Goal: Task Accomplishment & Management: Complete application form

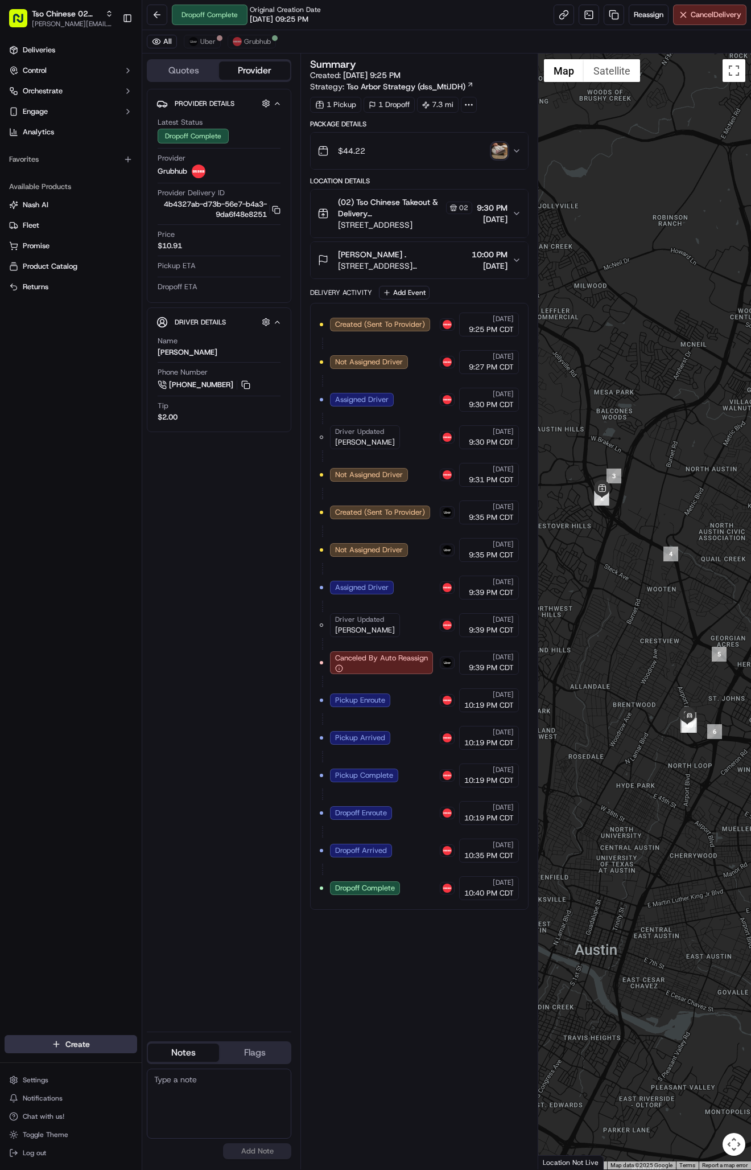
click at [70, 1045] on html "Tso Chinese 02 Arbor [PERSON_NAME][EMAIL_ADDRESS][DOMAIN_NAME] Toggle Sidebar D…" at bounding box center [375, 585] width 751 height 1170
click at [169, 1063] on link "Delivery" at bounding box center [205, 1065] width 127 height 20
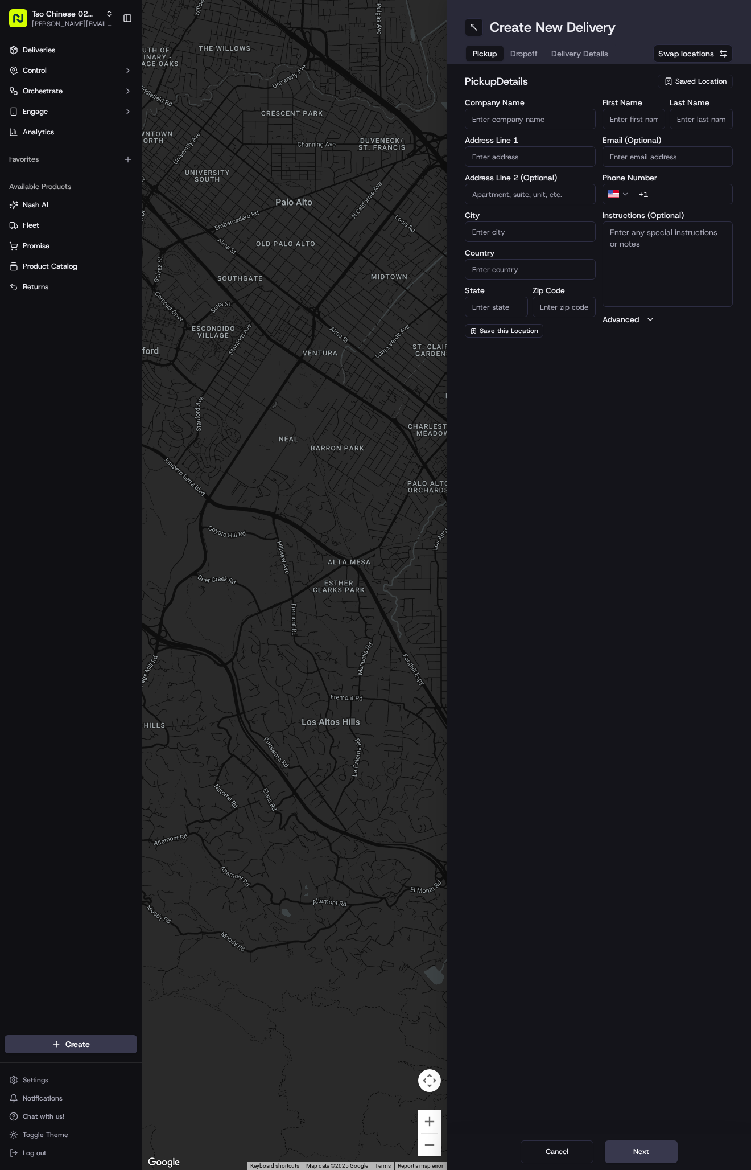
click at [572, 56] on span "Delivery Details" at bounding box center [579, 53] width 57 height 11
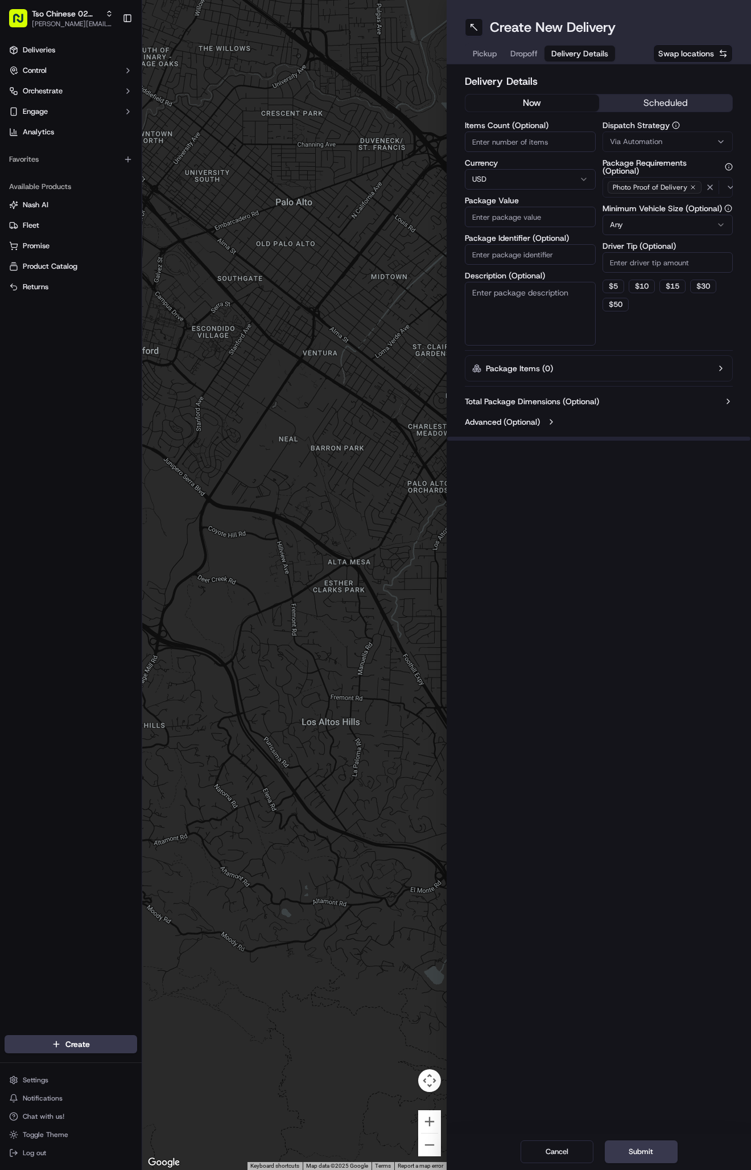
click at [638, 143] on span "Via Automation" at bounding box center [636, 142] width 52 height 10
click at [650, 203] on span "Tso Arbor Strategy" at bounding box center [676, 204] width 140 height 10
click at [702, 245] on button "Close" at bounding box center [711, 242] width 78 height 16
click at [663, 255] on input "Driver Tip (Optional)" at bounding box center [668, 262] width 131 height 20
type input "2"
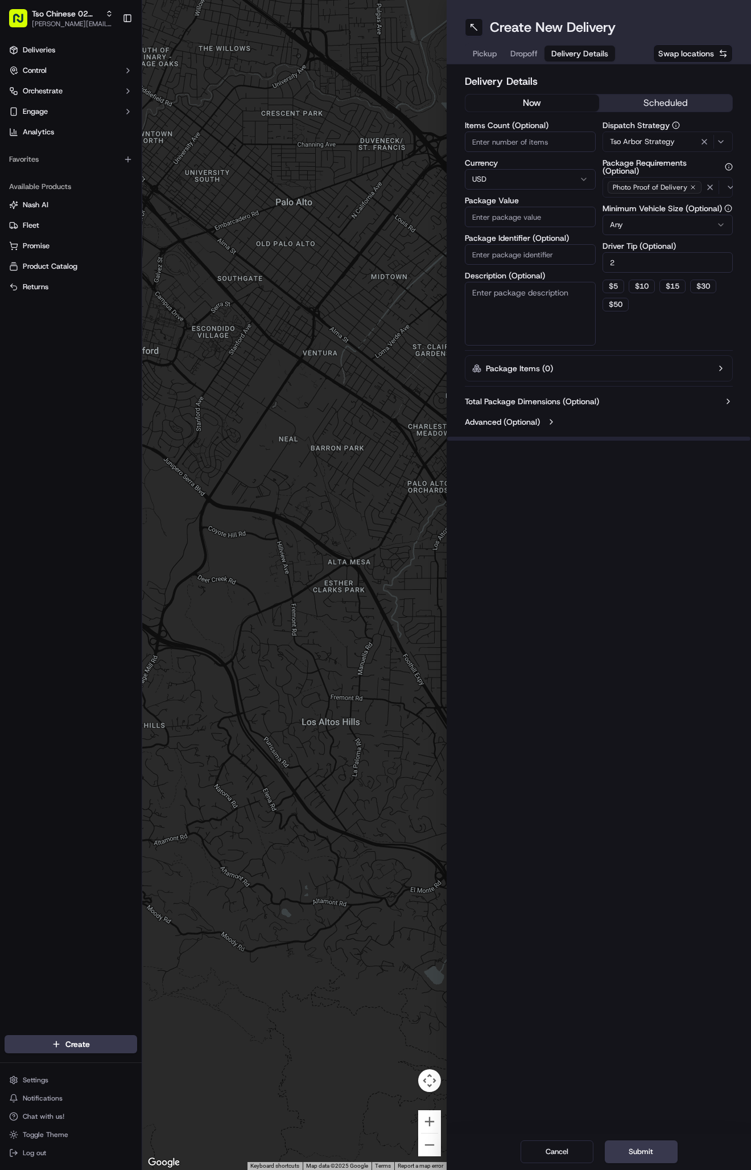
click at [541, 259] on input "Package Identifier (Optional)" at bounding box center [530, 254] width 131 height 20
paste input "#BISDU2R"
type input "#BISDU2R"
click at [496, 211] on input "Package Value" at bounding box center [530, 217] width 131 height 20
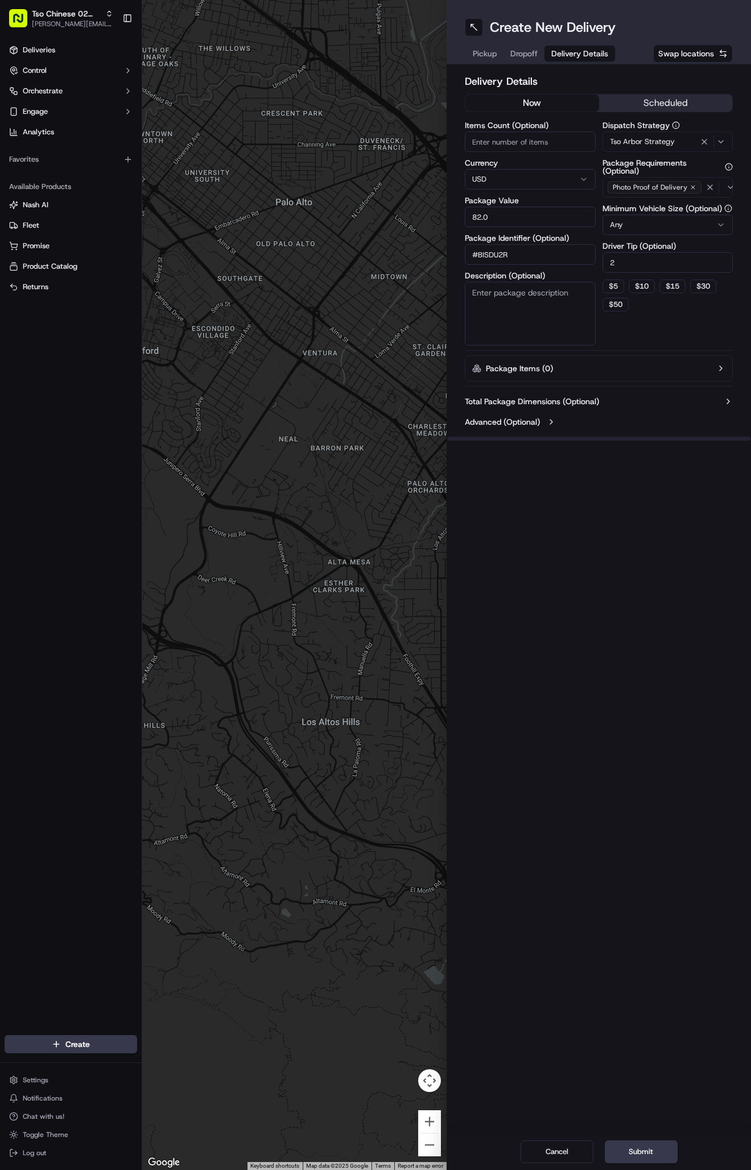
type input "82.00"
click at [532, 50] on span "Dropoff" at bounding box center [524, 53] width 27 height 11
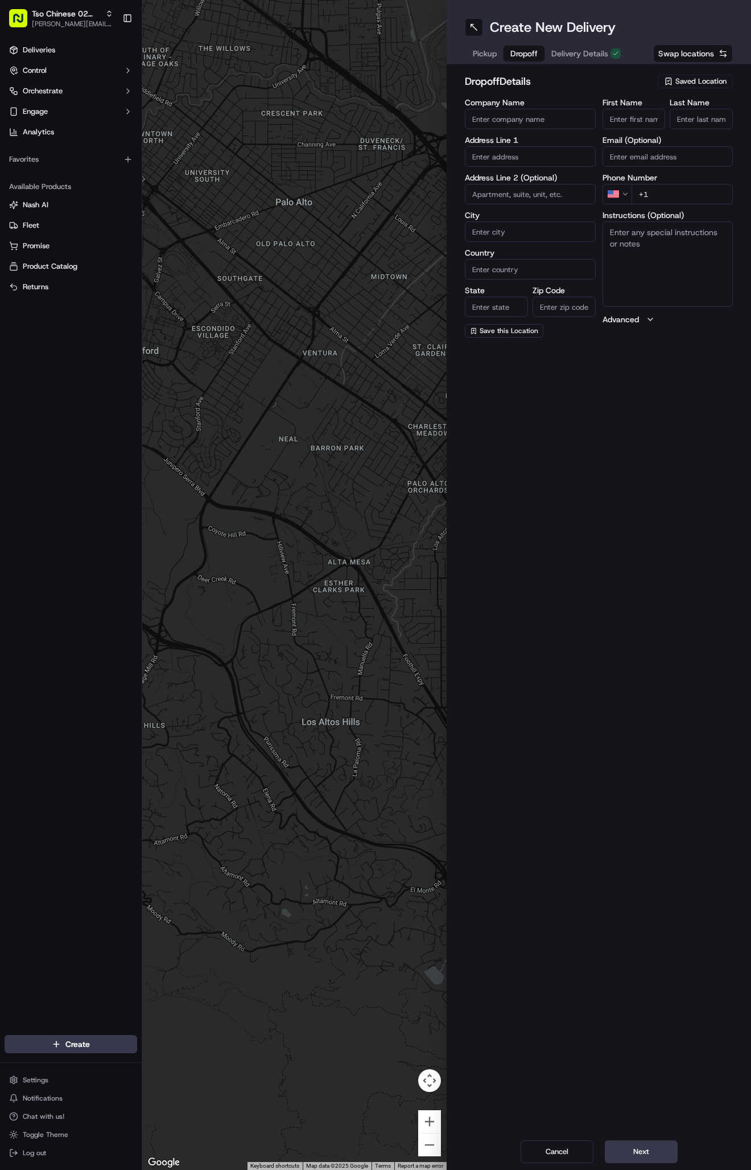
click at [621, 106] on label "First Name" at bounding box center [634, 102] width 63 height 8
click at [621, 109] on input "First Name" at bounding box center [634, 119] width 63 height 20
paste input "Heather Smith"
type input "Heather Smith"
type input "."
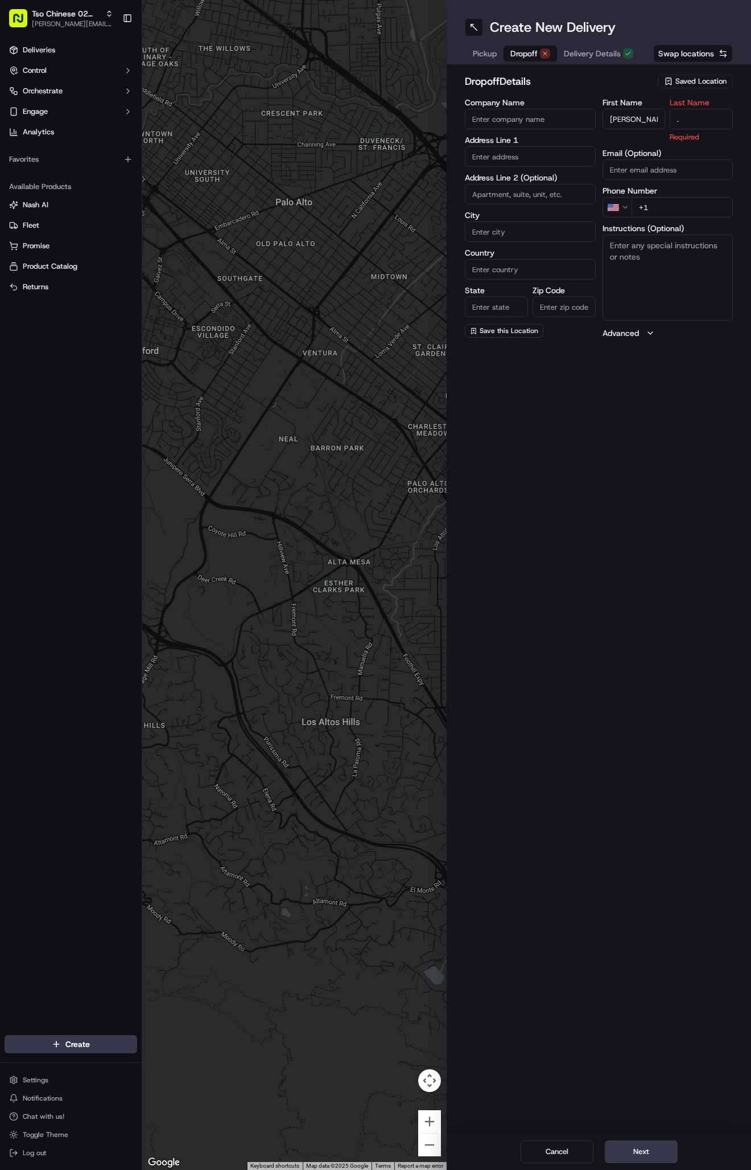
click at [697, 201] on input "+1" at bounding box center [683, 207] width 102 height 20
click at [684, 193] on input "+1" at bounding box center [683, 194] width 102 height 20
paste input "512 454 3838"
type input "+1 512 454 3838"
paste input "3007 Longhorn Blvd"
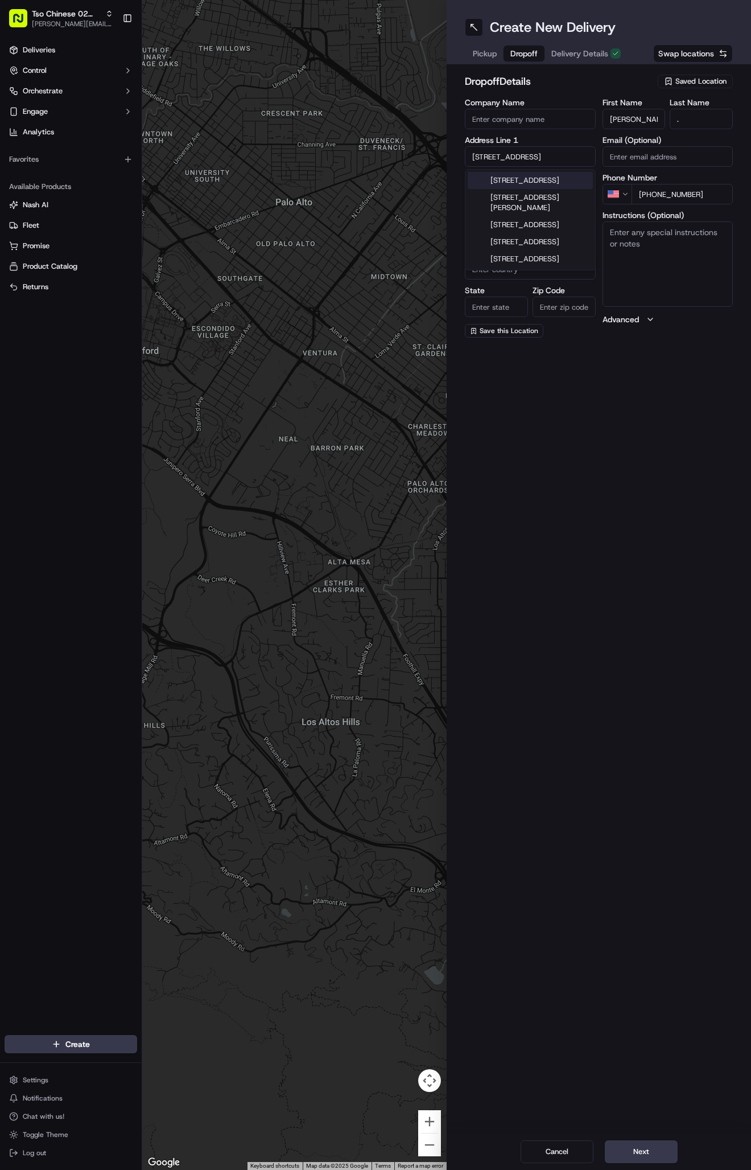
click at [538, 186] on div "3007 Longhorn Blvd, Austin, TX" at bounding box center [530, 180] width 125 height 17
type input "[STREET_ADDRESS]"
type input "Austin"
type input "United States"
type input "TX"
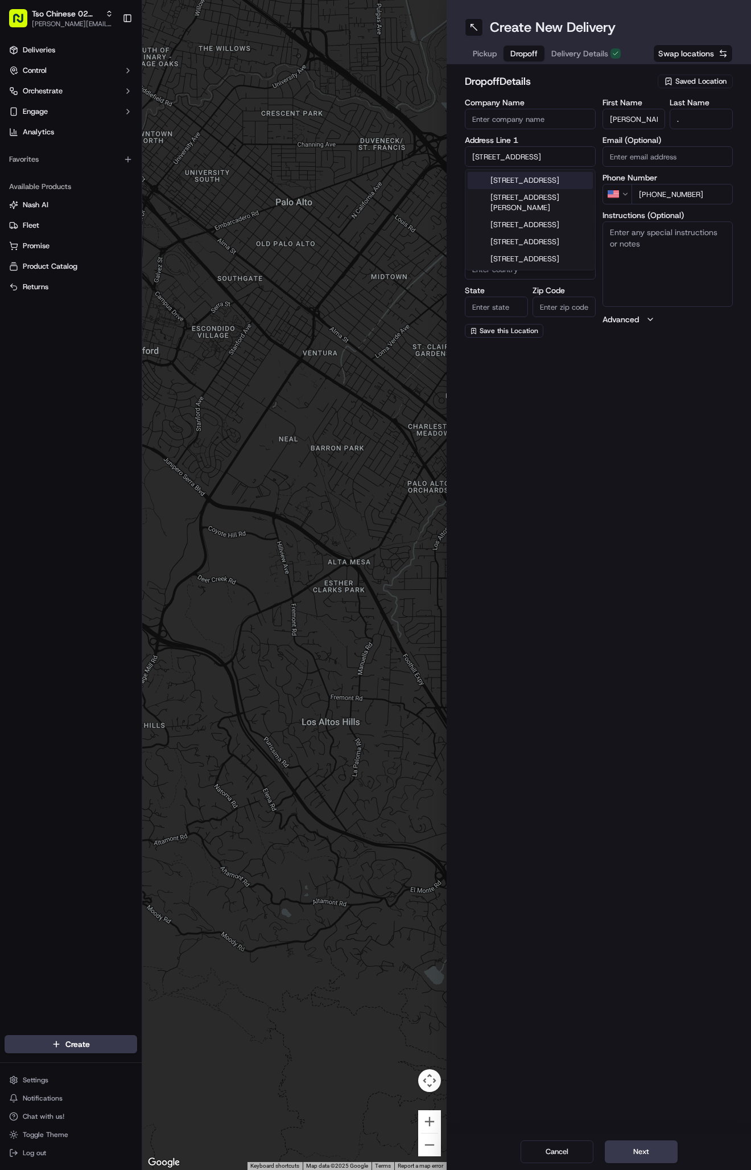
type input "78758"
type input "3007 Longhorn Boulevard"
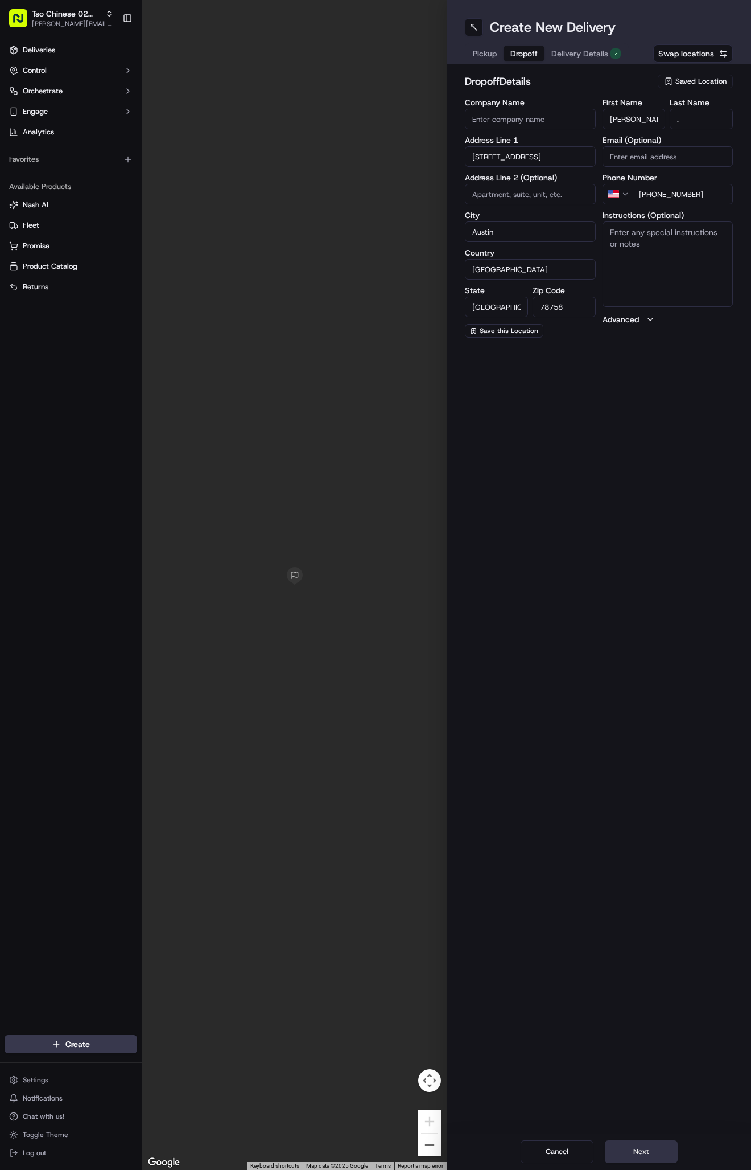
click at [634, 1143] on button "Next" at bounding box center [641, 1151] width 73 height 23
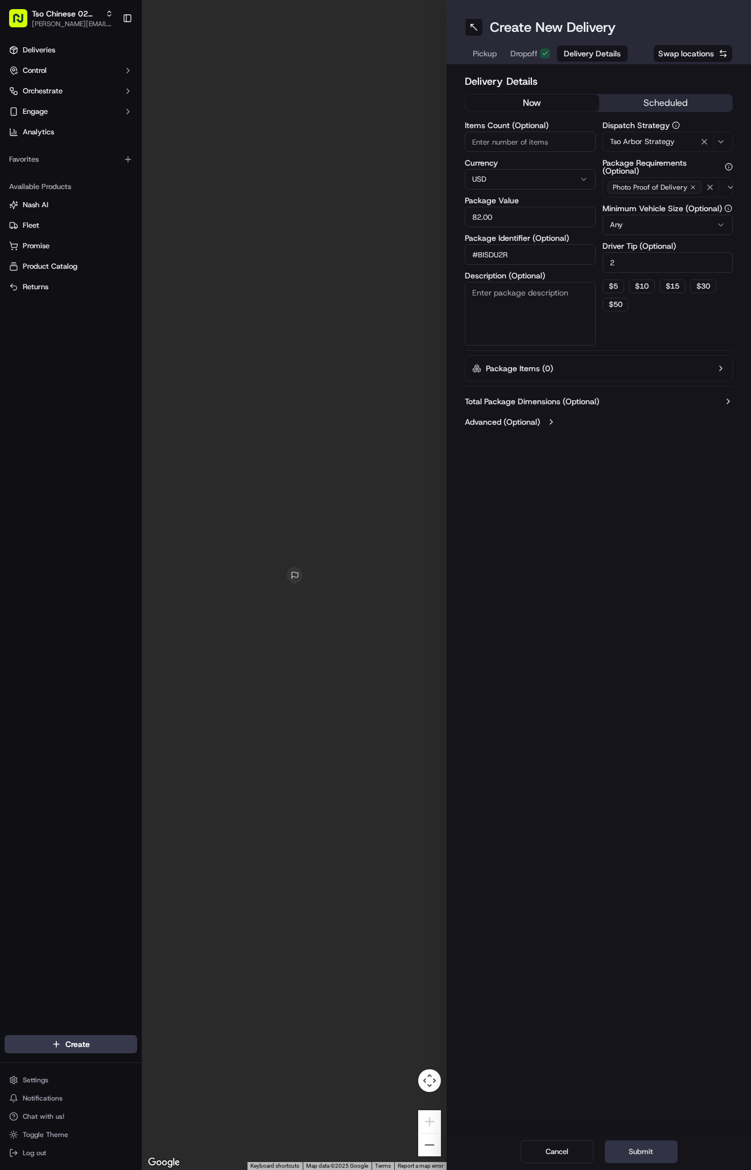
click at [634, 1143] on button "Submit" at bounding box center [641, 1151] width 73 height 23
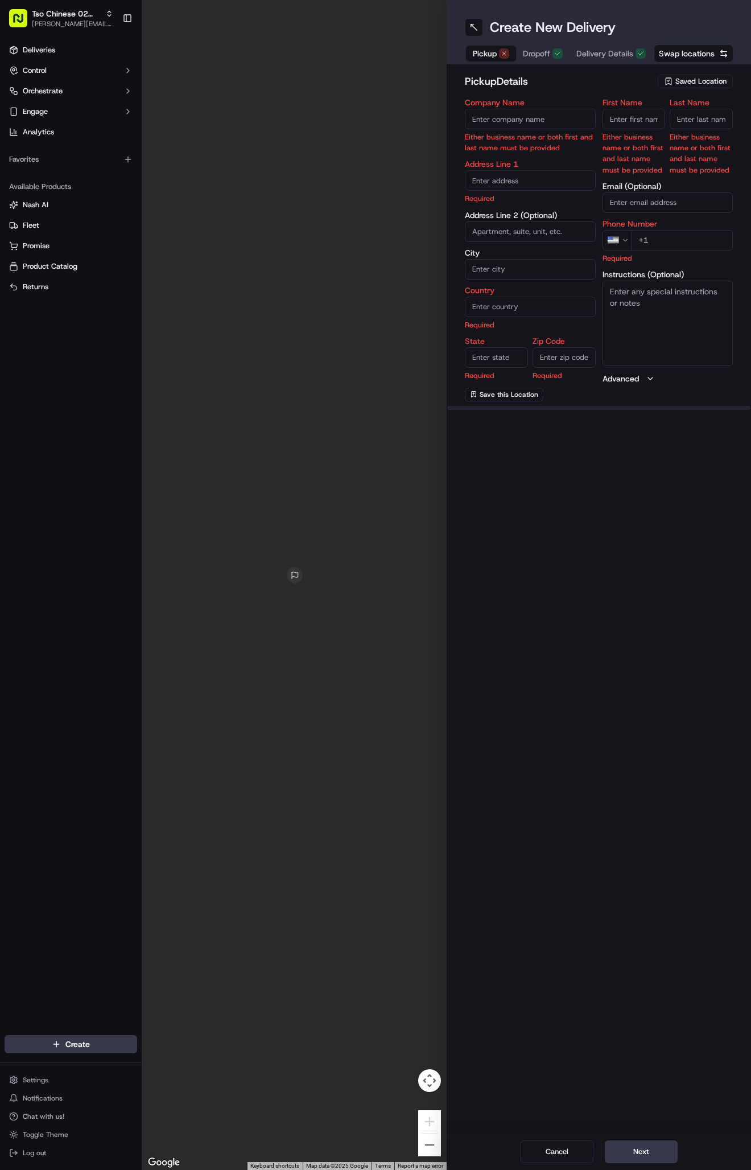
click at [487, 59] on span "Pickup" at bounding box center [485, 53] width 24 height 11
click at [697, 76] on span "Saved Location" at bounding box center [701, 81] width 51 height 10
click at [697, 121] on span "(02) Tso Chinese Takeout & Delivery Arboretum Crossing (02)" at bounding box center [676, 129] width 140 height 20
type input "(02) Tso Chinese Takeout & Delivery [GEOGRAPHIC_DATA]"
type input "Bldg E Ste 402"
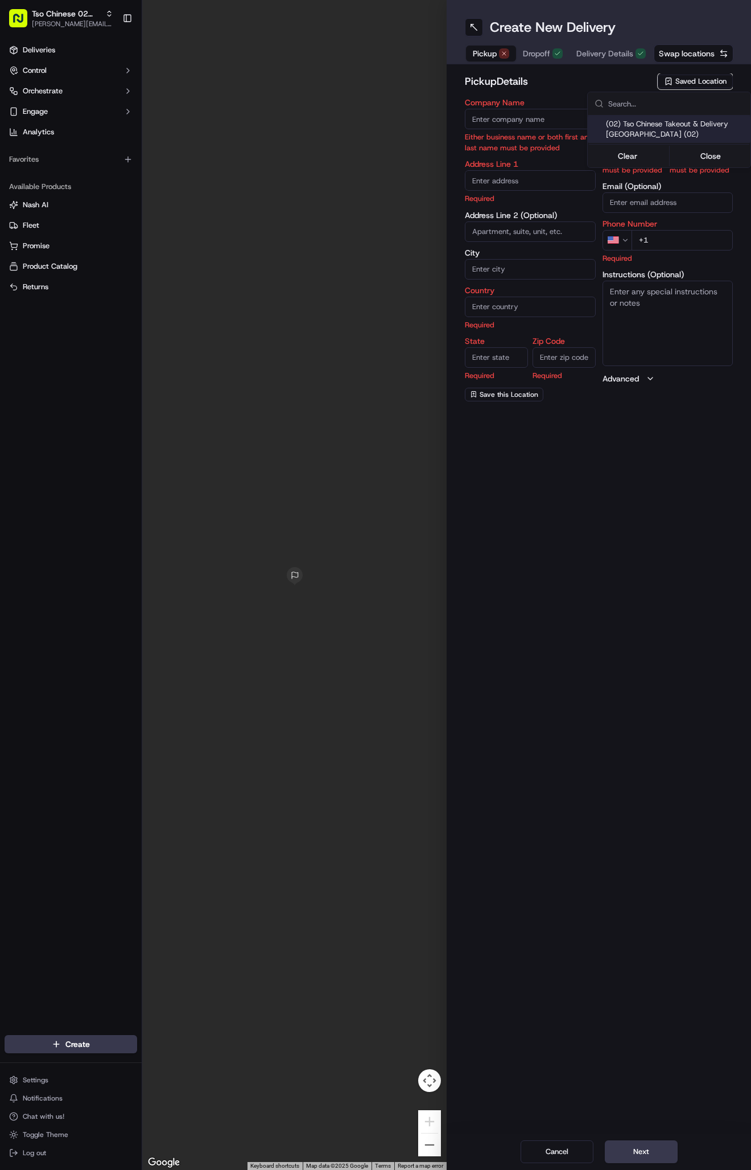
type input "Austin"
type input "US"
type input "TX"
type input "78759"
type input "Tso Chinese"
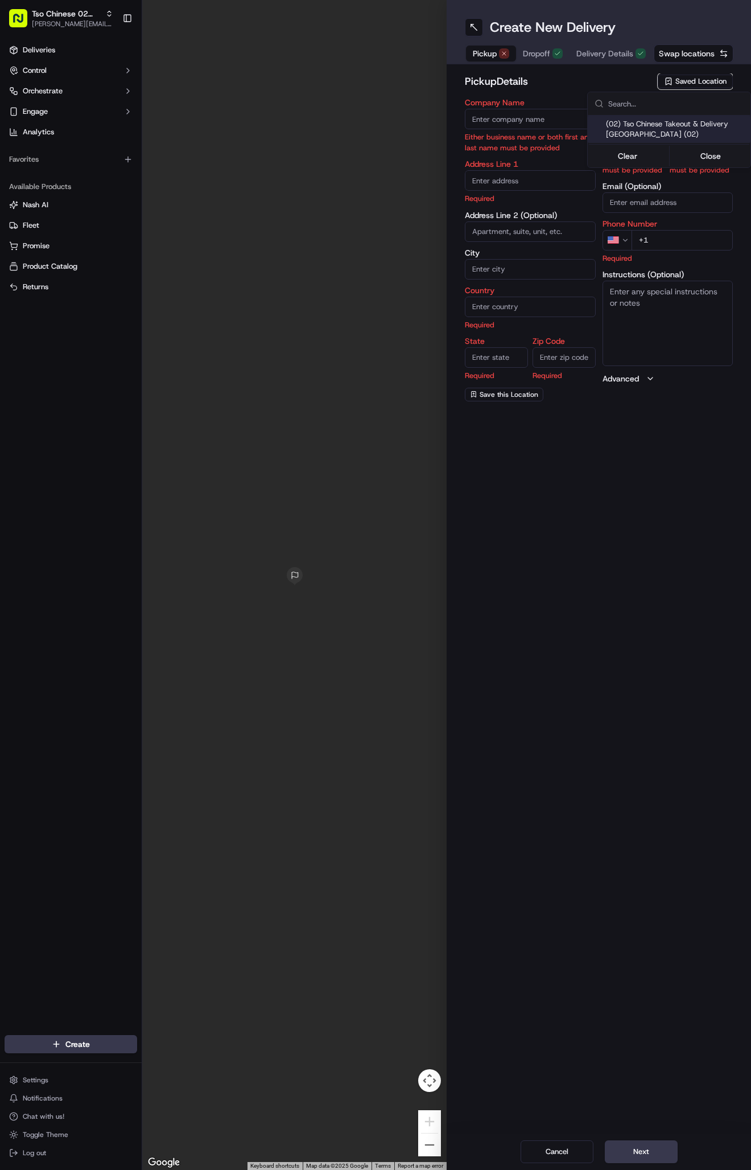
type input "Arboretum Crossing Manager"
type input "arborstore@tsochinese.com"
type input "+1 512 344 9434"
type textarea "Submit a picture displaying address & food as Proof of Delivery. Envía una foto…"
type input "9333 Research Blvd"
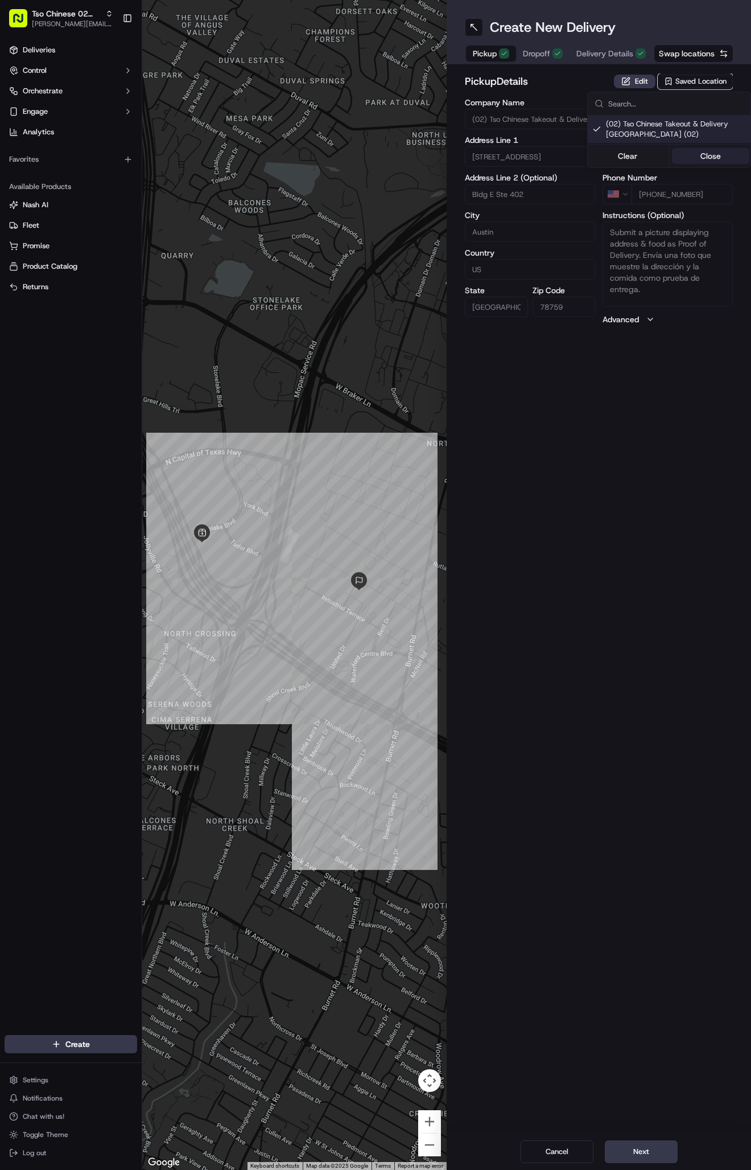
click at [705, 152] on button "Close" at bounding box center [711, 156] width 78 height 16
click at [646, 1147] on button "Next" at bounding box center [641, 1151] width 73 height 23
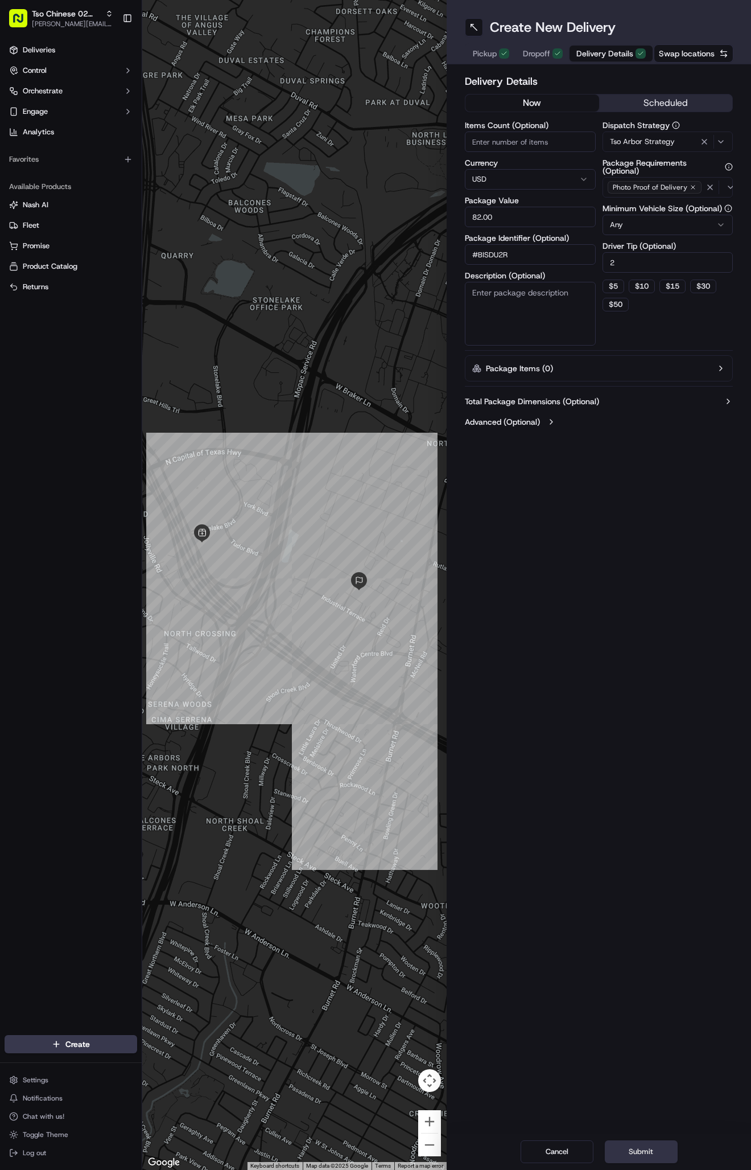
click at [638, 1150] on button "Submit" at bounding box center [641, 1151] width 73 height 23
click at [638, 1150] on div "Cancel Submit" at bounding box center [599, 1151] width 304 height 36
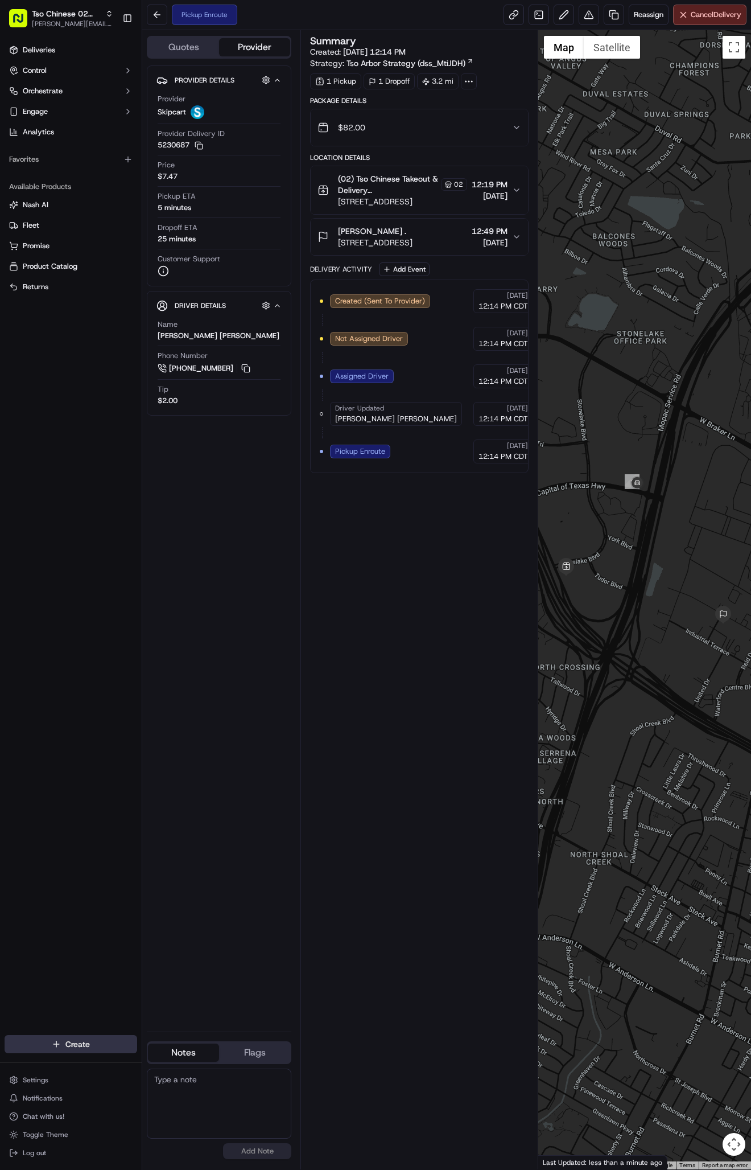
click at [81, 1045] on html "Tso Chinese 02 Arbor antonia@tsochinese.com Toggle Sidebar Deliveries Control O…" at bounding box center [375, 585] width 751 height 1170
click at [190, 1060] on link "Delivery" at bounding box center [205, 1065] width 127 height 20
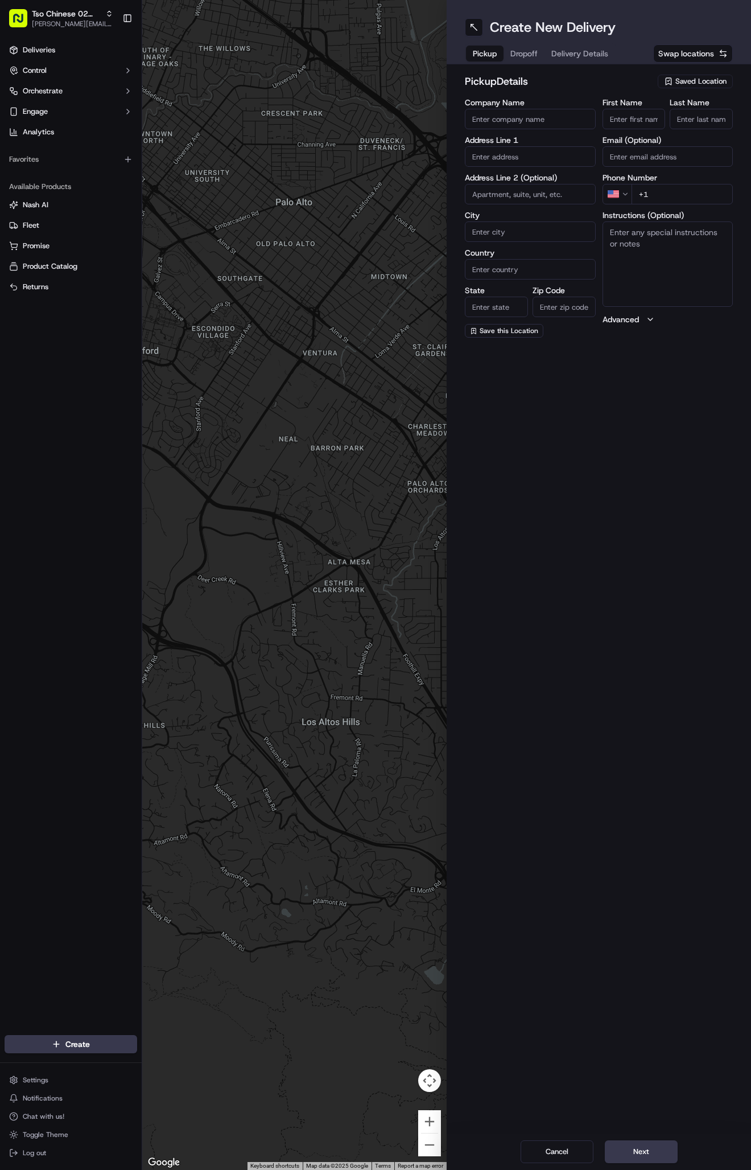
click at [699, 86] on span "Saved Location" at bounding box center [701, 81] width 51 height 10
click at [703, 127] on span "(02) Tso Chinese Takeout & Delivery Arboretum Crossing (02)" at bounding box center [676, 129] width 140 height 20
type input "(02) Tso Chinese Takeout & Delivery [GEOGRAPHIC_DATA]"
type input "Bldg E Ste 402"
type input "Austin"
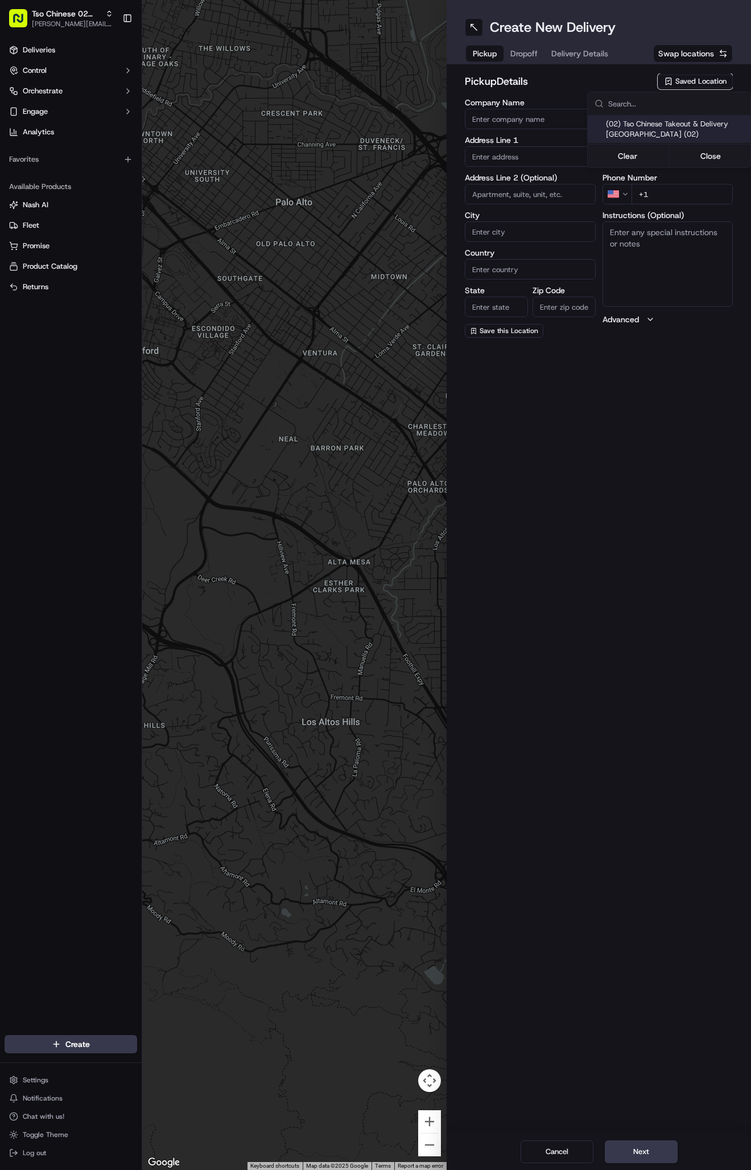
type input "US"
type input "TX"
type input "78759"
type input "Tso Chinese"
type input "Arboretum Crossing Manager"
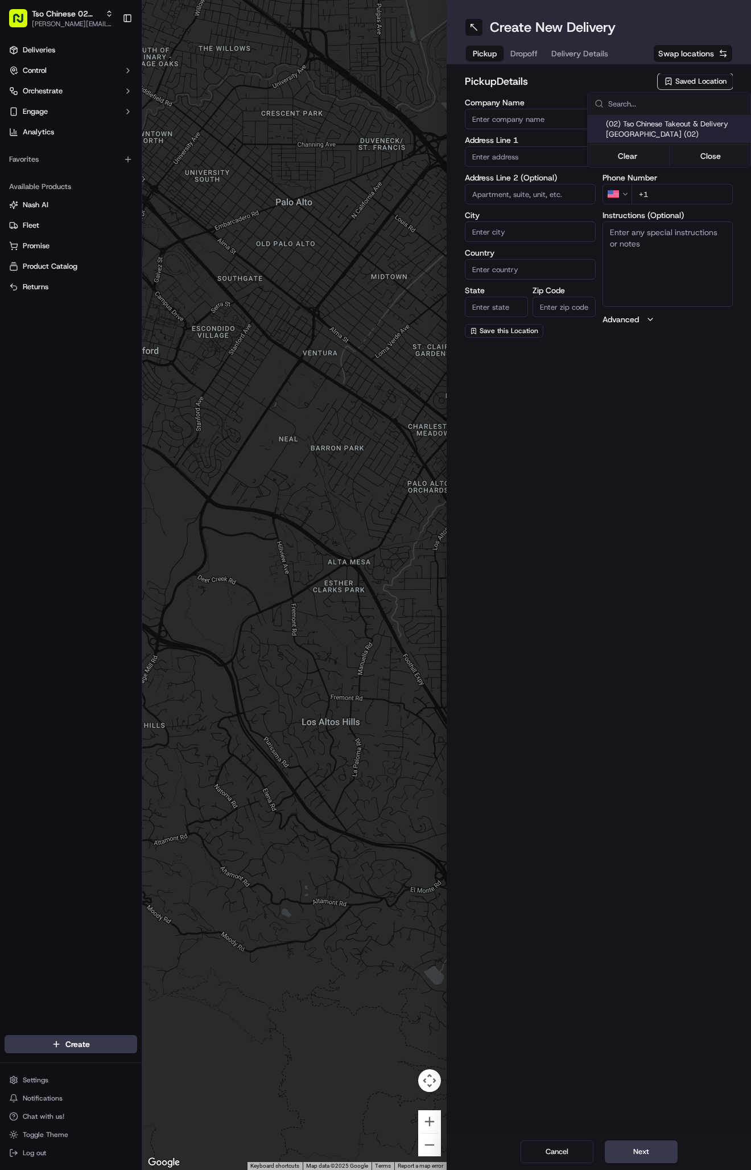
type input "arborstore@tsochinese.com"
type input "+1 512 344 9434"
type textarea "Submit a picture displaying address & food as Proof of Delivery. Envía una foto…"
type input "9333 Research Blvd"
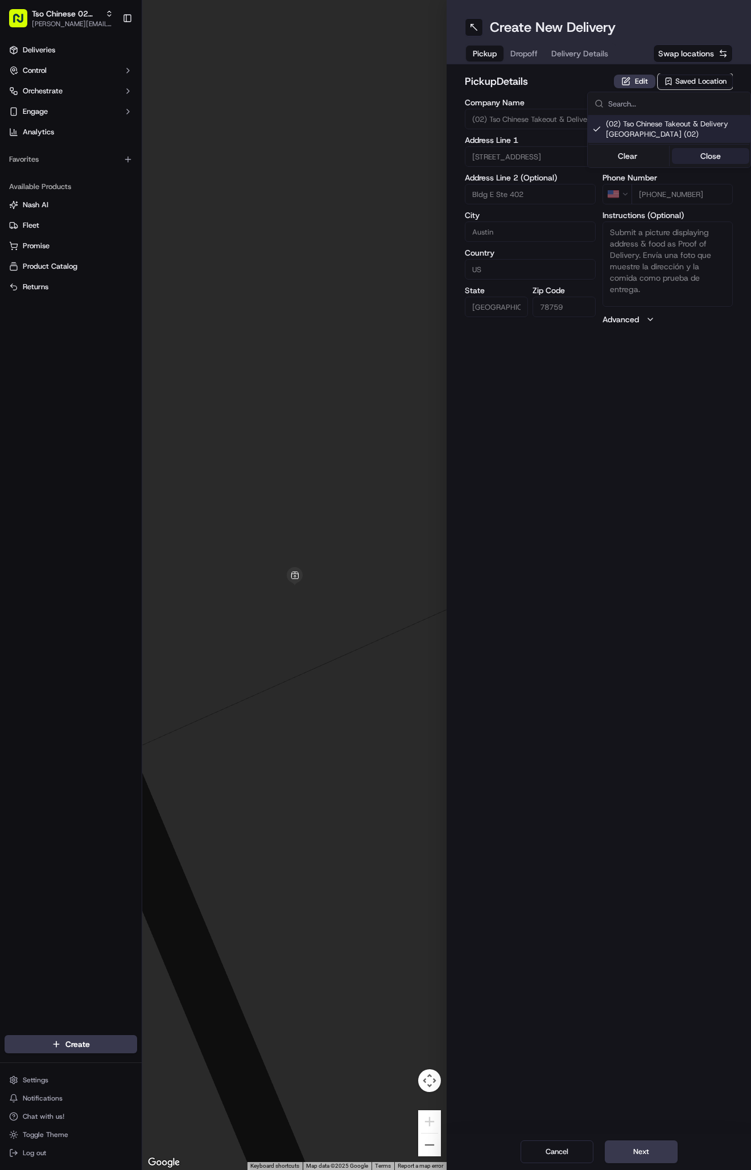
click at [711, 151] on button "Close" at bounding box center [711, 156] width 78 height 16
click at [576, 50] on span "Delivery Details" at bounding box center [579, 53] width 57 height 11
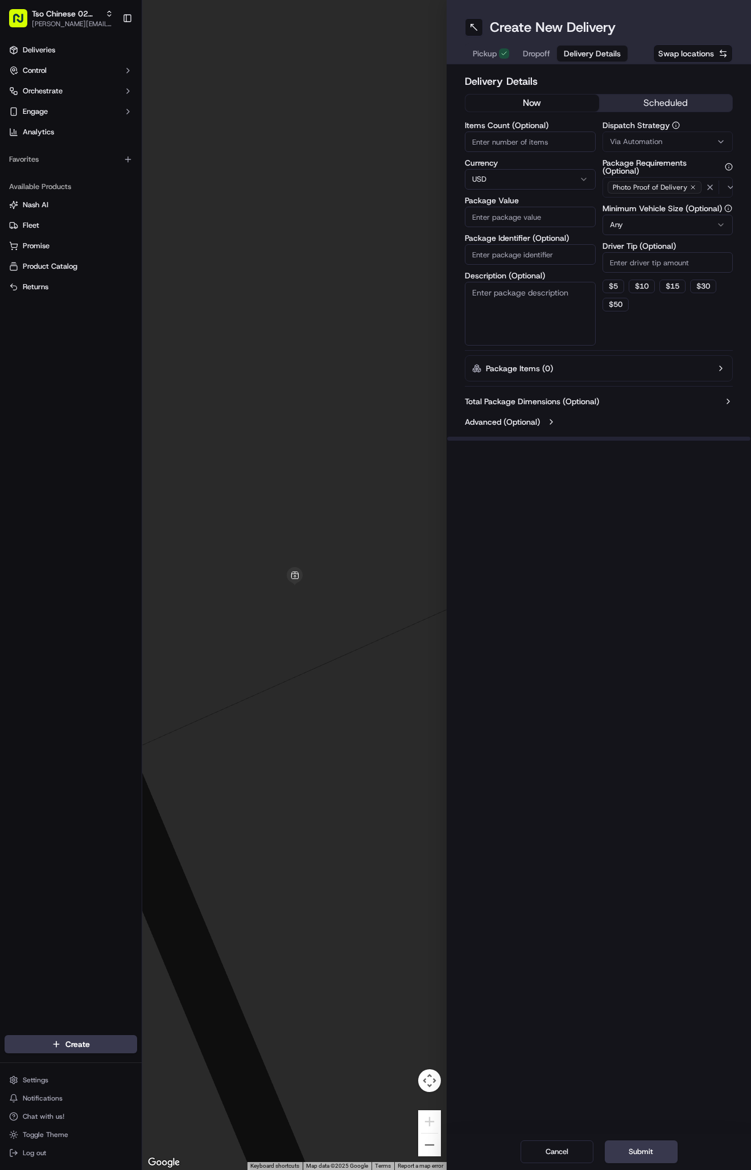
click at [660, 138] on span "Via Automation" at bounding box center [636, 142] width 52 height 10
click at [669, 207] on span "Tso Arbor Strategy" at bounding box center [676, 204] width 140 height 10
click at [713, 249] on button "Close" at bounding box center [711, 242] width 78 height 16
click at [676, 266] on input "Driver Tip (Optional)" at bounding box center [668, 262] width 131 height 20
type input "2"
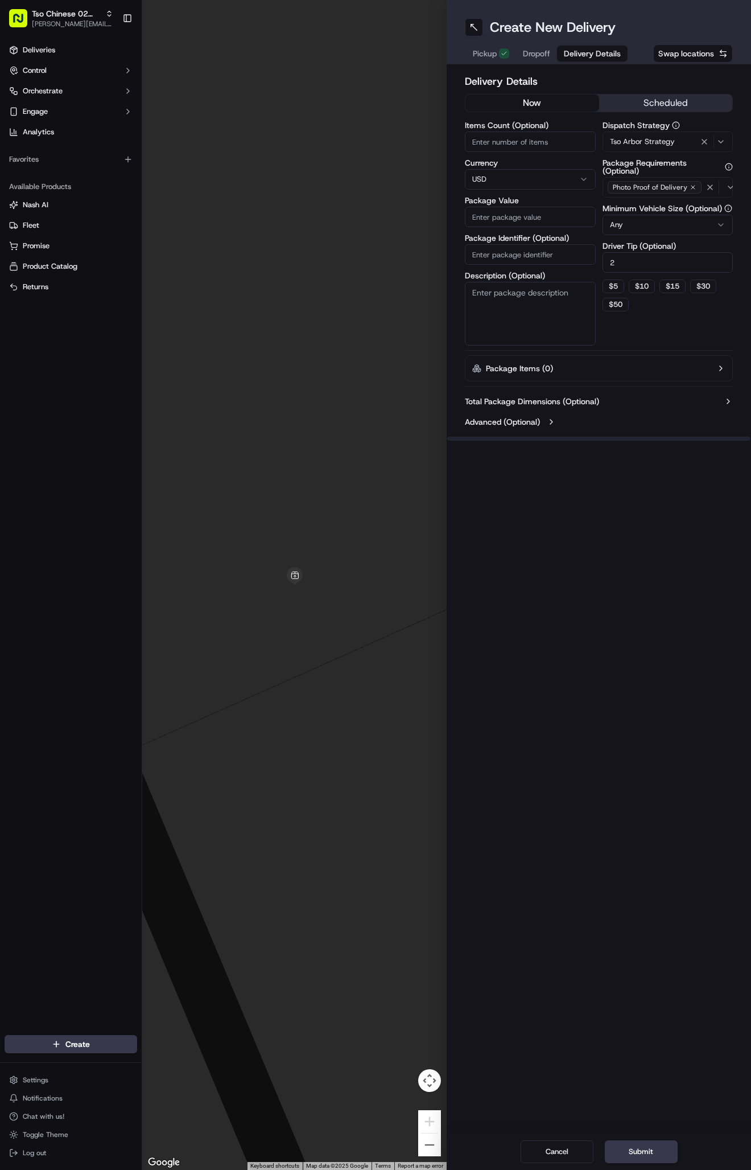
click at [570, 256] on input "Package Identifier (Optional)" at bounding box center [530, 254] width 131 height 20
paste input "#4FJSEDV"
type input "#4FJSEDV"
click at [522, 218] on input "Package Value" at bounding box center [530, 217] width 131 height 20
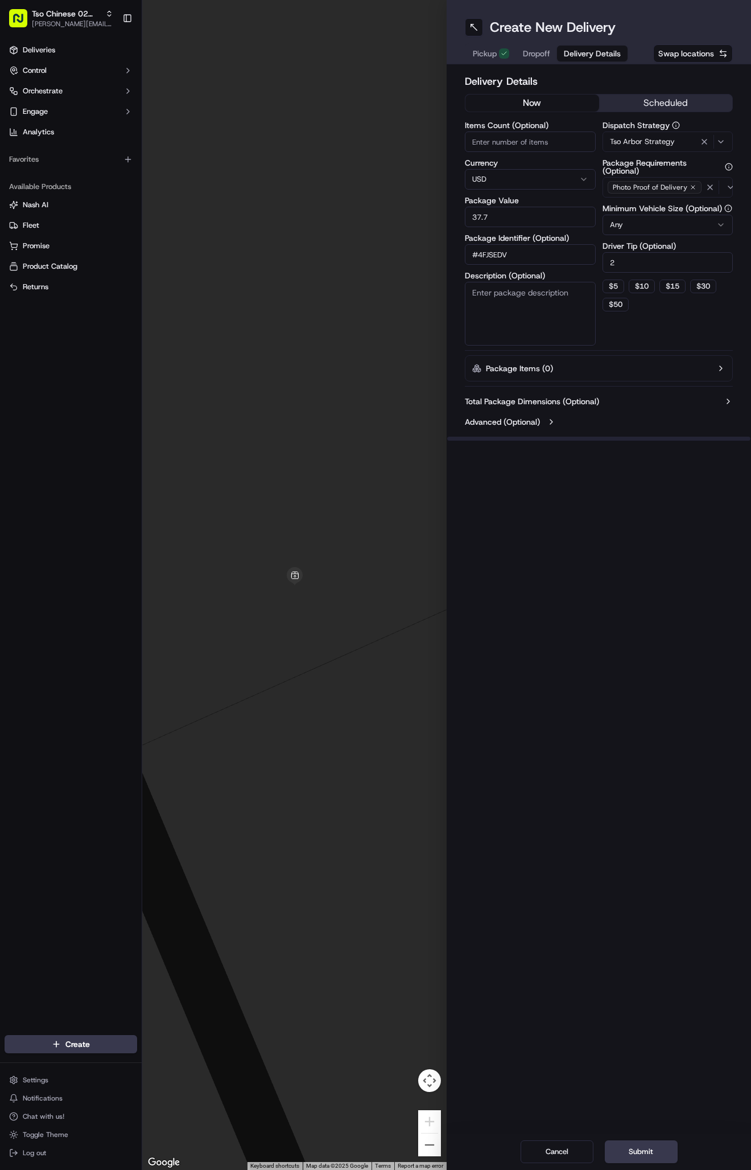
type input "37.73"
click at [538, 52] on span "Dropoff" at bounding box center [536, 53] width 27 height 11
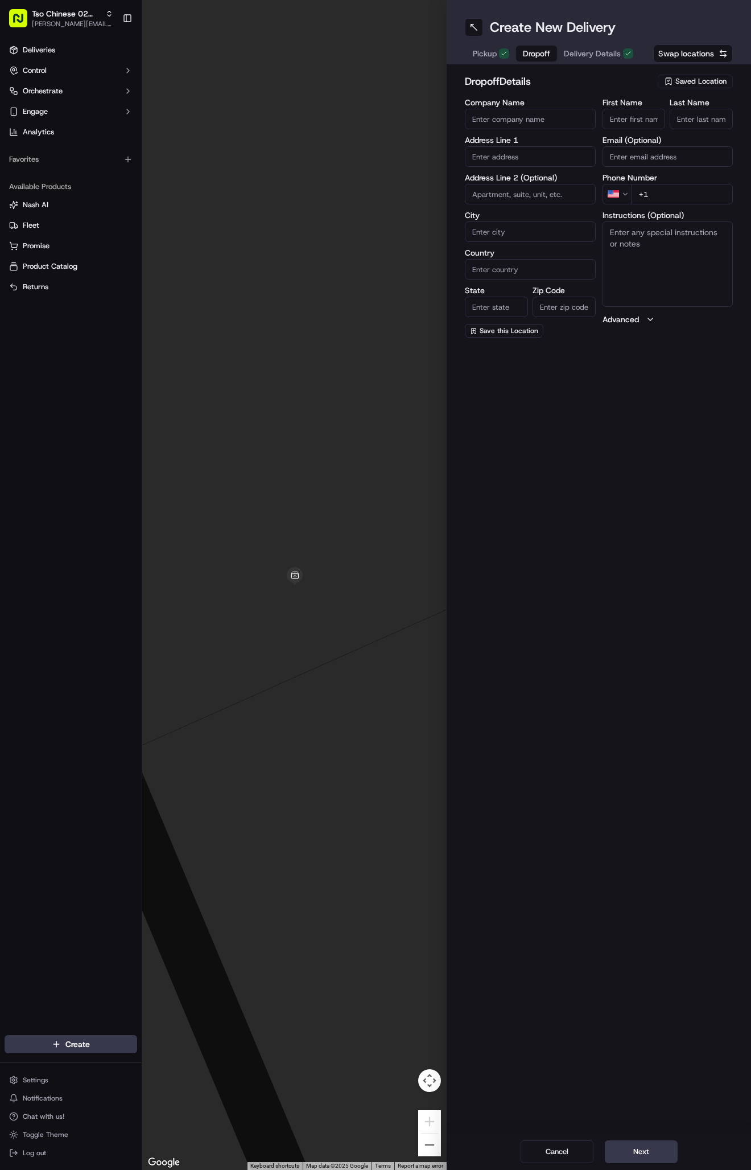
paste input "ashley marshall"
type input "ashley marshall"
type input "."
paste input "512 934 1409"
type input "+1 512 934 1409"
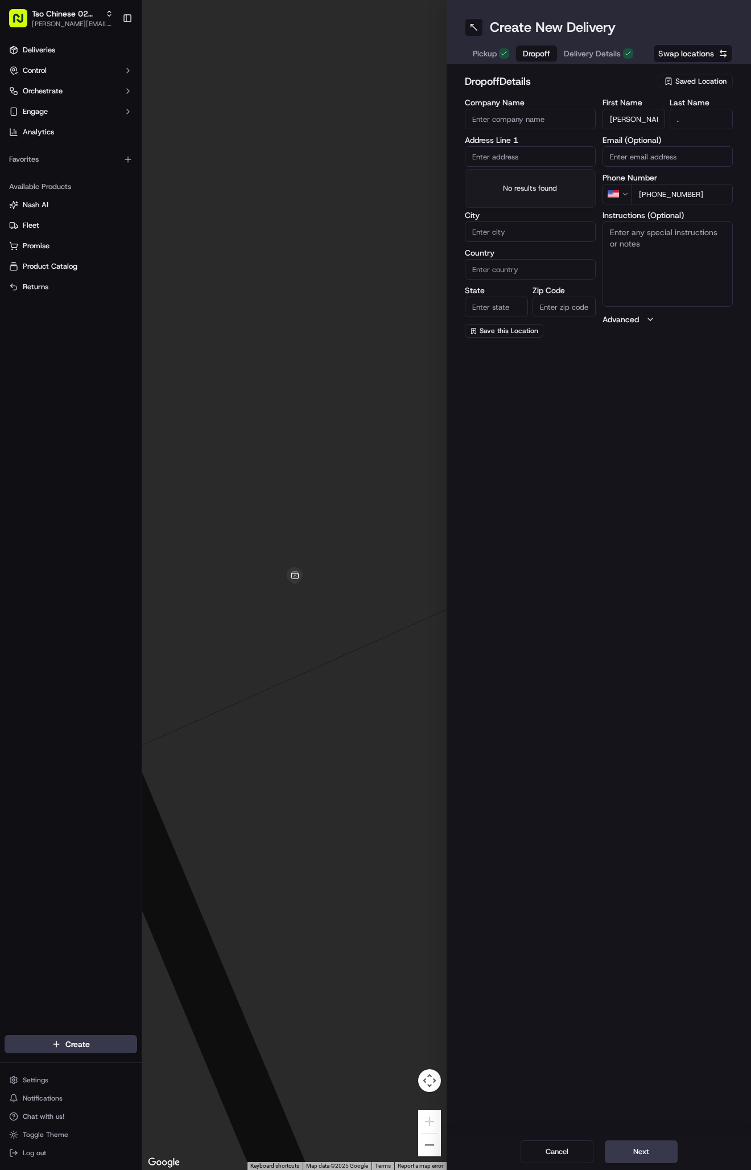
paste input "5129341409"
type input "5129341409"
click at [545, 155] on input "5129341409" at bounding box center [530, 156] width 131 height 20
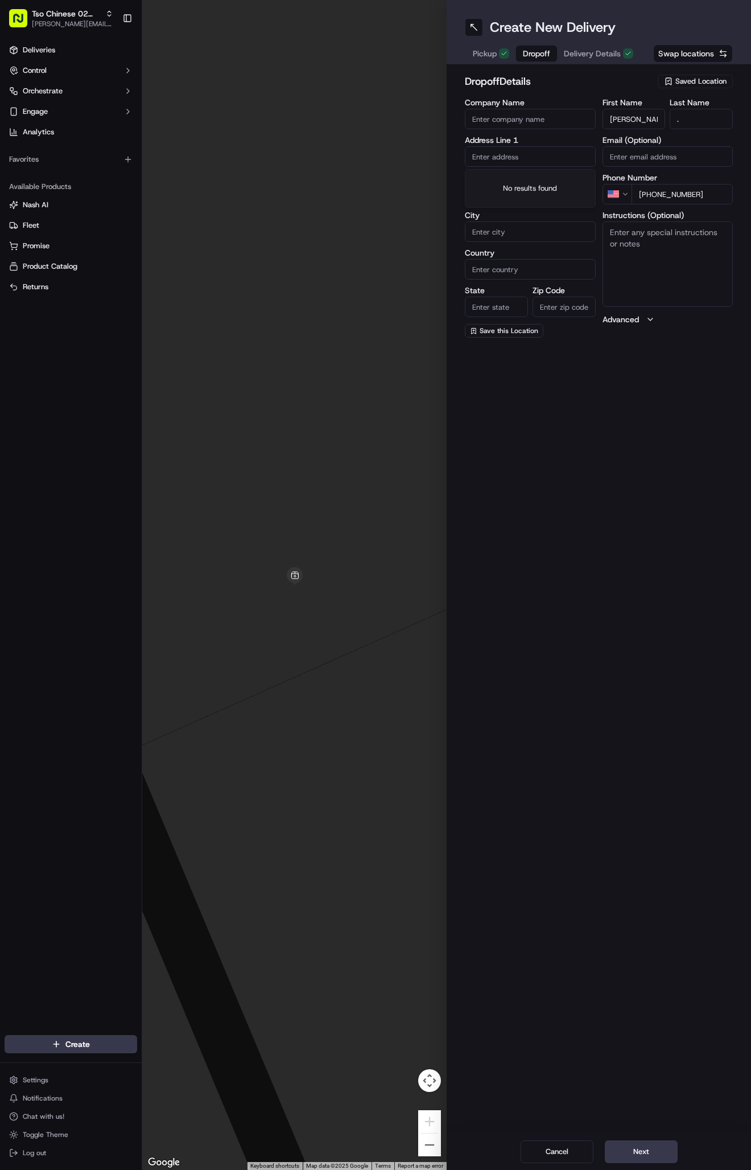
click at [550, 153] on input "text" at bounding box center [530, 156] width 131 height 20
paste input "7605 Brookhollow Cove"
click at [557, 184] on div "7605 Brookhollow Cove, Austin, TX" at bounding box center [530, 180] width 125 height 17
type input "[STREET_ADDRESS]"
type input "Austin"
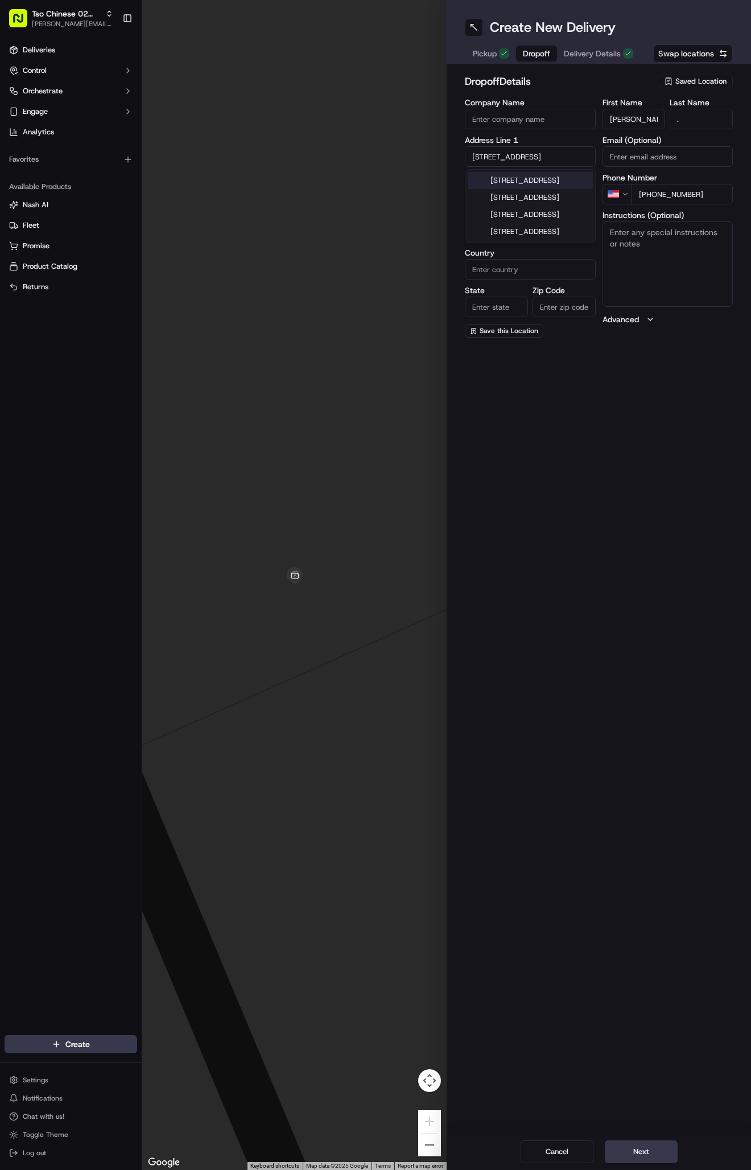
type input "United States"
type input "TX"
type input "78752"
type input "7605 Brookhollow Cove"
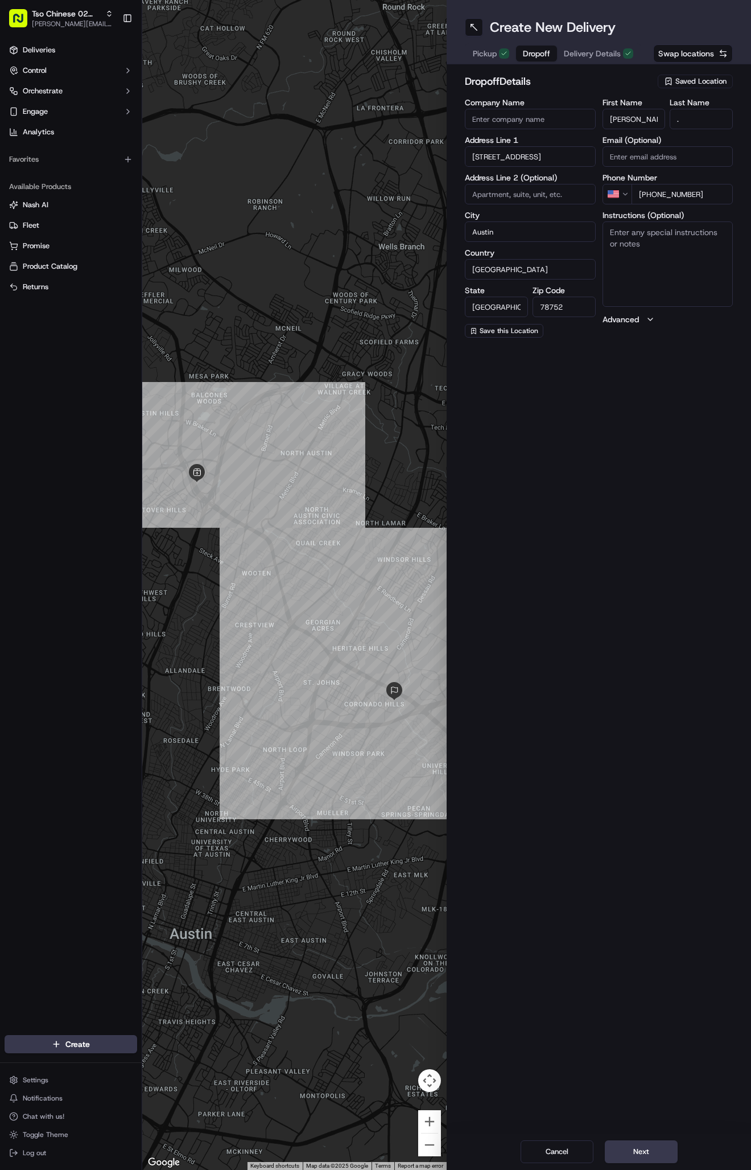
click at [682, 258] on textarea "Instructions (Optional)" at bounding box center [668, 263] width 131 height 85
paste textarea "Please leave at front door I am sick"
type textarea "Please leave at front door I am sick"
click at [631, 1157] on button "Next" at bounding box center [641, 1151] width 73 height 23
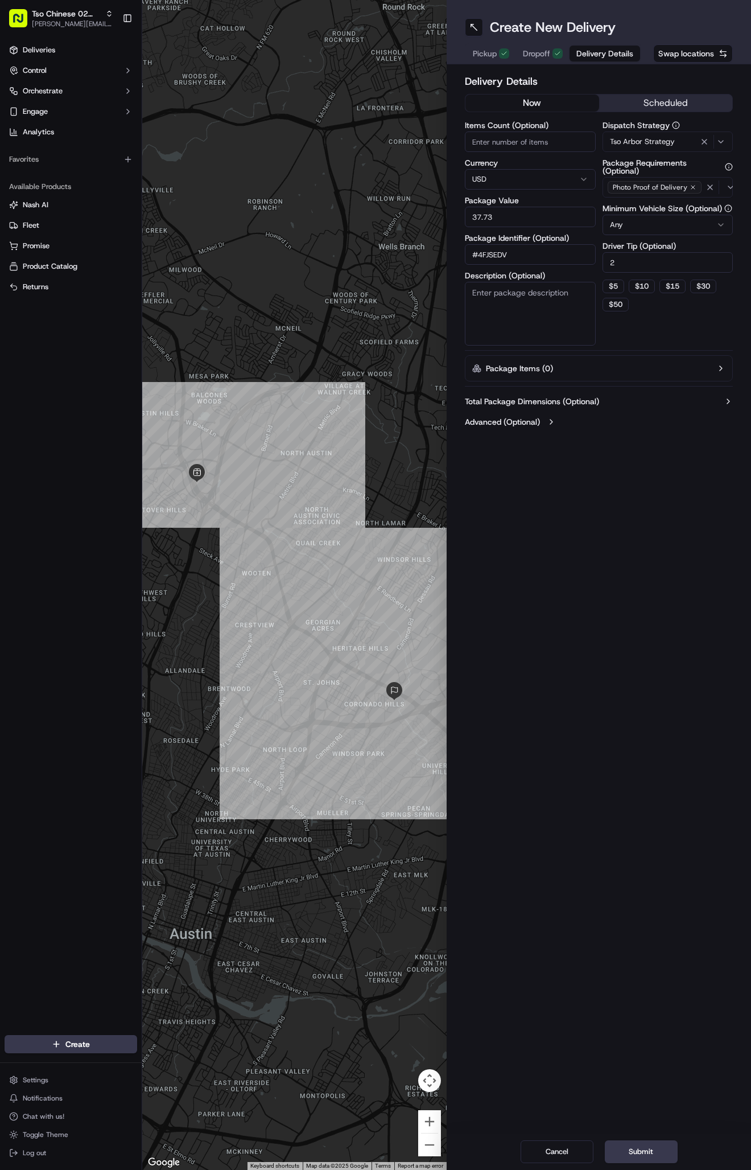
click at [649, 1154] on button "Submit" at bounding box center [641, 1151] width 73 height 23
click at [649, 1154] on div "Cancel Submit" at bounding box center [599, 1151] width 304 height 36
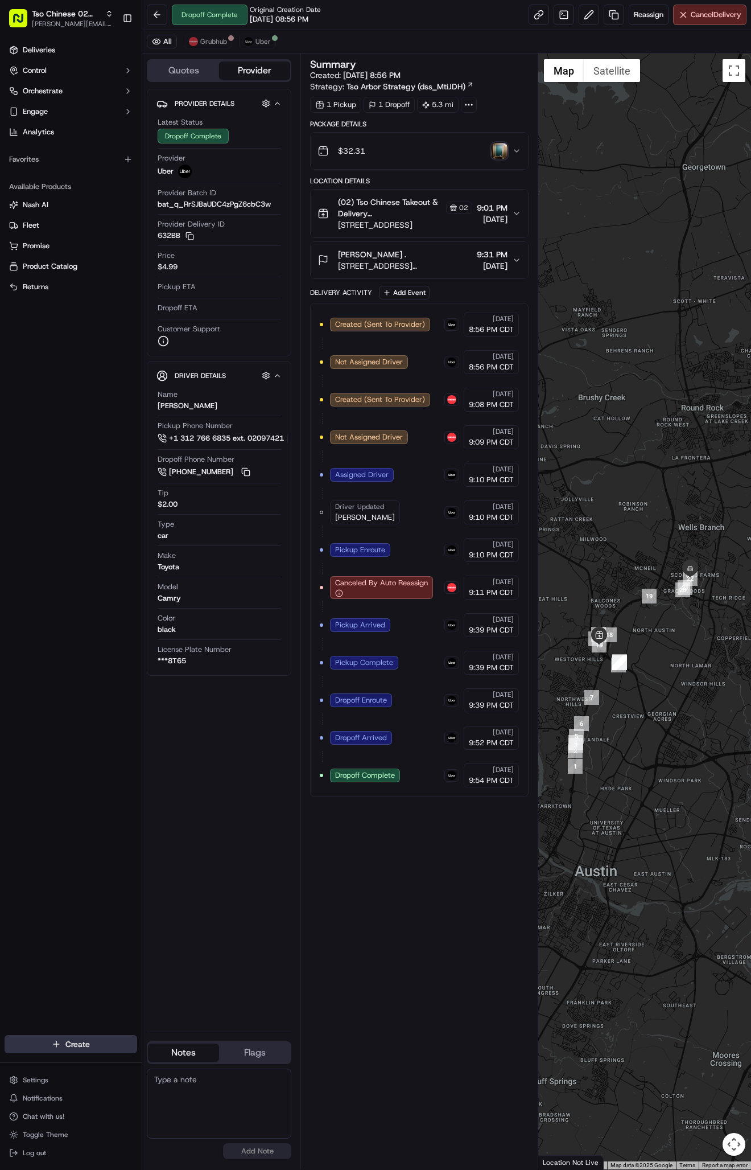
click at [71, 1036] on html "Tso Chinese 02 Arbor antonia@tsochinese.com Toggle Sidebar Deliveries Control O…" at bounding box center [375, 585] width 751 height 1170
click at [167, 1060] on link "Delivery" at bounding box center [205, 1065] width 127 height 20
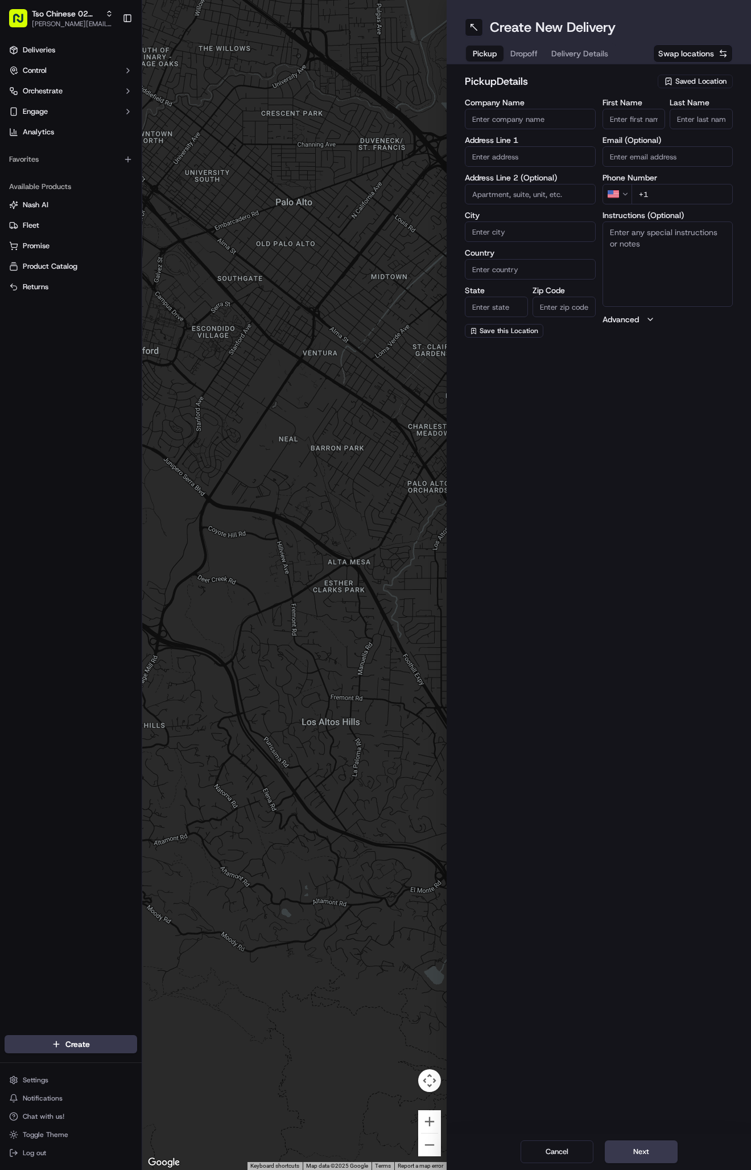
click at [704, 73] on div "pickup Details Saved Location Company Name Address Line 1 Address Line 2 (Optio…" at bounding box center [599, 205] width 304 height 282
click at [705, 77] on span "Saved Location" at bounding box center [701, 81] width 51 height 10
click at [704, 126] on span "(02) Tso Chinese Takeout & Delivery [GEOGRAPHIC_DATA] (02)" at bounding box center [676, 129] width 140 height 20
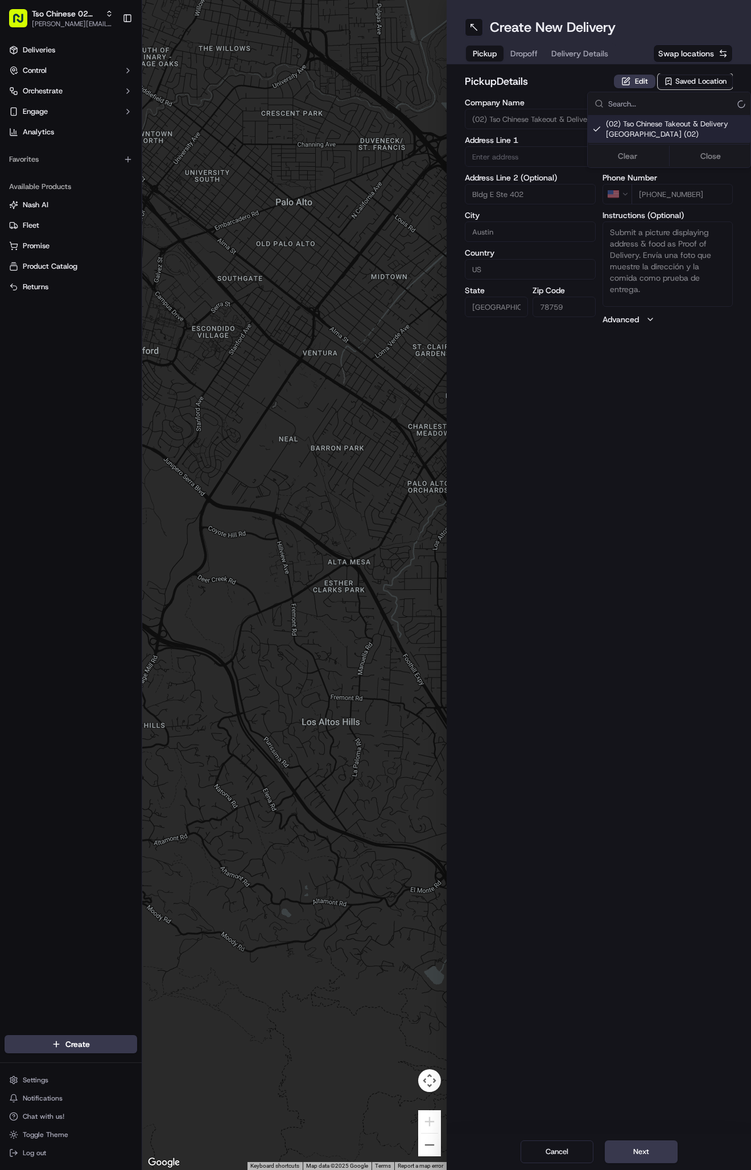
type input "(02) Tso Chinese Takeout & Delivery [GEOGRAPHIC_DATA]"
type input "Bldg E Ste 402"
type input "Austin"
type input "US"
type input "[GEOGRAPHIC_DATA]"
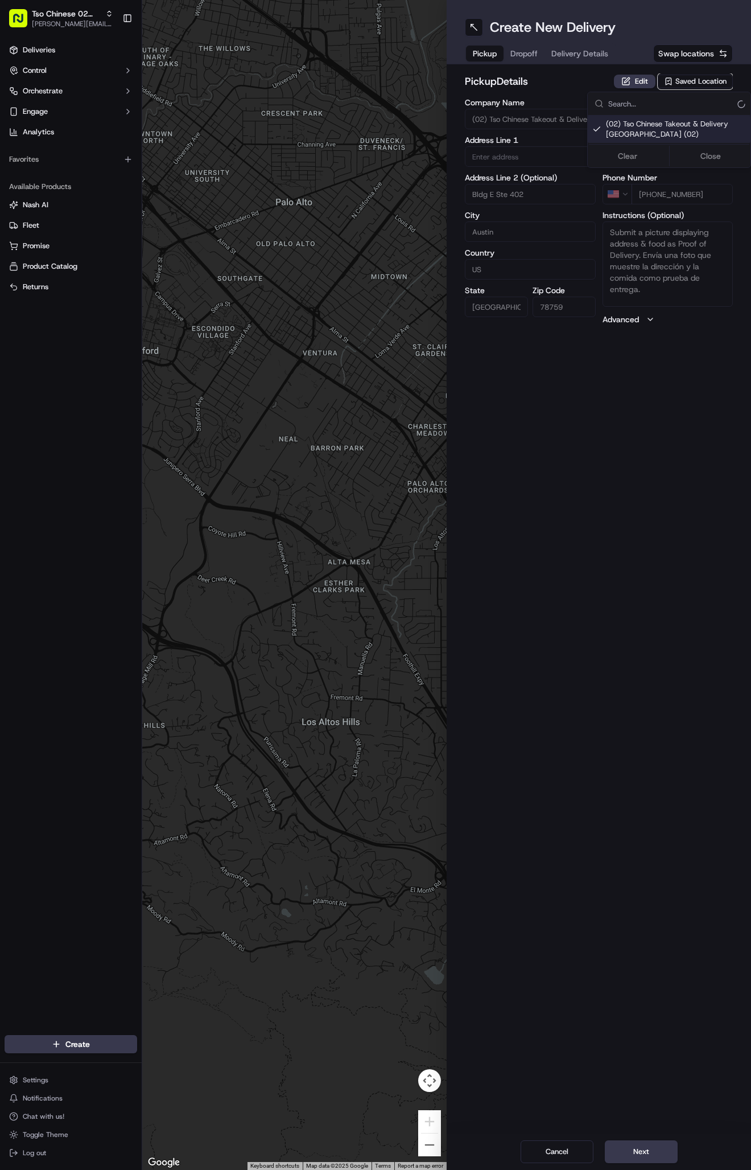
type input "78759"
type input "Tso Chinese"
type input "Arboretum Crossing Manager"
type input "[EMAIL_ADDRESS][DOMAIN_NAME]"
type input "[PHONE_NUMBER]"
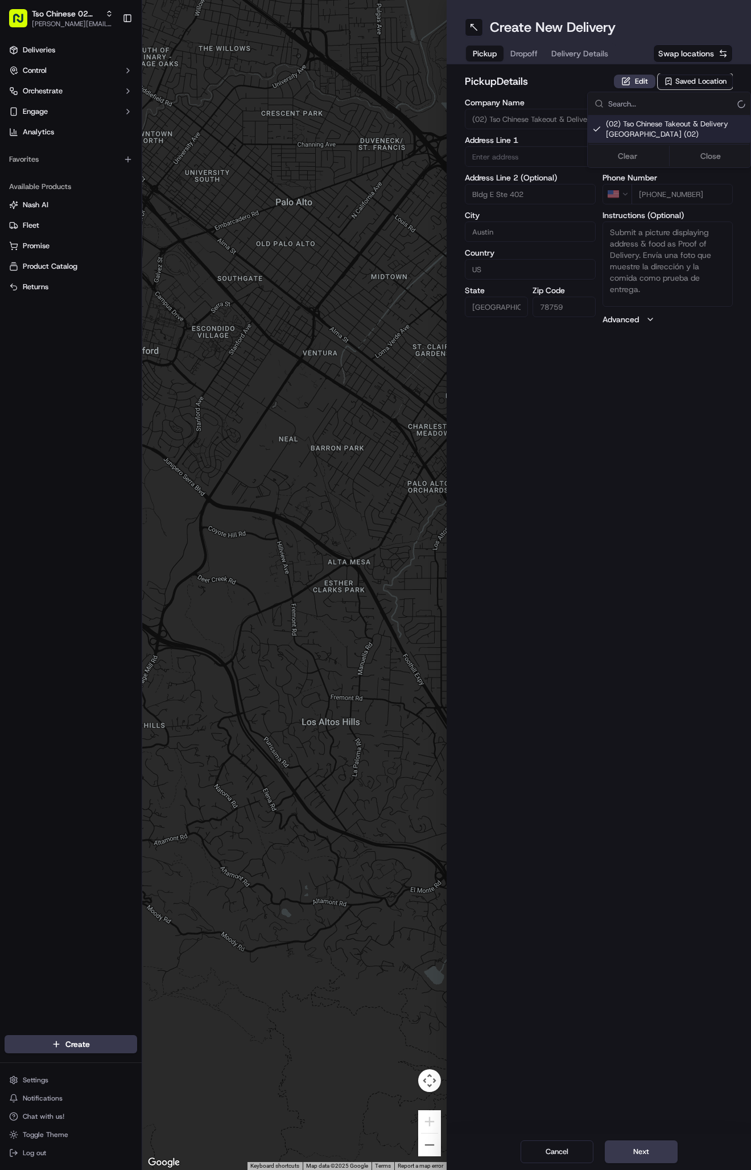
type textarea "Submit a picture displaying address & food as Proof of Delivery. Envía una foto…"
type input "[STREET_ADDRESS]"
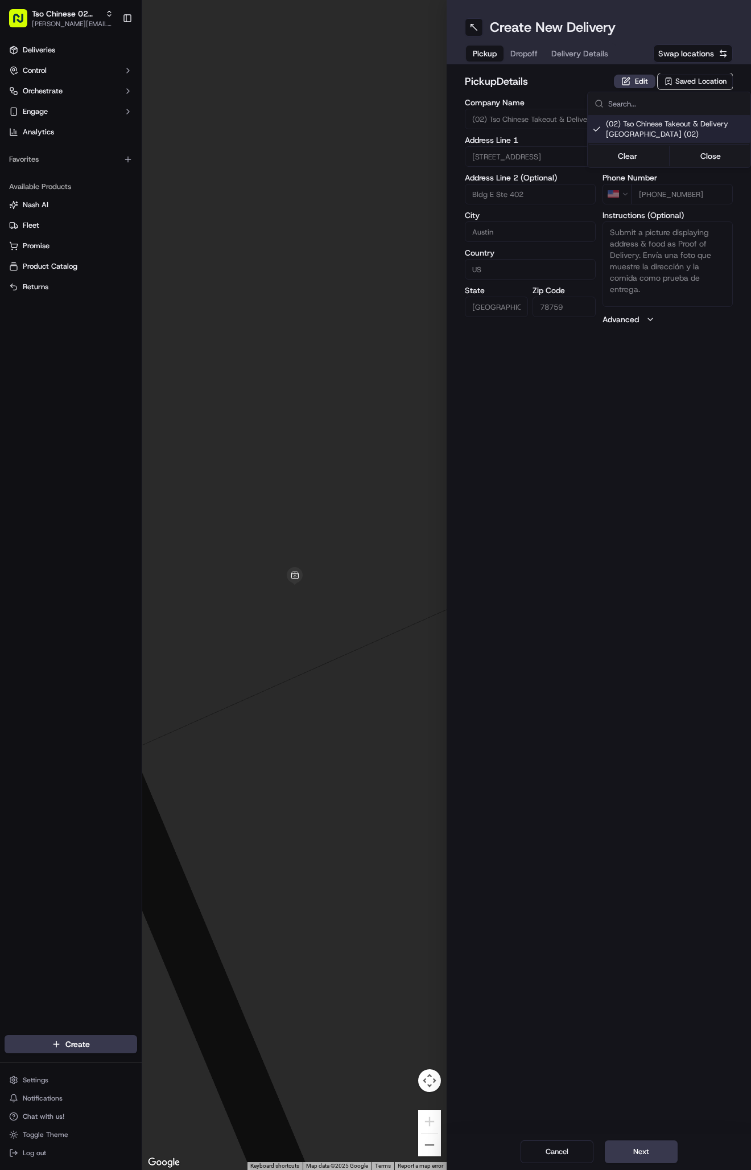
click at [703, 147] on div "Clear Close" at bounding box center [669, 156] width 160 height 20
click at [705, 154] on button "Close" at bounding box center [711, 156] width 78 height 16
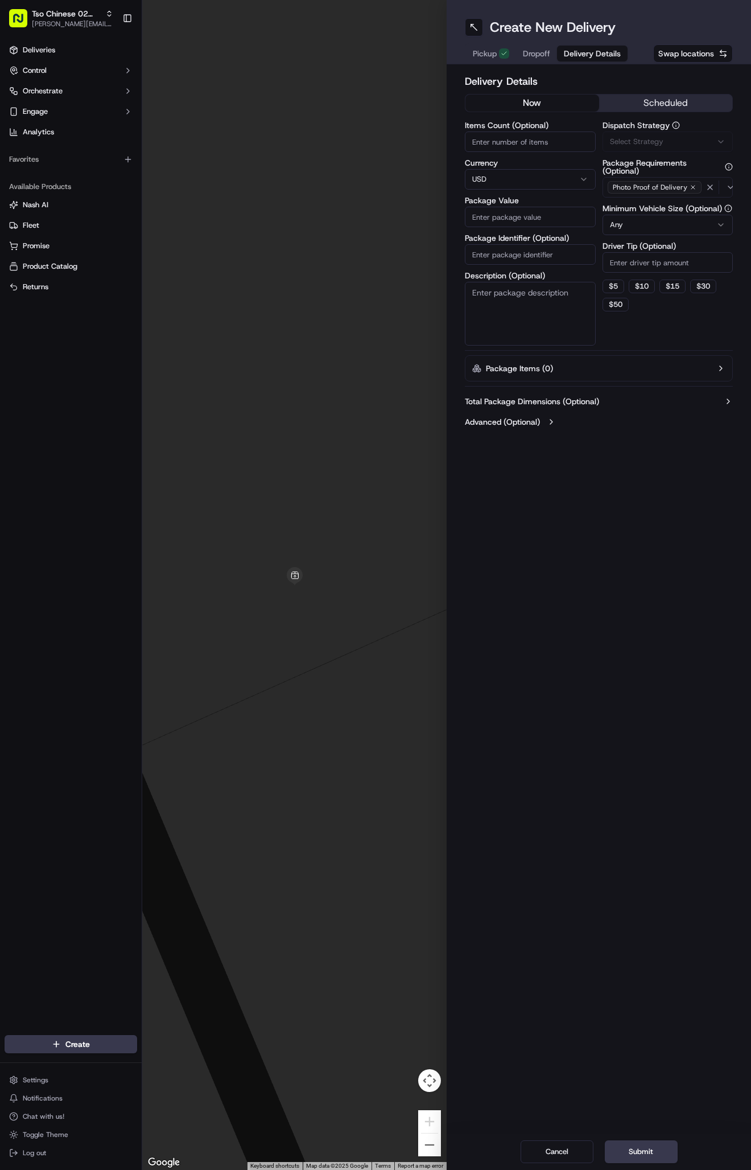
click at [596, 61] on button "Delivery Details" at bounding box center [592, 54] width 71 height 16
click at [631, 150] on button "Via Automation" at bounding box center [668, 141] width 131 height 20
click at [644, 210] on div "Tso Arbor Strategy" at bounding box center [669, 203] width 163 height 17
click at [693, 244] on button "Close" at bounding box center [711, 242] width 78 height 16
click at [664, 261] on input "Driver Tip (Optional)" at bounding box center [668, 262] width 131 height 20
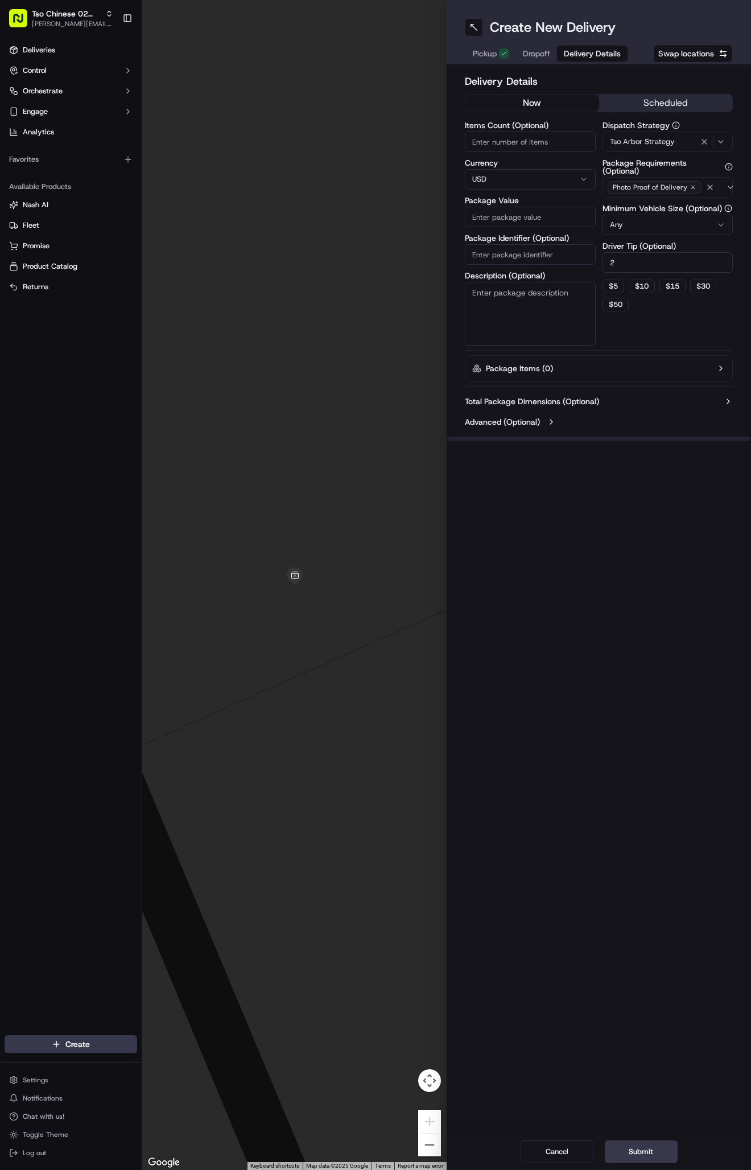
type input "2"
click at [533, 251] on input "Package Identifier (Optional)" at bounding box center [530, 254] width 131 height 20
paste input "#RMB5AU4"
type input "#RMB5AU4"
click at [521, 217] on input "Package Value" at bounding box center [530, 217] width 131 height 20
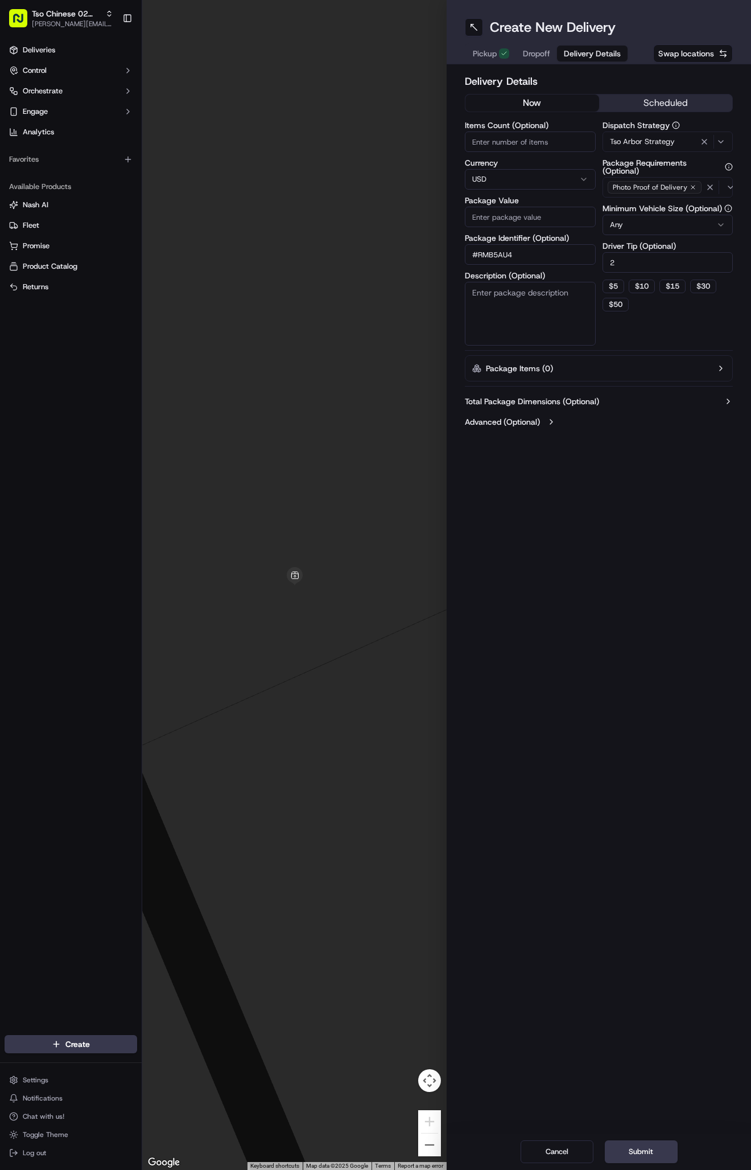
click at [521, 217] on input "Package Value" at bounding box center [530, 217] width 131 height 20
type input "100.29"
click at [535, 51] on span "Dropoff" at bounding box center [536, 53] width 27 height 11
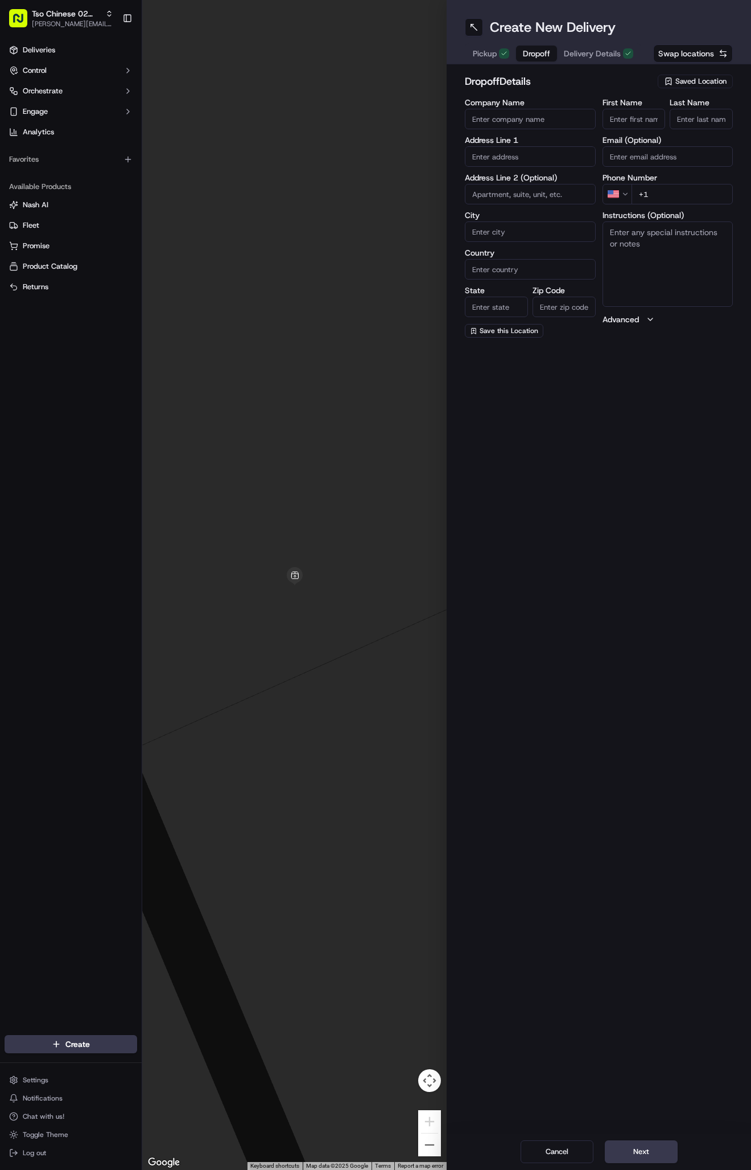
paste input "Arii Cortazar"
type input "Arii Cortazar"
type input "."
paste input "512 679 4211"
type input "+1 512 679 4211"
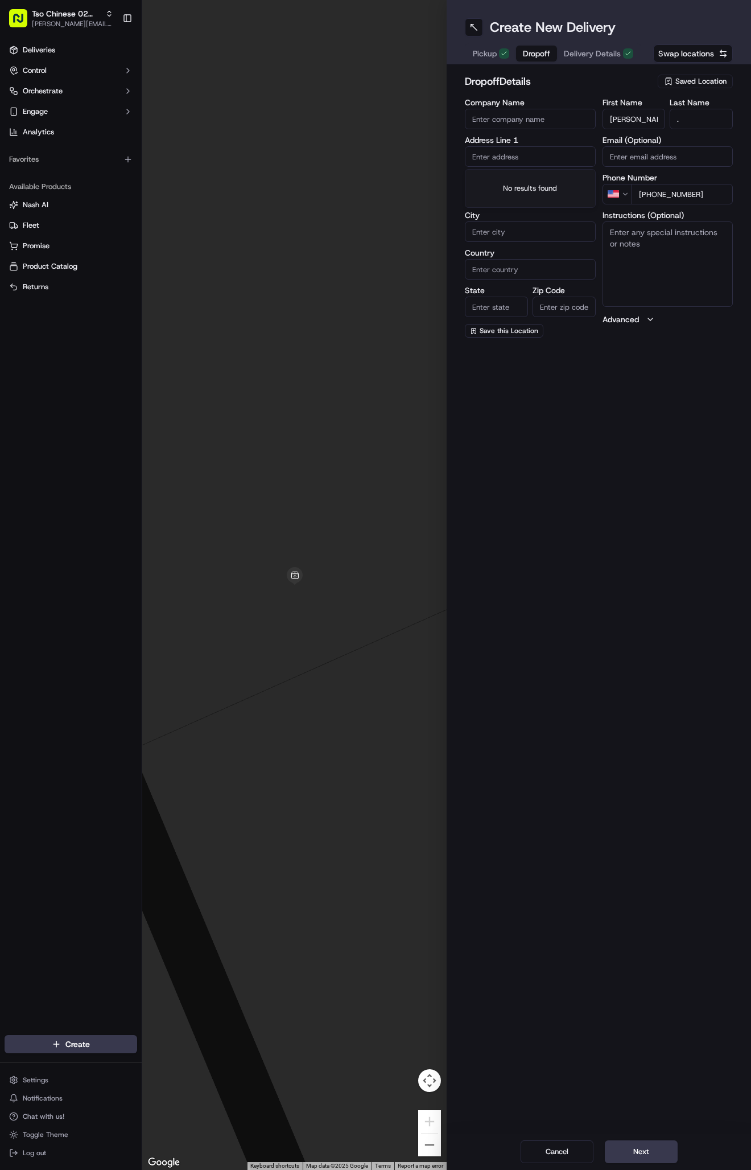
paste input "12180 N Mopac Expy"
click at [533, 186] on div "12180 N Mopac Expy, Austin, TX" at bounding box center [530, 180] width 125 height 17
type input "12180 N Mopac Expy, Austin, TX 78758, USA"
type input "Austin"
type input "[GEOGRAPHIC_DATA]"
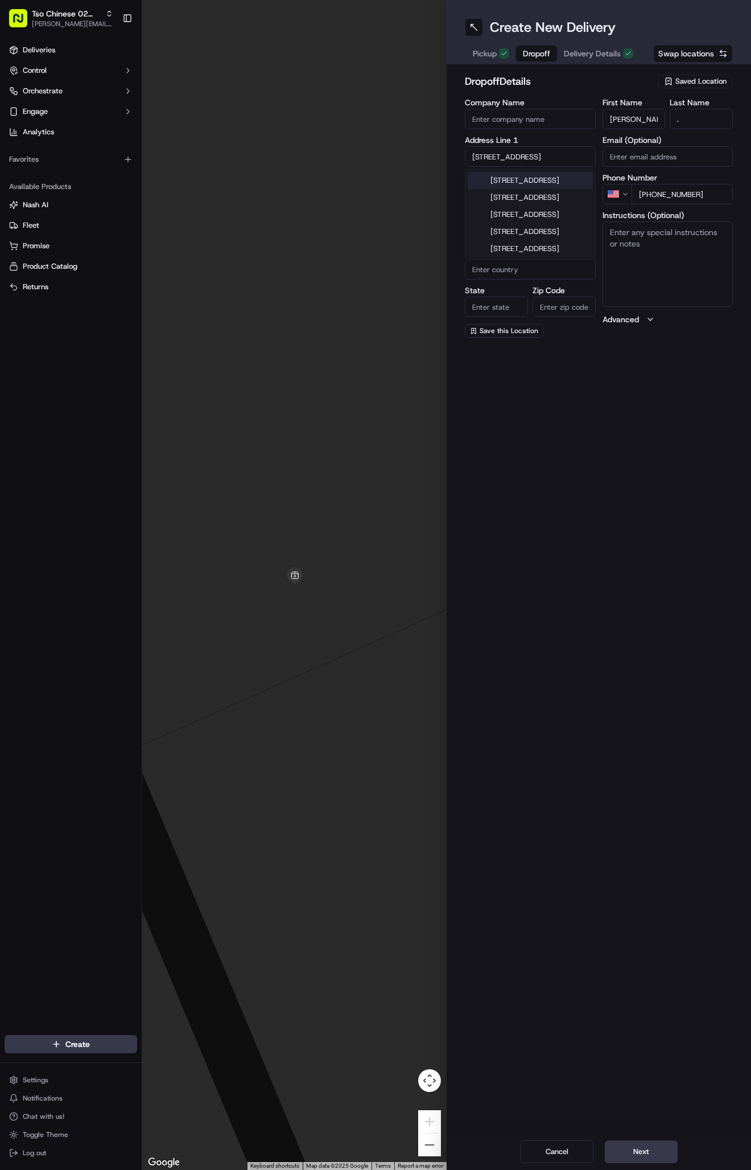
type input "[GEOGRAPHIC_DATA]"
type input "78758"
type input "12180 North Mopac Expressway"
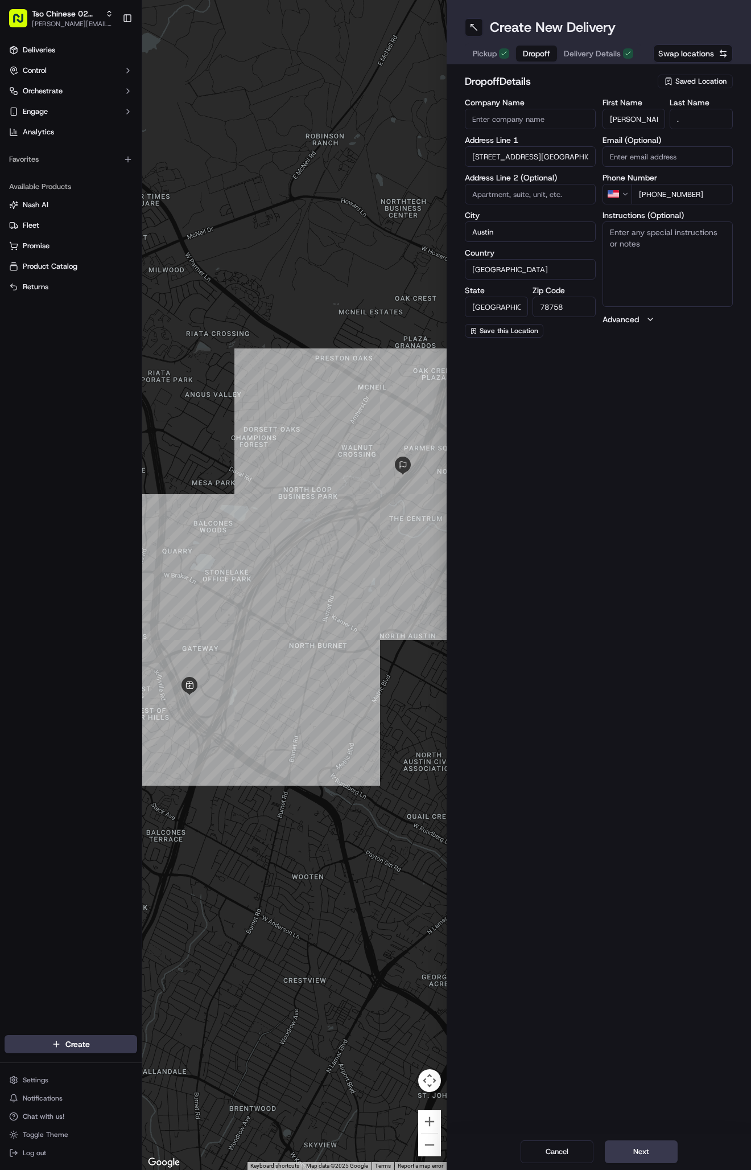
click at [533, 193] on input at bounding box center [530, 194] width 131 height 20
paste input "Suite B"
type input "Suite B"
click at [641, 1153] on button "Next" at bounding box center [641, 1151] width 73 height 23
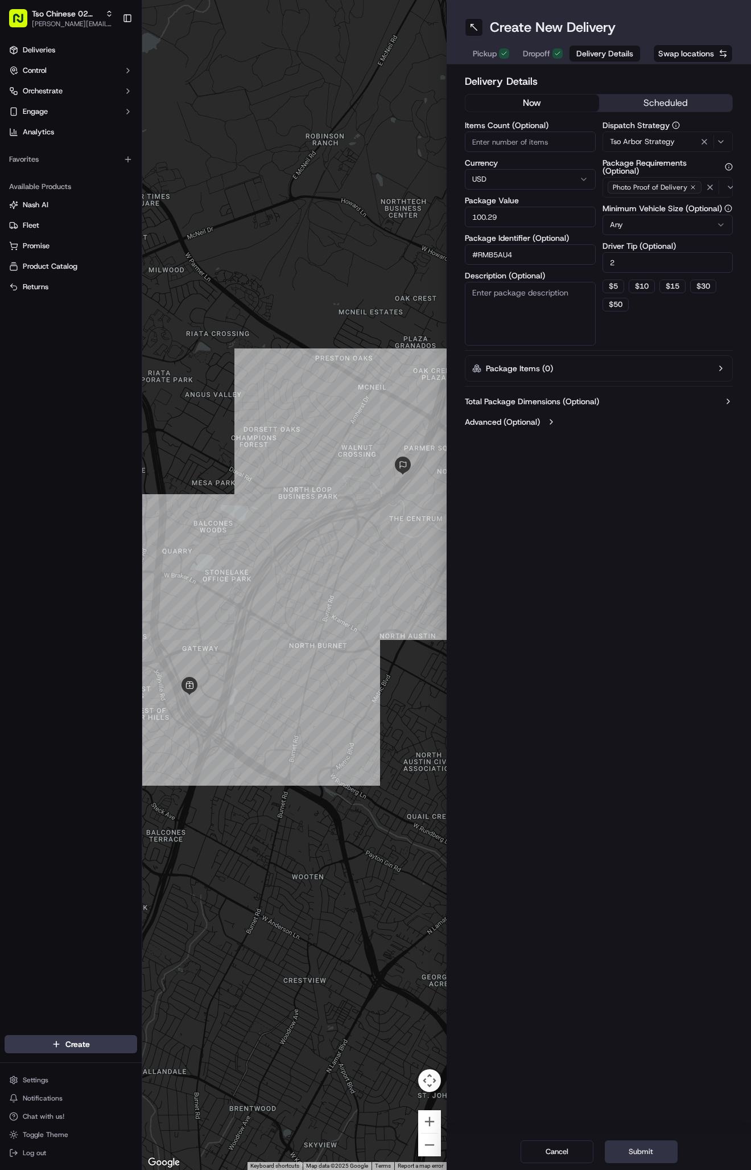
click at [641, 1153] on button "Submit" at bounding box center [641, 1151] width 73 height 23
click at [641, 1153] on div "Cancel Submit" at bounding box center [599, 1151] width 304 height 36
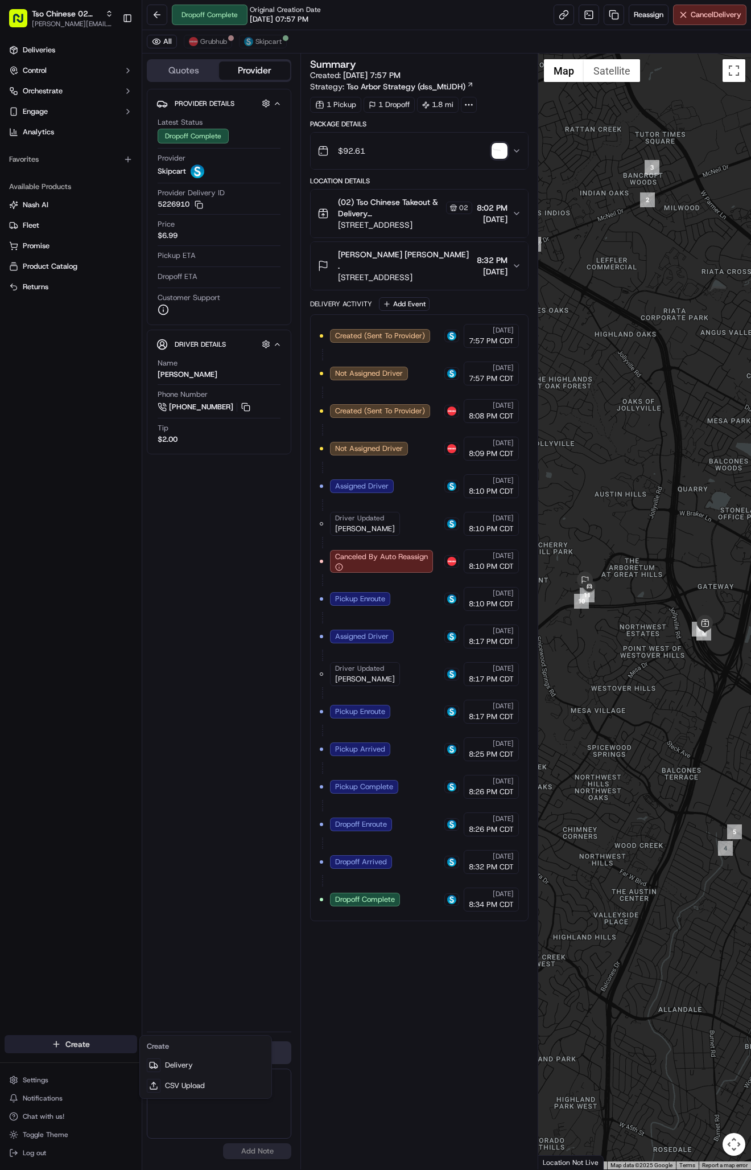
click at [64, 1048] on html "Tso Chinese 02 Arbor [PERSON_NAME][EMAIL_ADDRESS][DOMAIN_NAME] Toggle Sidebar D…" at bounding box center [375, 585] width 751 height 1170
click at [178, 1056] on link "Delivery" at bounding box center [205, 1065] width 127 height 20
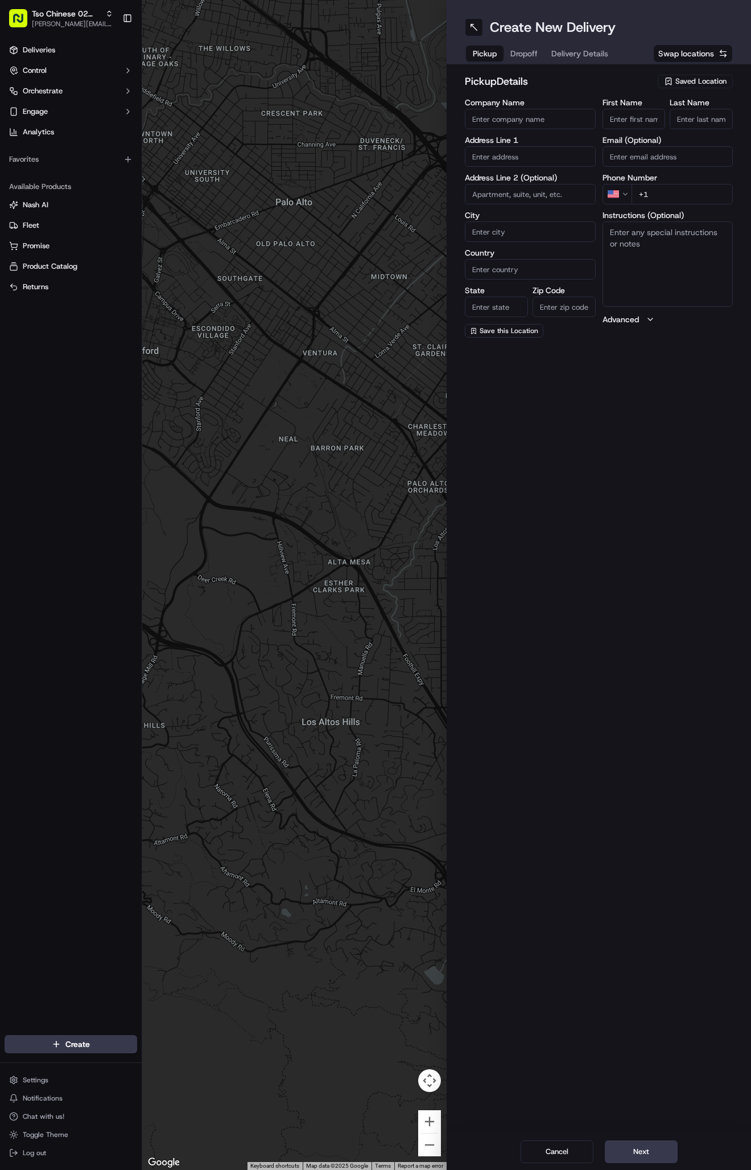
click at [692, 79] on span "Saved Location" at bounding box center [701, 81] width 51 height 10
click at [698, 124] on span "(02) Tso Chinese Takeout & Delivery [GEOGRAPHIC_DATA] (02)" at bounding box center [676, 129] width 140 height 20
type input "(02) Tso Chinese Takeout & Delivery [GEOGRAPHIC_DATA]"
type input "Bldg E Ste 402"
type input "Austin"
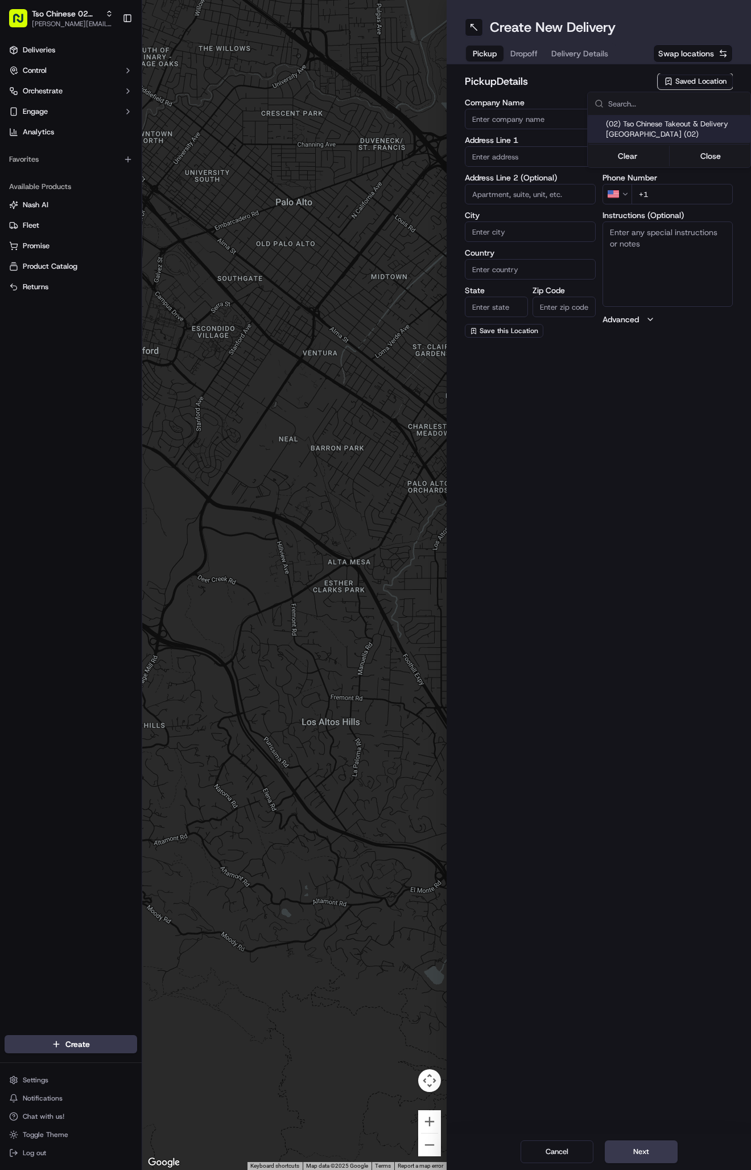
type input "US"
type input "[GEOGRAPHIC_DATA]"
type input "78759"
type input "Tso Chinese"
type input "Arboretum Crossing Manager"
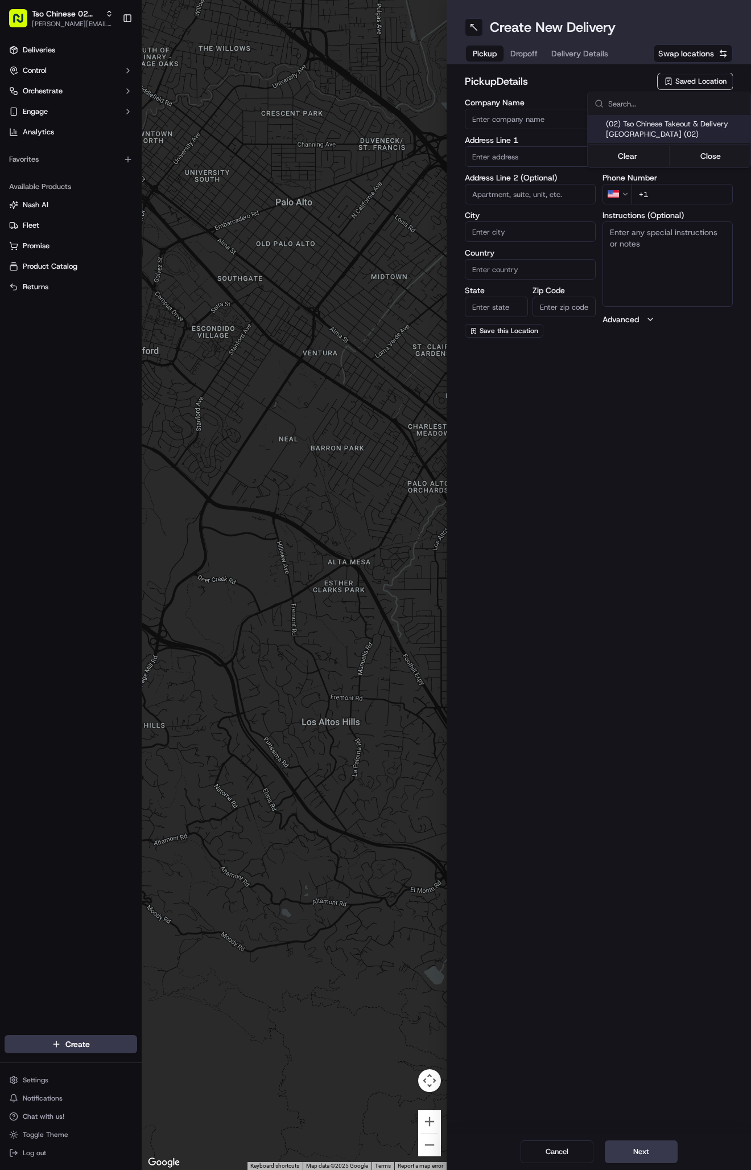
type input "[EMAIL_ADDRESS][DOMAIN_NAME]"
type input "[PHONE_NUMBER]"
type textarea "Submit a picture displaying address & food as Proof of Delivery. Envía una foto…"
type input "[STREET_ADDRESS]"
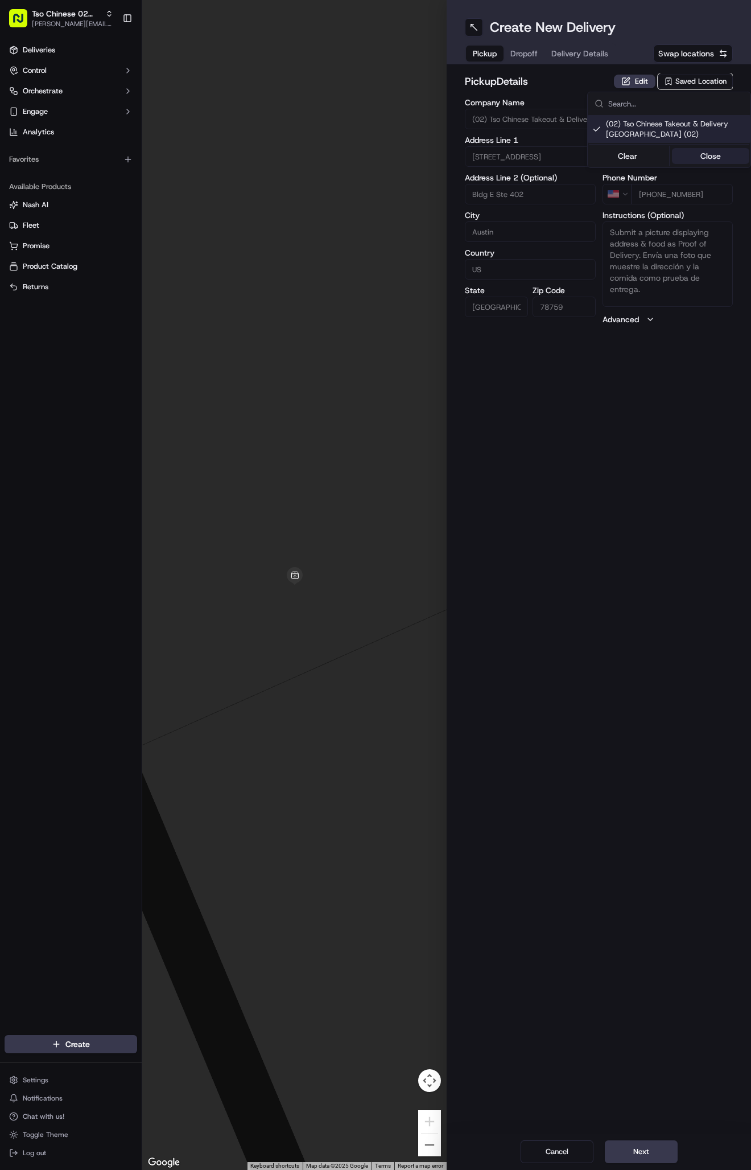
click at [705, 153] on button "Close" at bounding box center [711, 156] width 78 height 16
click at [592, 61] on button "Delivery Details" at bounding box center [580, 54] width 71 height 16
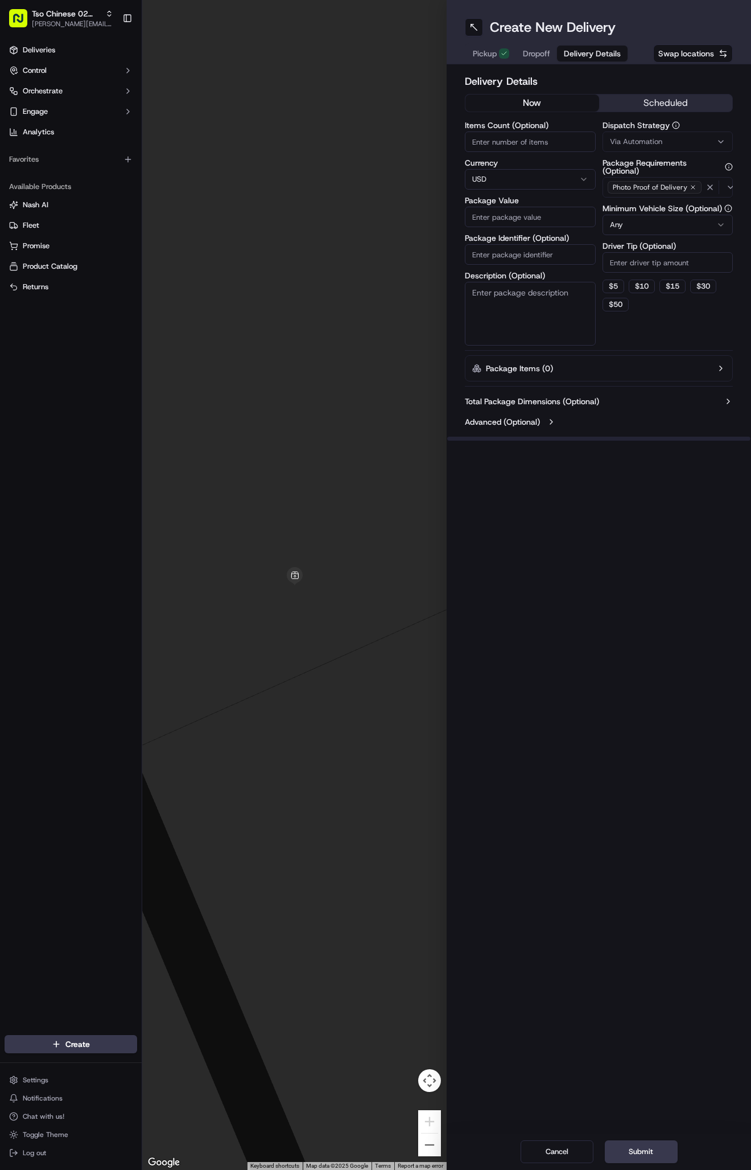
click at [631, 149] on button "Via Automation" at bounding box center [668, 141] width 131 height 20
click at [641, 207] on span "Tso Arbor Strategy" at bounding box center [676, 204] width 140 height 10
click at [694, 237] on button "Close" at bounding box center [711, 242] width 78 height 16
click at [641, 267] on input "Driver Tip (Optional)" at bounding box center [668, 262] width 131 height 20
type input "2"
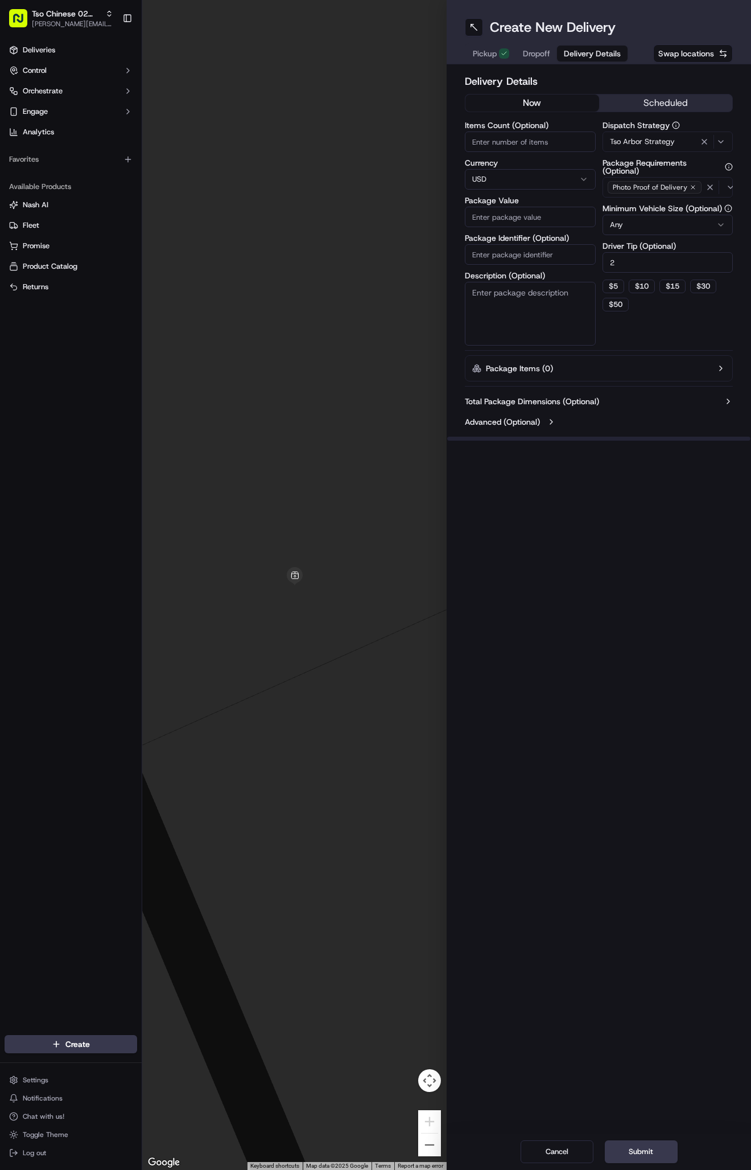
click at [554, 261] on input "Package Identifier (Optional)" at bounding box center [530, 254] width 131 height 20
paste input "#W79PXBB"
type input "#W79PXBB"
click at [542, 212] on input "Package Value" at bounding box center [530, 217] width 131 height 20
type input "30.2"
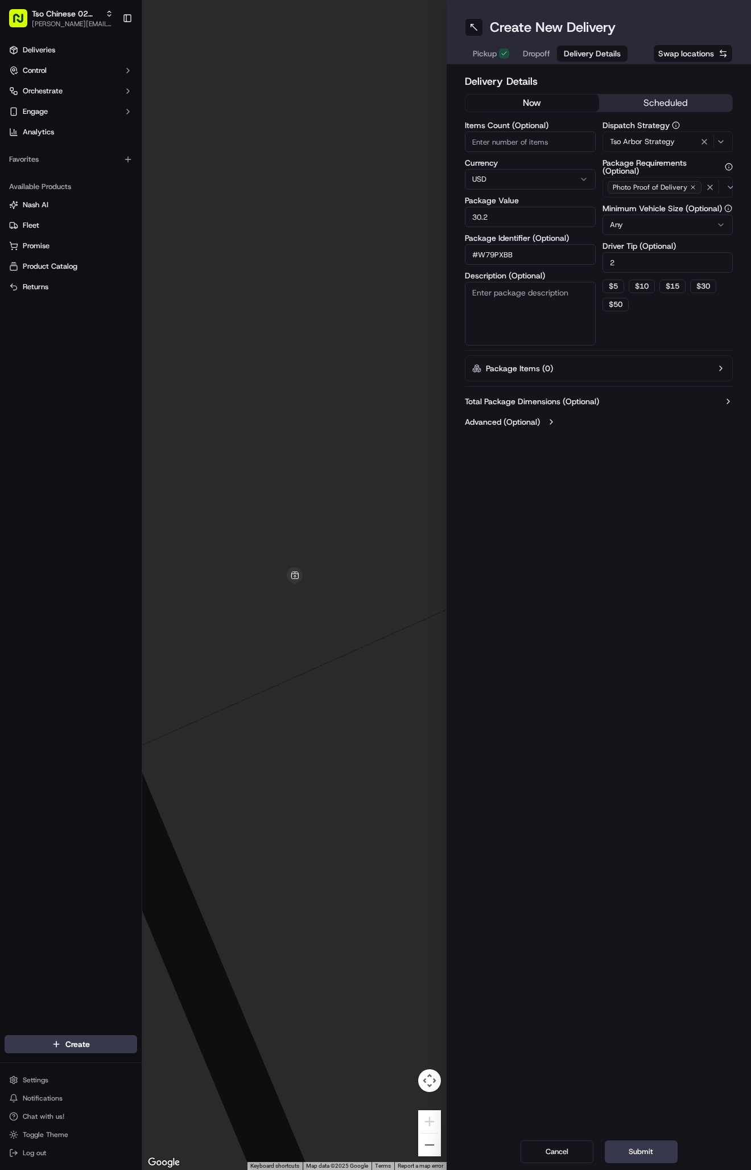
click at [530, 50] on span "Dropoff" at bounding box center [536, 53] width 27 height 11
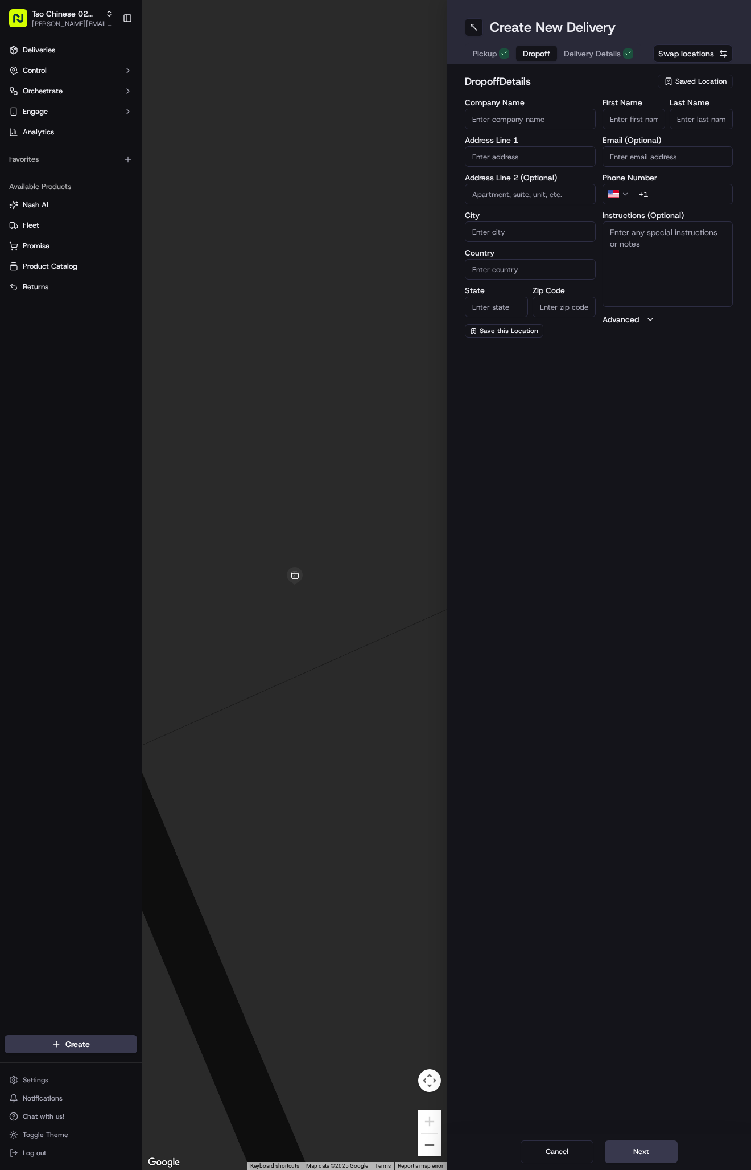
paste input "Kate Reagor"
type input "Kate Reagor"
type input ","
type input "."
click at [674, 196] on div "Phone Number US +1" at bounding box center [668, 202] width 131 height 31
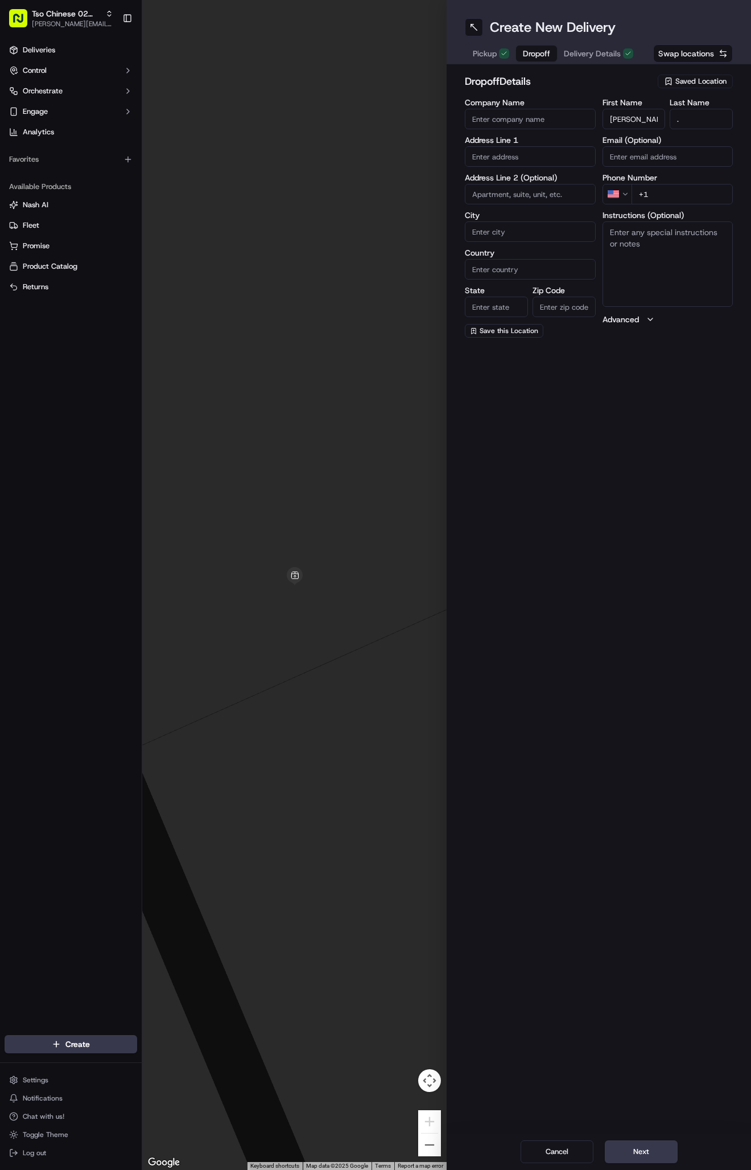
click at [674, 199] on input "+1" at bounding box center [683, 194] width 102 height 20
click at [666, 191] on input "+1" at bounding box center [683, 194] width 102 height 20
paste input "512 897 7740"
type input "+1 512 897 7740"
paste input "13128 Kellie's Farm Ln"
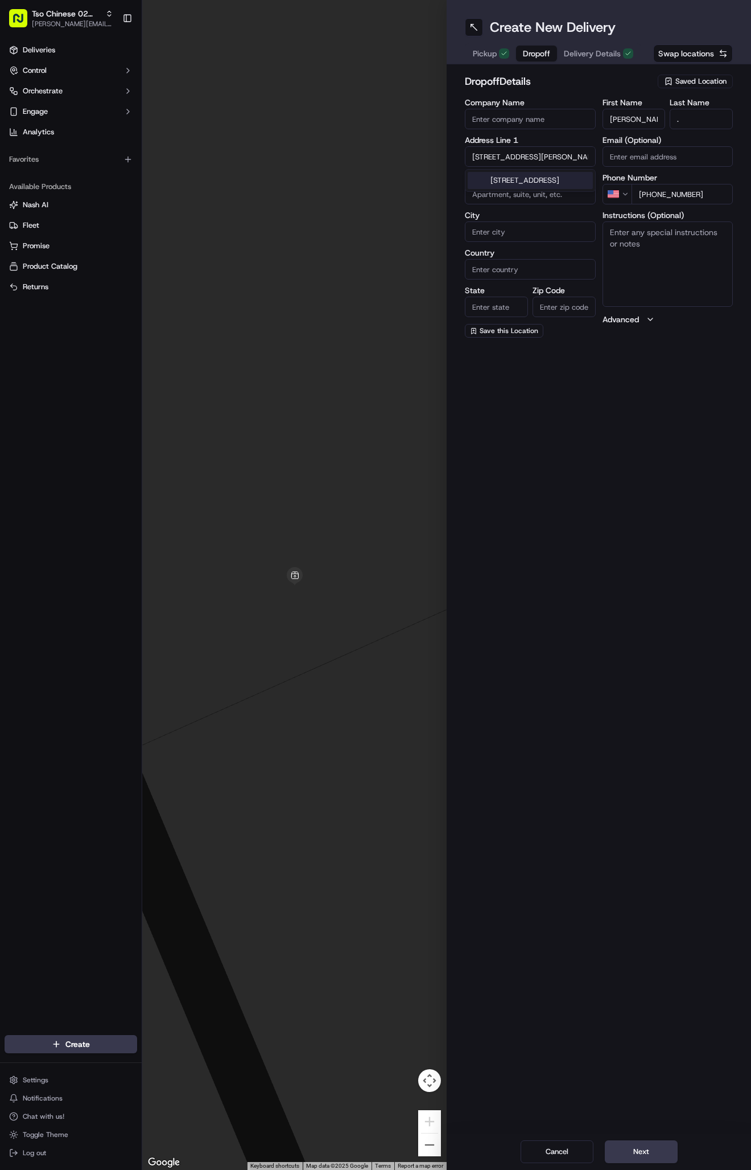
click at [541, 182] on div "13128 Kellies Farm Ln, Austin, TX" at bounding box center [530, 180] width 125 height 17
type input "[STREET_ADDRESS]"
type input "Austin"
type input "[GEOGRAPHIC_DATA]"
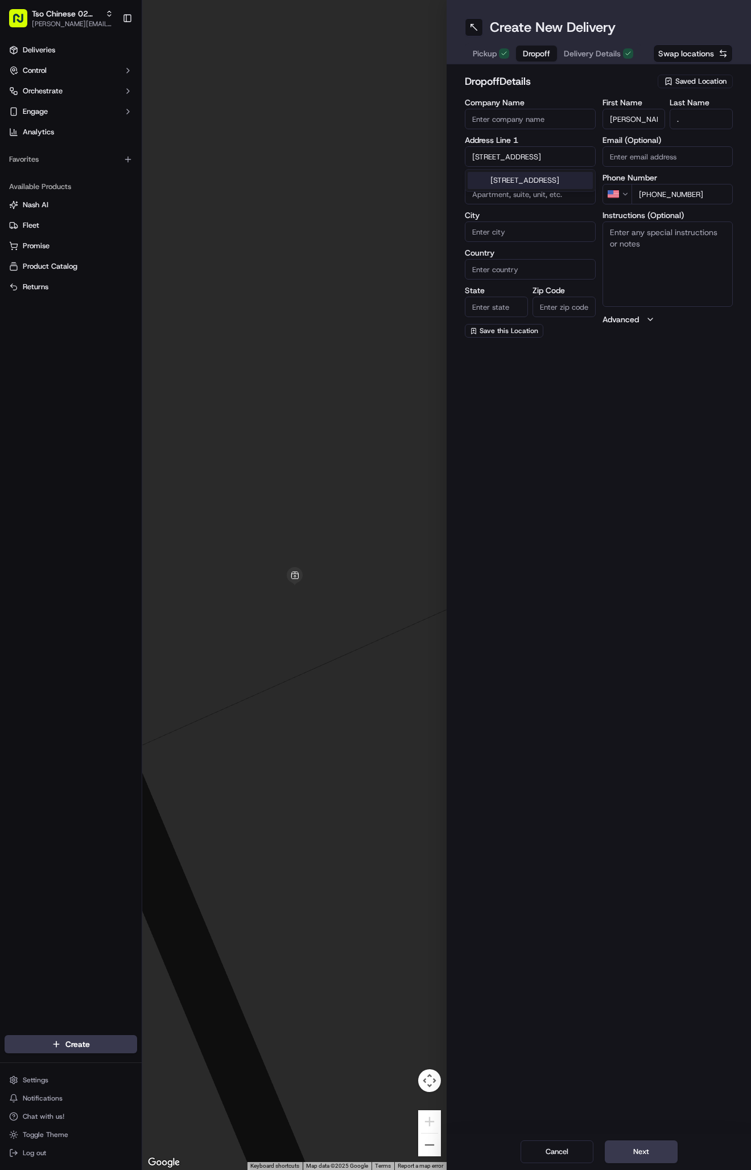
type input "78727"
type input "13128 Kellies Farm Lane"
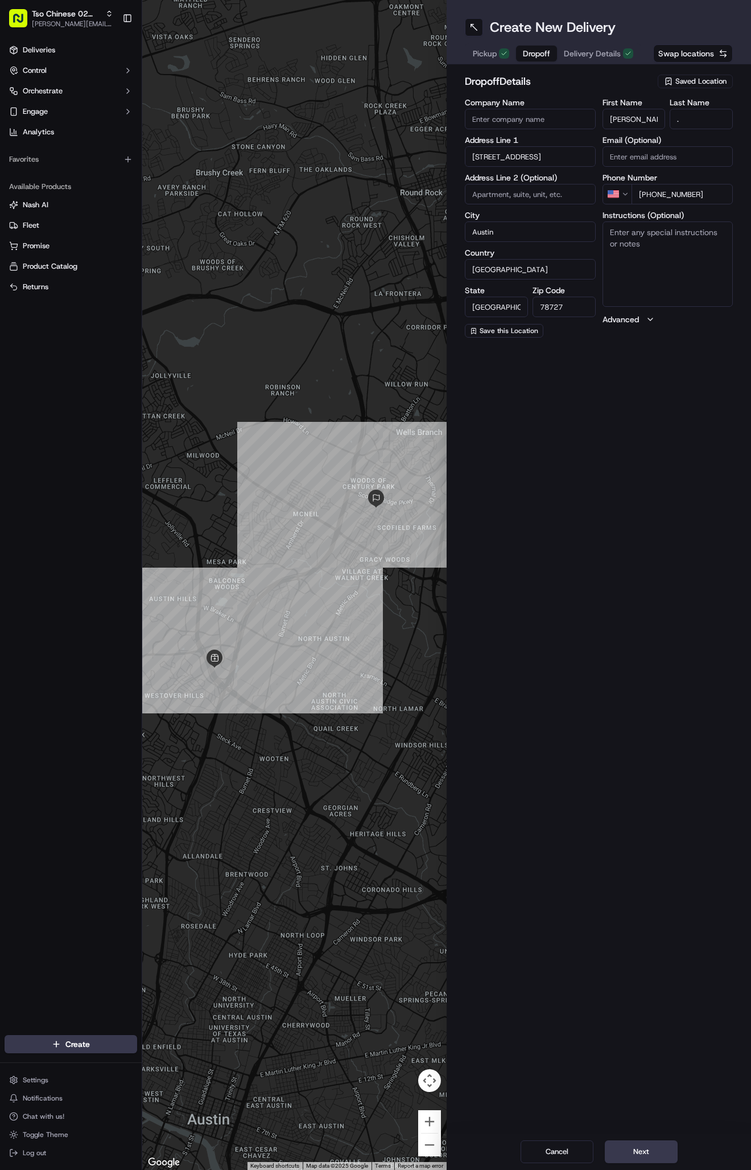
click at [632, 241] on textarea "Instructions (Optional)" at bounding box center [668, 263] width 131 height 85
paste textarea "Grey brick house"
type textarea "Grey brick house"
click at [649, 1141] on button "Next" at bounding box center [641, 1151] width 73 height 23
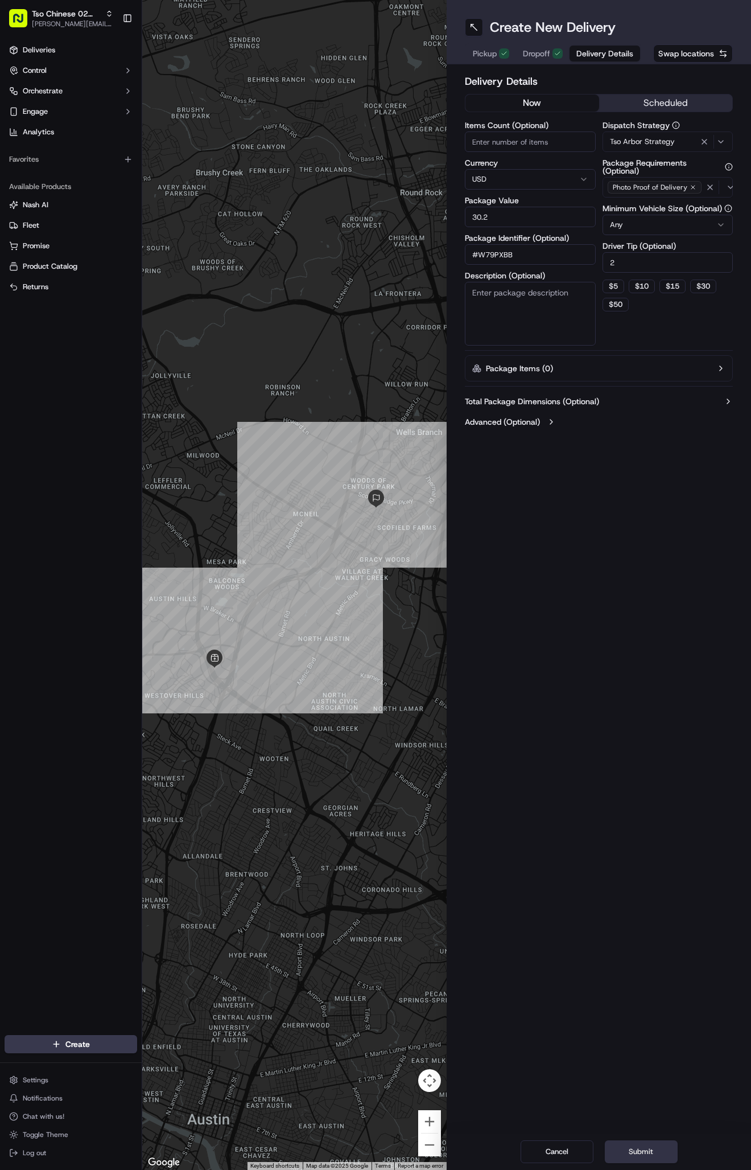
click at [649, 1141] on button "Submit" at bounding box center [641, 1151] width 73 height 23
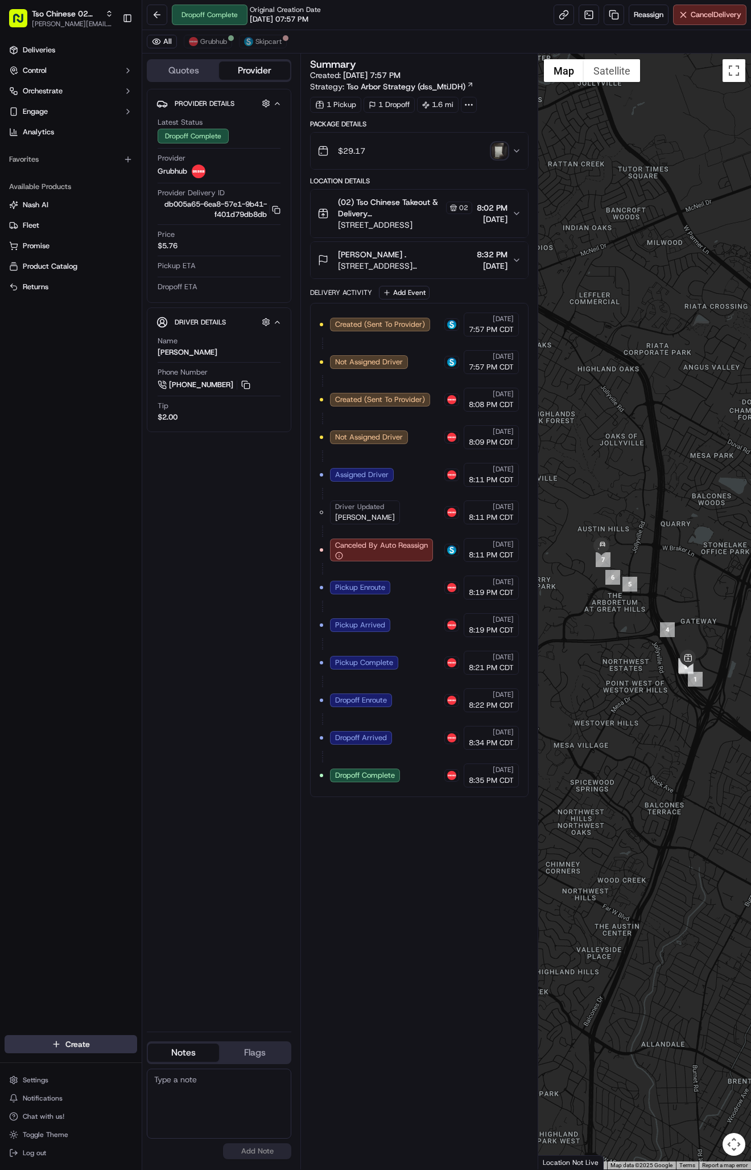
click at [83, 1042] on html "Tso Chinese 02 Arbor antonia@tsochinese.com Toggle Sidebar Deliveries Control O…" at bounding box center [375, 585] width 751 height 1170
click at [177, 1063] on link "Delivery" at bounding box center [205, 1065] width 127 height 20
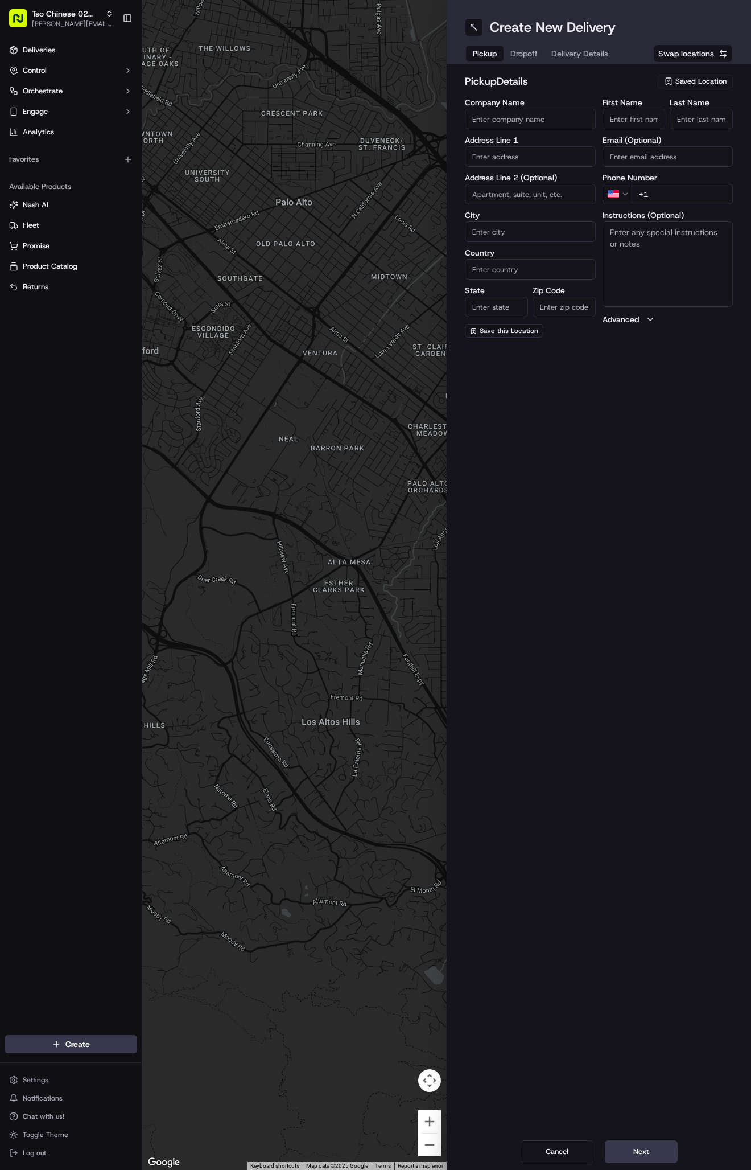
click at [695, 86] on span "Saved Location" at bounding box center [701, 81] width 51 height 10
click at [705, 123] on span "(02) Tso Chinese Takeout & Delivery [GEOGRAPHIC_DATA] (02)" at bounding box center [676, 129] width 140 height 20
type input "(02) Tso Chinese Takeout & Delivery [GEOGRAPHIC_DATA]"
type input "Bldg E Ste 402"
type input "Austin"
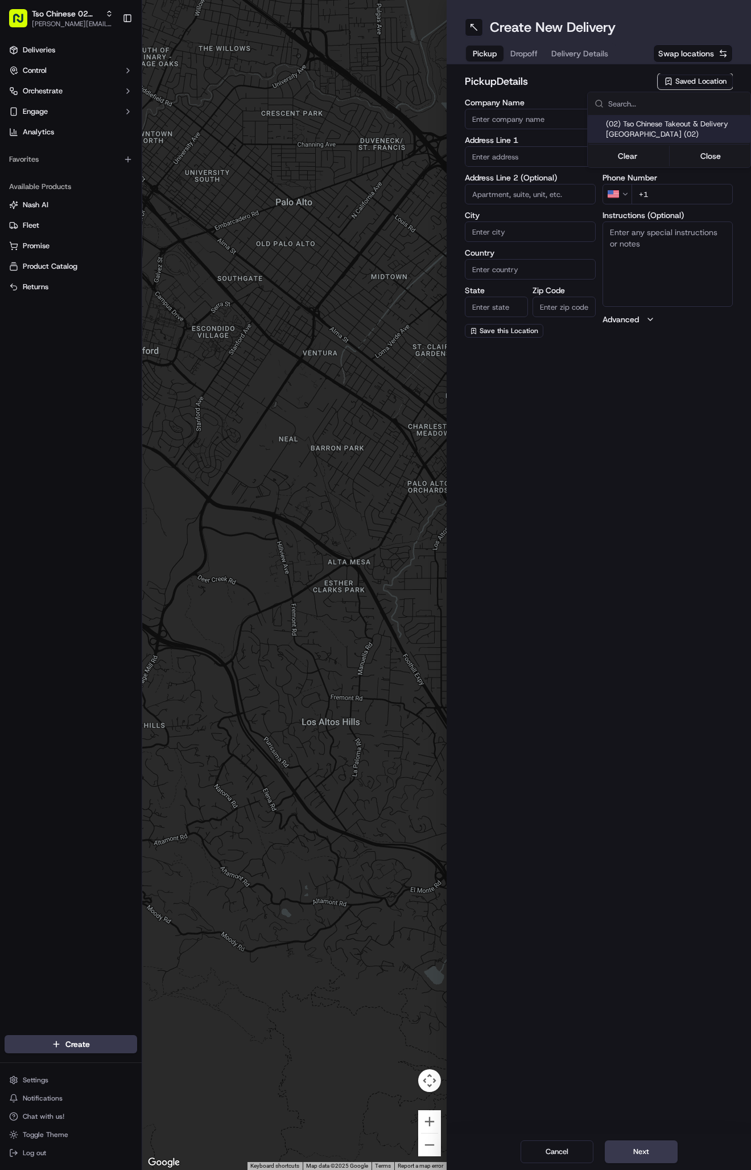
type input "US"
type input "[GEOGRAPHIC_DATA]"
type input "78759"
type input "Tso Chinese"
type input "Arboretum Crossing Manager"
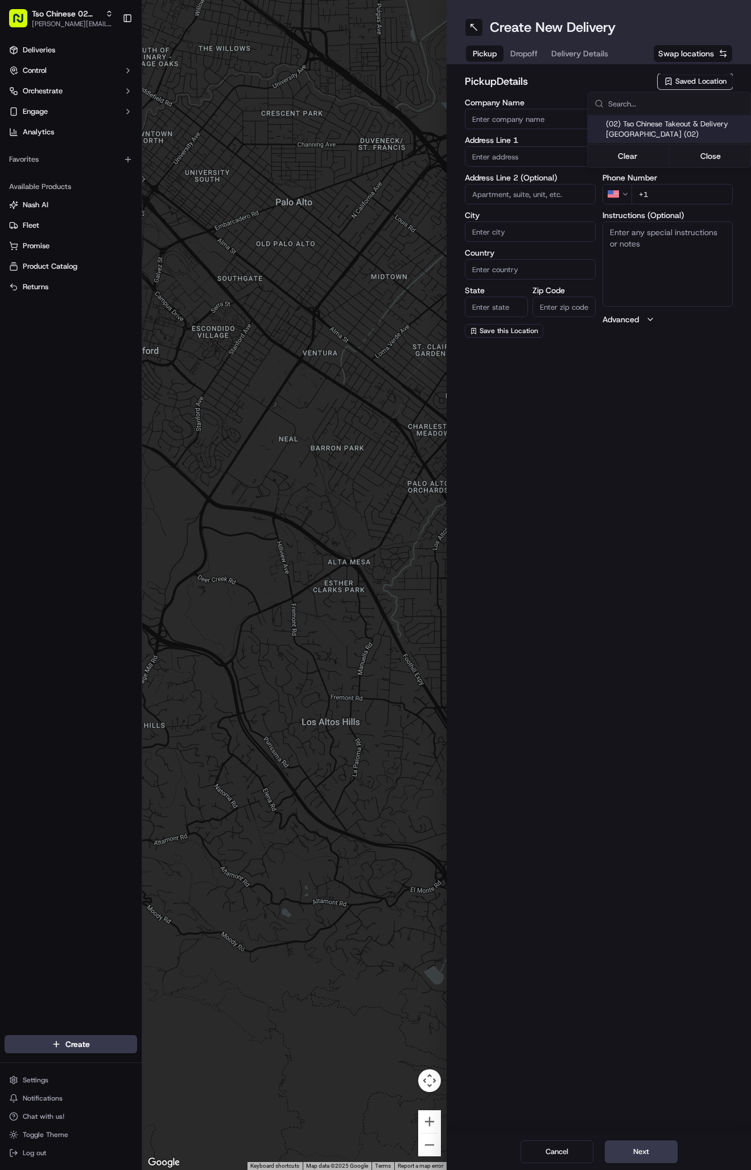
type input "[EMAIL_ADDRESS][DOMAIN_NAME]"
type input "[PHONE_NUMBER]"
type textarea "Submit a picture displaying address & food as Proof of Delivery. Envía una foto…"
type input "[STREET_ADDRESS]"
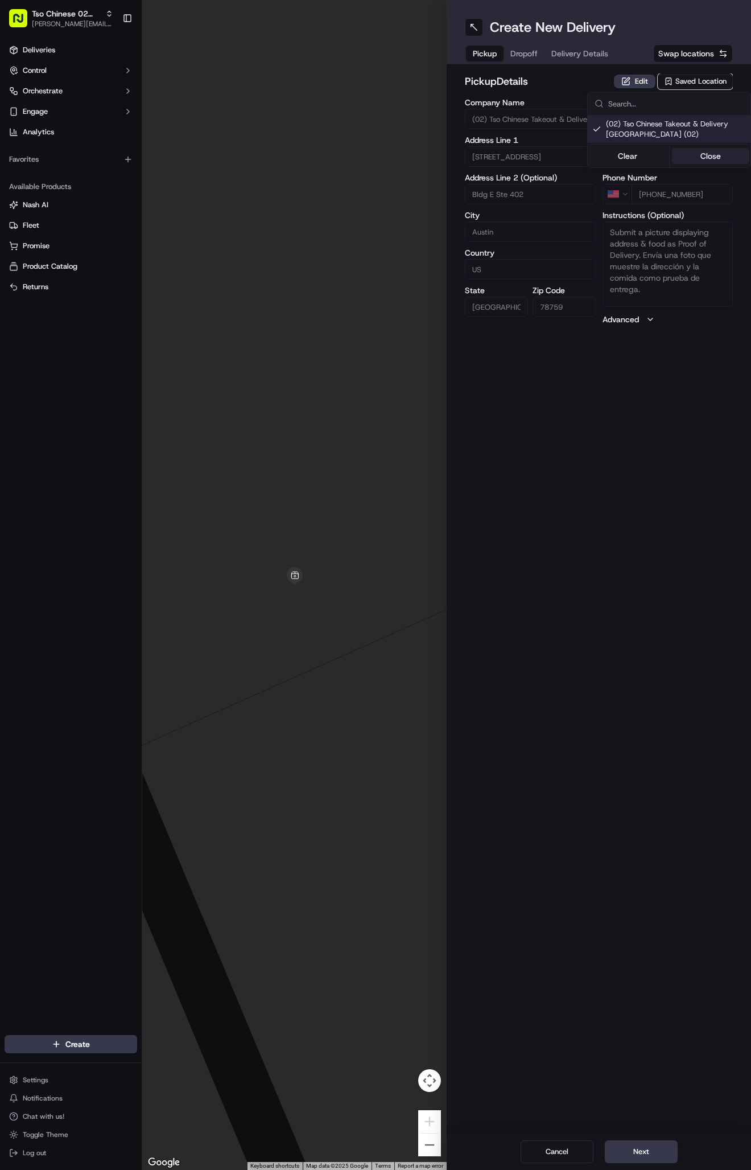
click at [711, 156] on button "Close" at bounding box center [711, 156] width 78 height 16
click at [575, 48] on span "Delivery Details" at bounding box center [579, 53] width 57 height 11
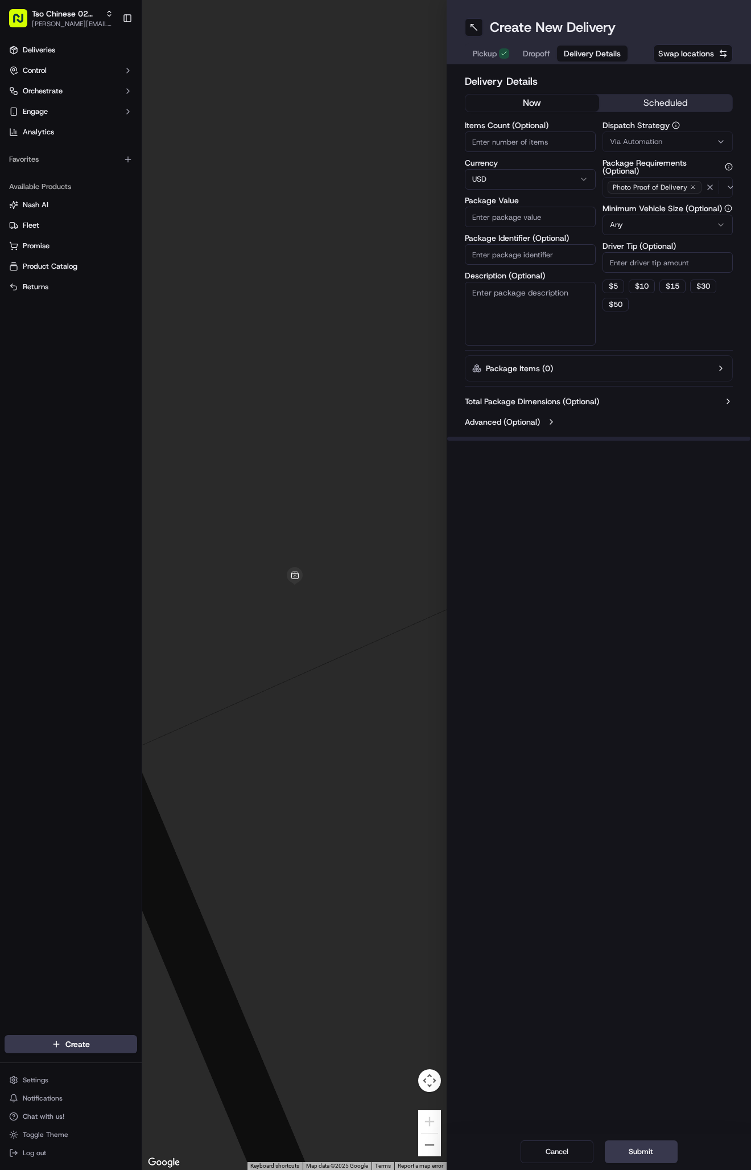
click at [632, 143] on span "Via Automation" at bounding box center [636, 142] width 52 height 10
click at [668, 201] on span "Tso Arbor Strategy" at bounding box center [676, 204] width 140 height 10
click at [715, 246] on button "Close" at bounding box center [711, 242] width 78 height 16
click at [663, 271] on input "Driver Tip (Optional)" at bounding box center [668, 262] width 131 height 20
type input "2"
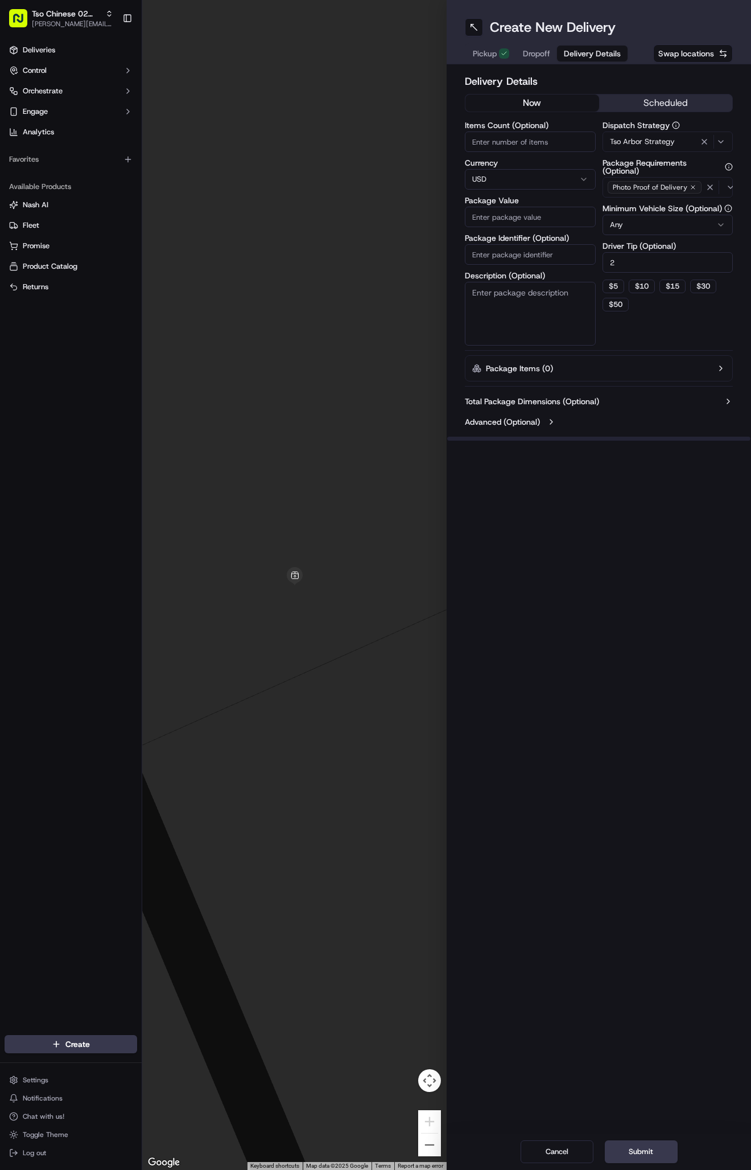
click at [565, 259] on input "Package Identifier (Optional)" at bounding box center [530, 254] width 131 height 20
paste input "#HHRPN2I"
type input "#HHRPN2I"
click at [528, 223] on input "Package Value" at bounding box center [530, 217] width 131 height 20
type input "29.12"
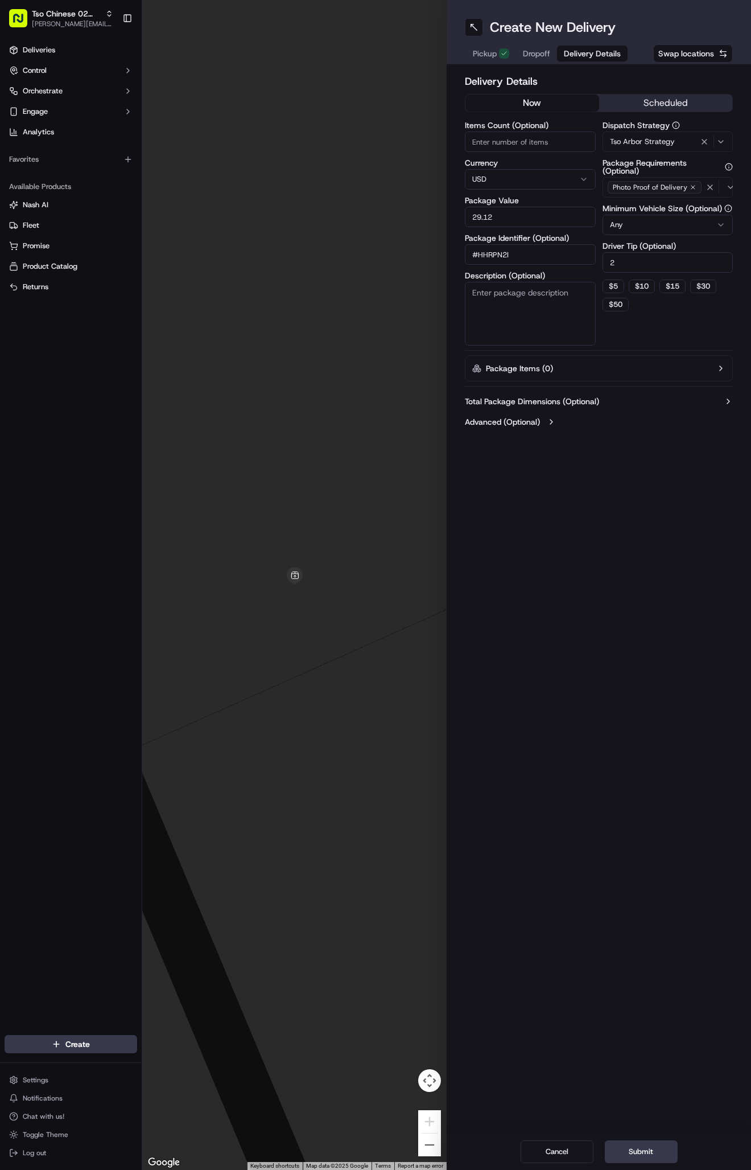
click at [538, 52] on span "Dropoff" at bounding box center [536, 53] width 27 height 11
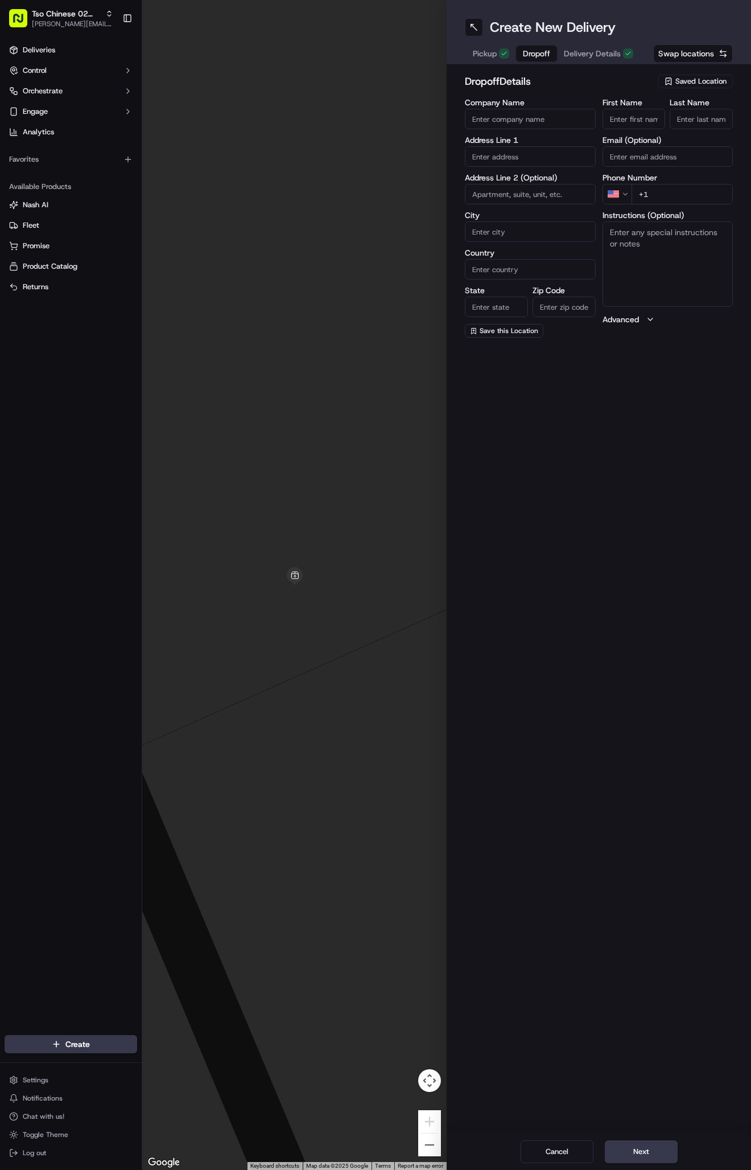
click at [645, 110] on input "First Name" at bounding box center [634, 119] width 63 height 20
paste input "Sam Loomis"
type input "Sam Loomis"
type input "."
paste input "401 575 2018"
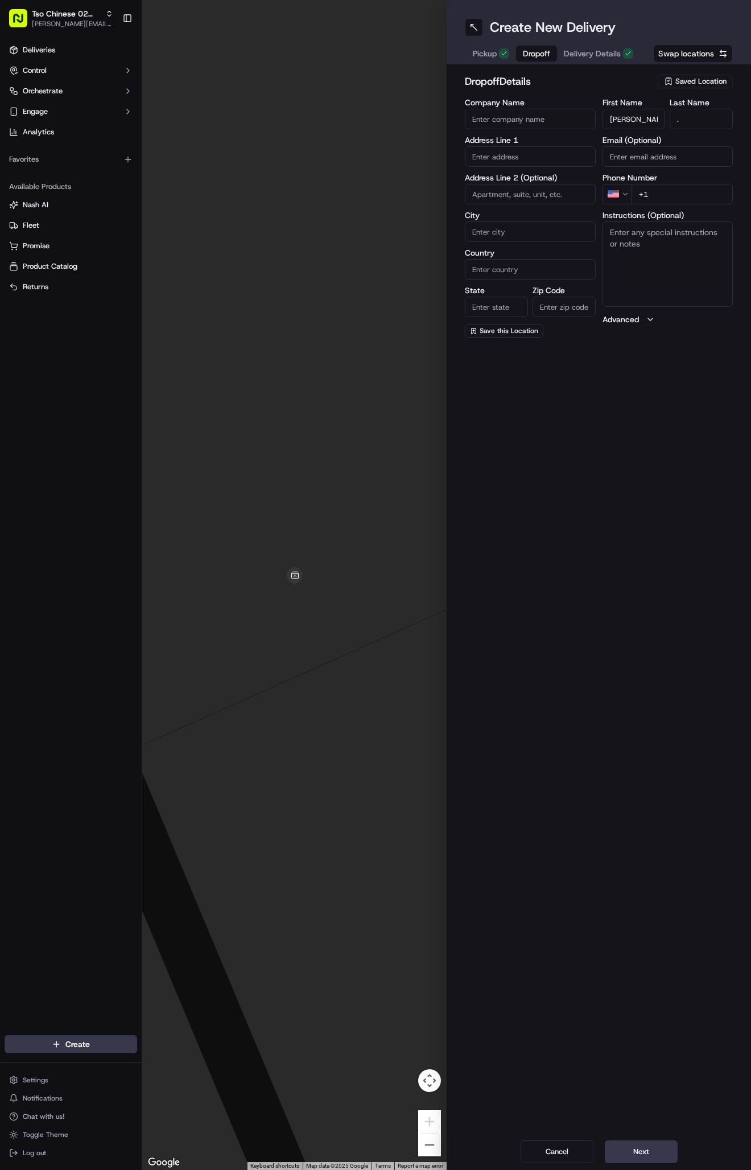
type input "+1 401 575 2018"
paste input "3612 Tudor Blvd"
click at [559, 186] on div "3612 Tudor Blvd, Austin, TX" at bounding box center [530, 180] width 125 height 17
type input "3612 Tudor Blvd, Austin, TX 78759, USA"
type input "Austin"
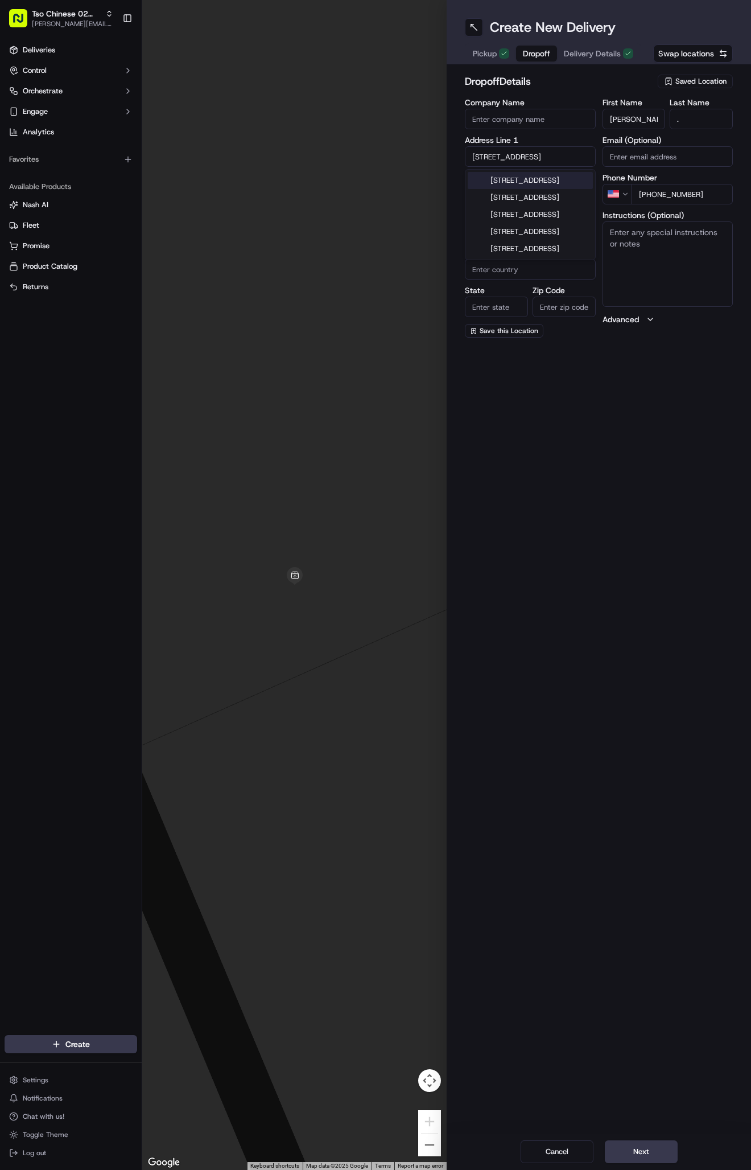
type input "[GEOGRAPHIC_DATA]"
type input "78759"
type input "3612 Tudor Boulevard"
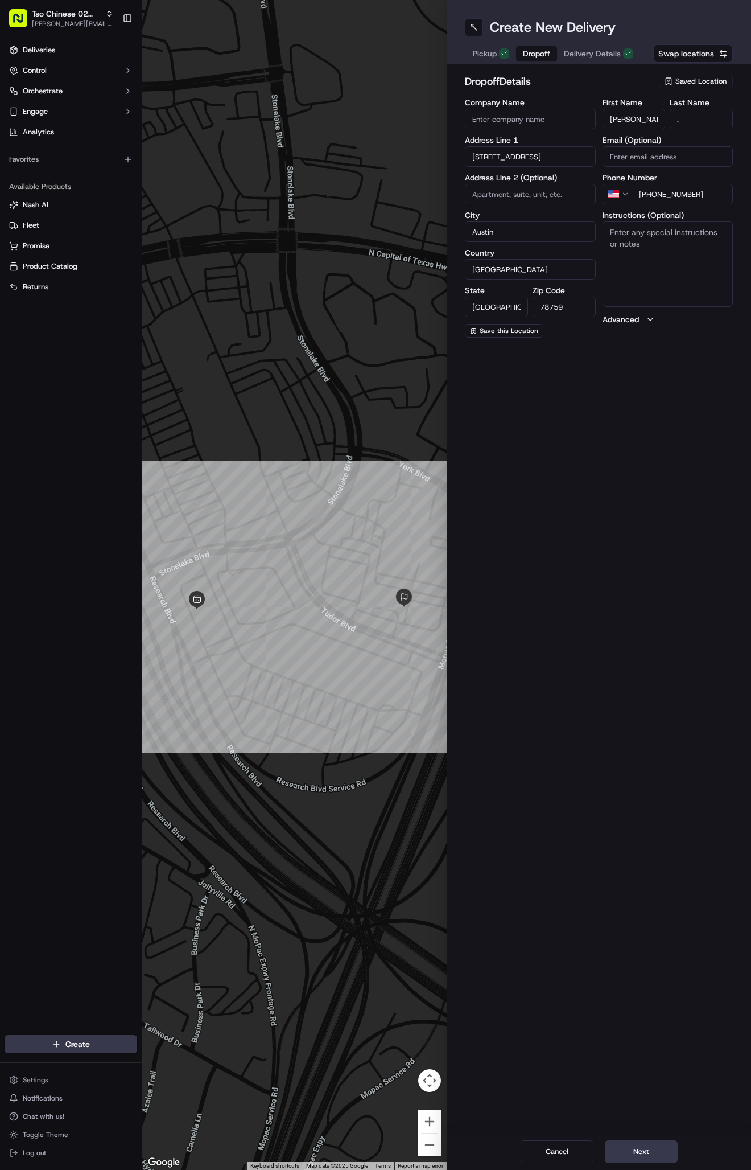
click at [517, 187] on input at bounding box center [530, 194] width 131 height 20
paste input "ROOM 614"
type input "ROOM 614"
click at [639, 1144] on button "Next" at bounding box center [641, 1151] width 73 height 23
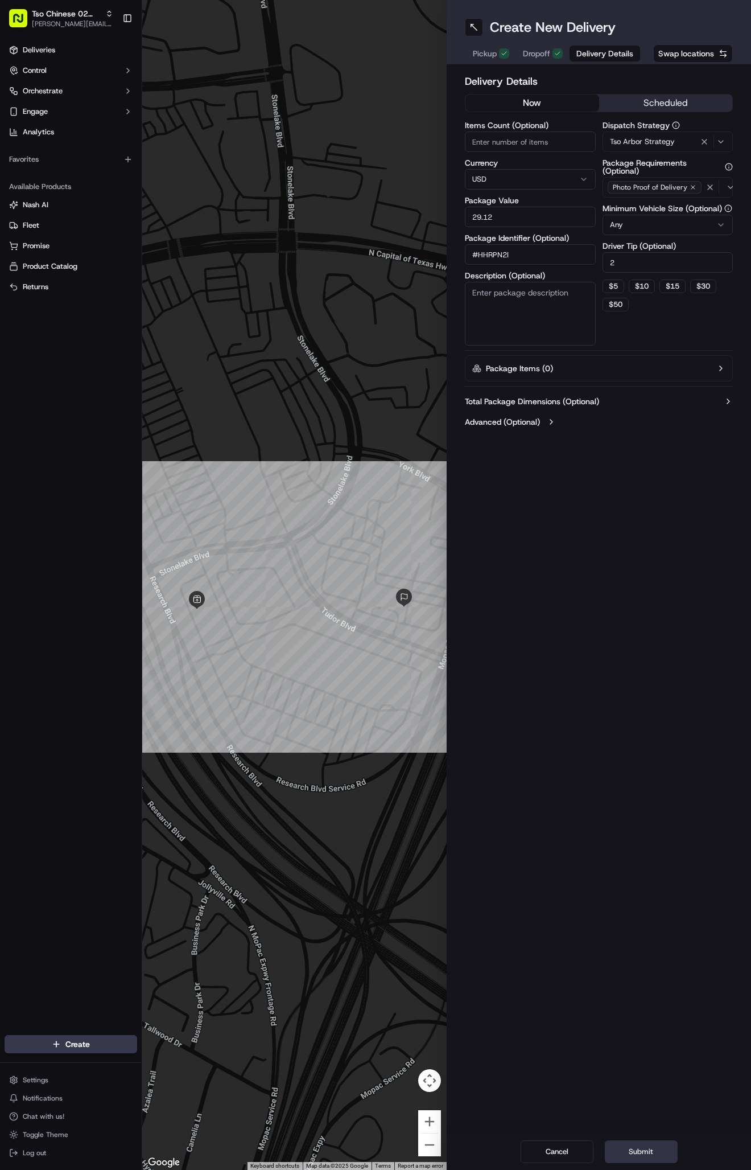
click at [639, 1144] on button "Submit" at bounding box center [641, 1151] width 73 height 23
click at [639, 1144] on div "Cancel Submit" at bounding box center [599, 1151] width 304 height 36
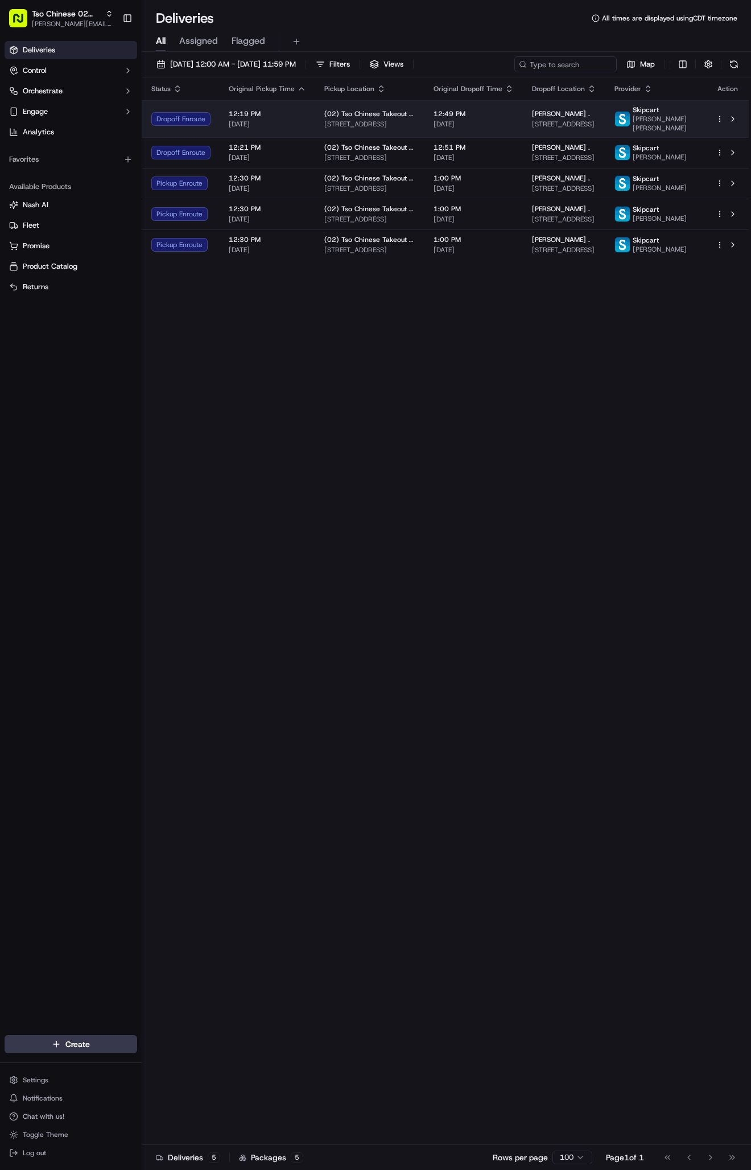
click at [459, 119] on div "12:49 PM [DATE]" at bounding box center [474, 118] width 80 height 19
click at [461, 116] on span "12:49 PM" at bounding box center [474, 113] width 80 height 9
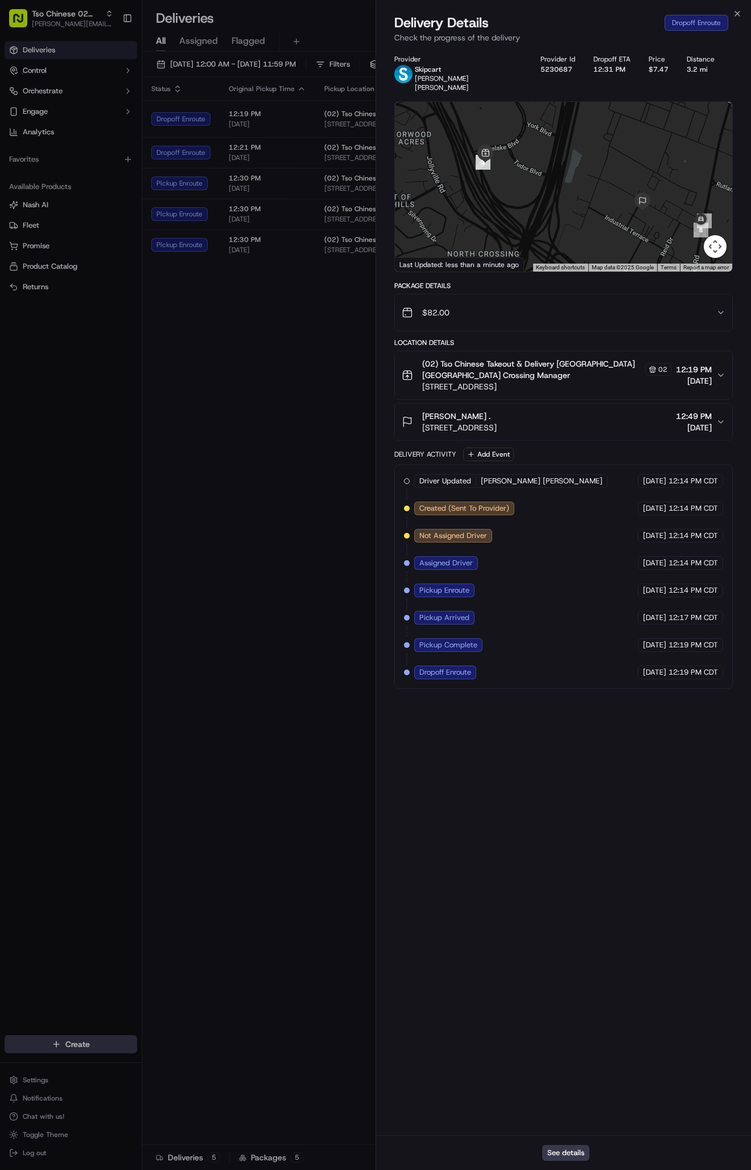
click at [713, 363] on div "(02) Tso Chinese Takeout & Delivery Arboretum Crossing Tso Chinese Arboretum Cr…" at bounding box center [559, 375] width 315 height 34
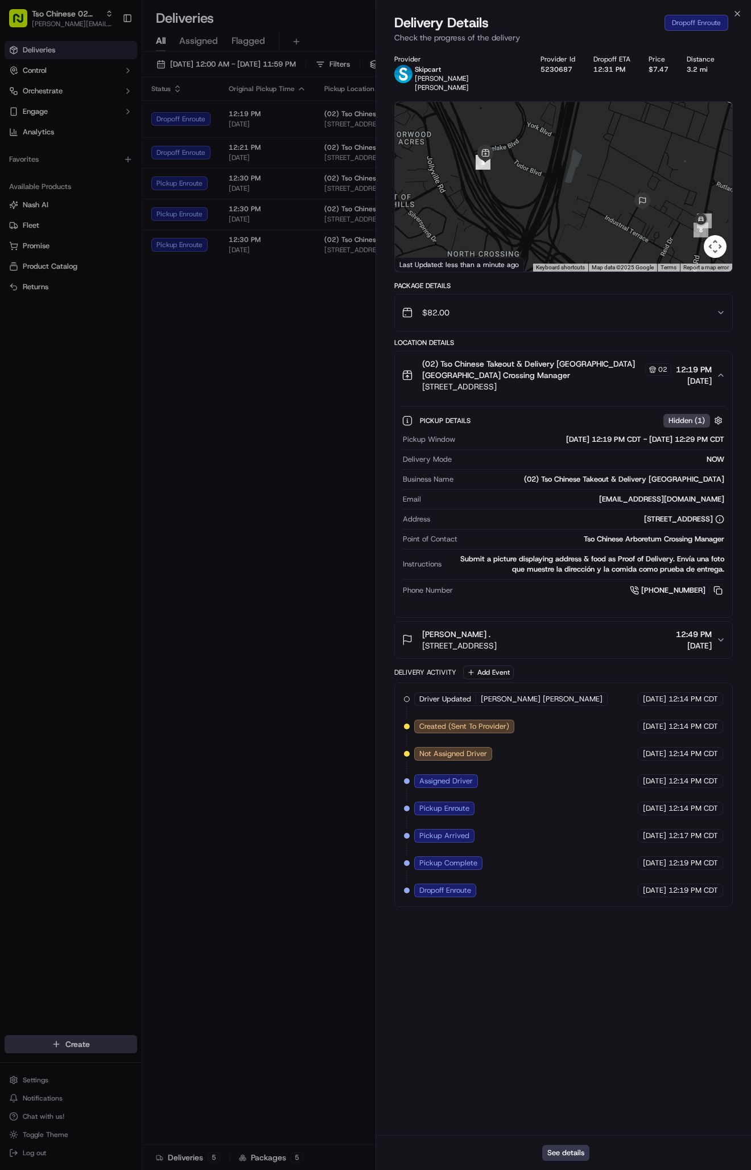
click at [718, 371] on icon "button" at bounding box center [721, 375] width 9 height 9
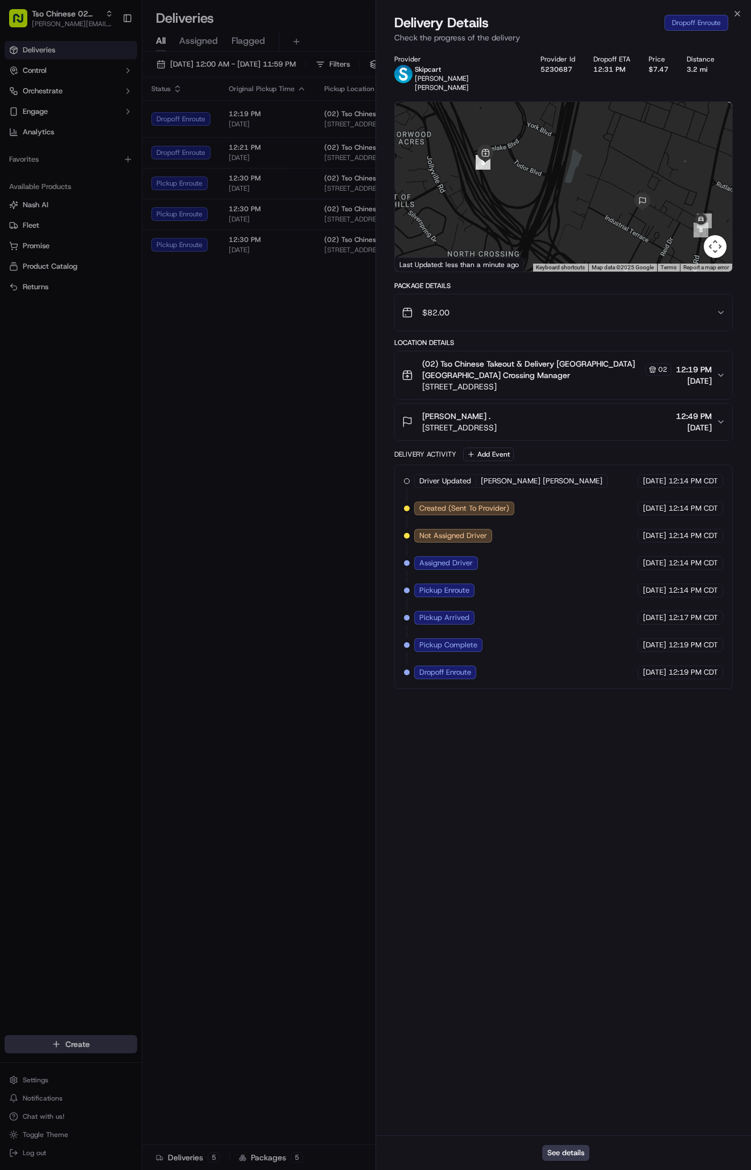
click at [719, 417] on icon "button" at bounding box center [721, 421] width 9 height 9
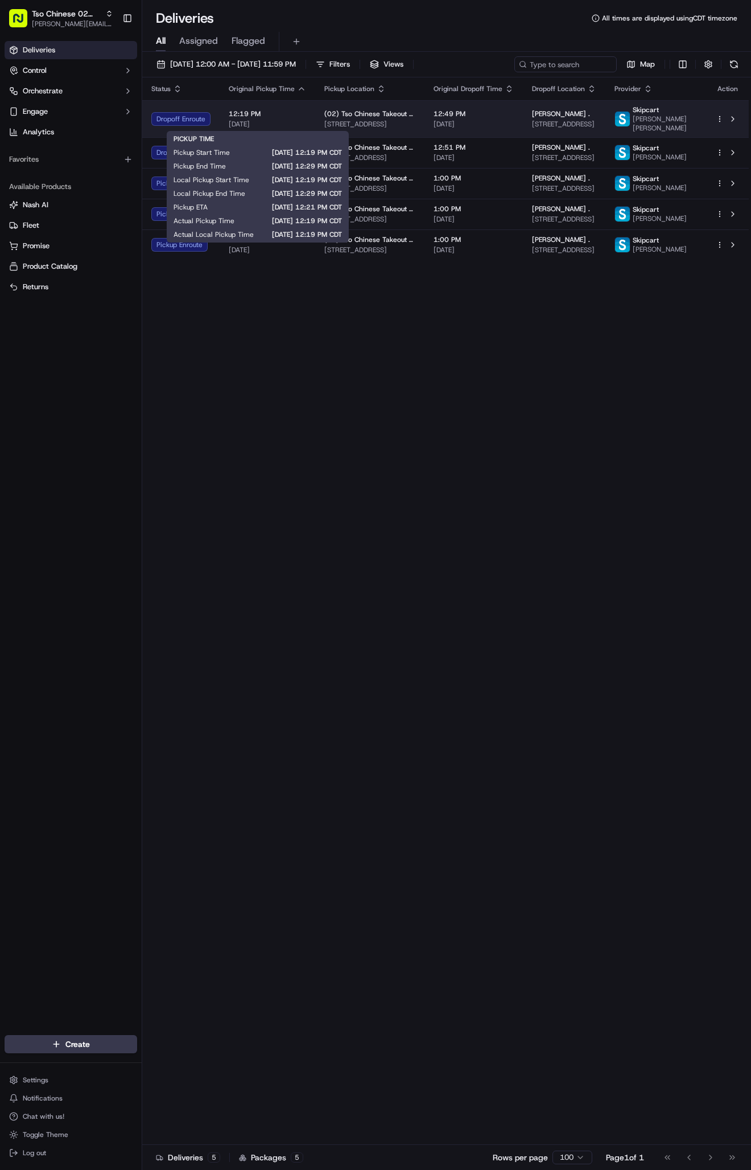
click at [262, 111] on span "12:19 PM" at bounding box center [267, 113] width 77 height 9
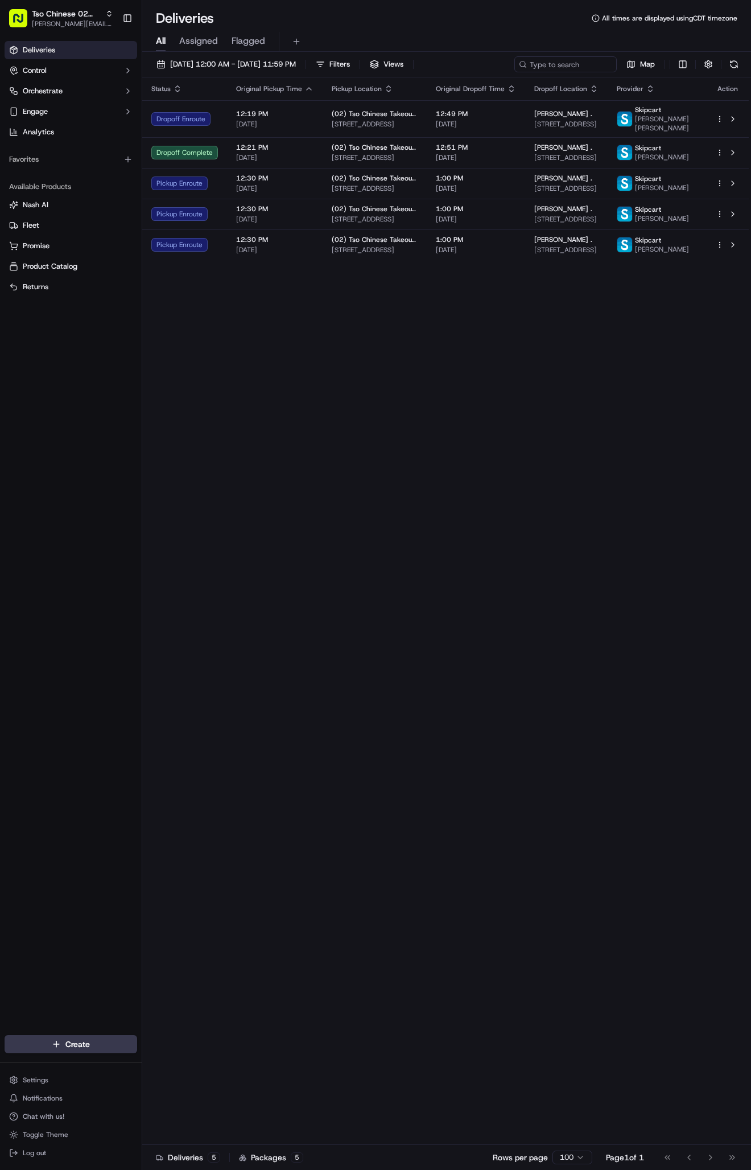
click at [268, 454] on div "Status Original Pickup Time Pickup Location Original Dropoff Time Dropoff Locat…" at bounding box center [445, 610] width 607 height 1067
click at [447, 244] on span "1:00 PM" at bounding box center [476, 239] width 80 height 9
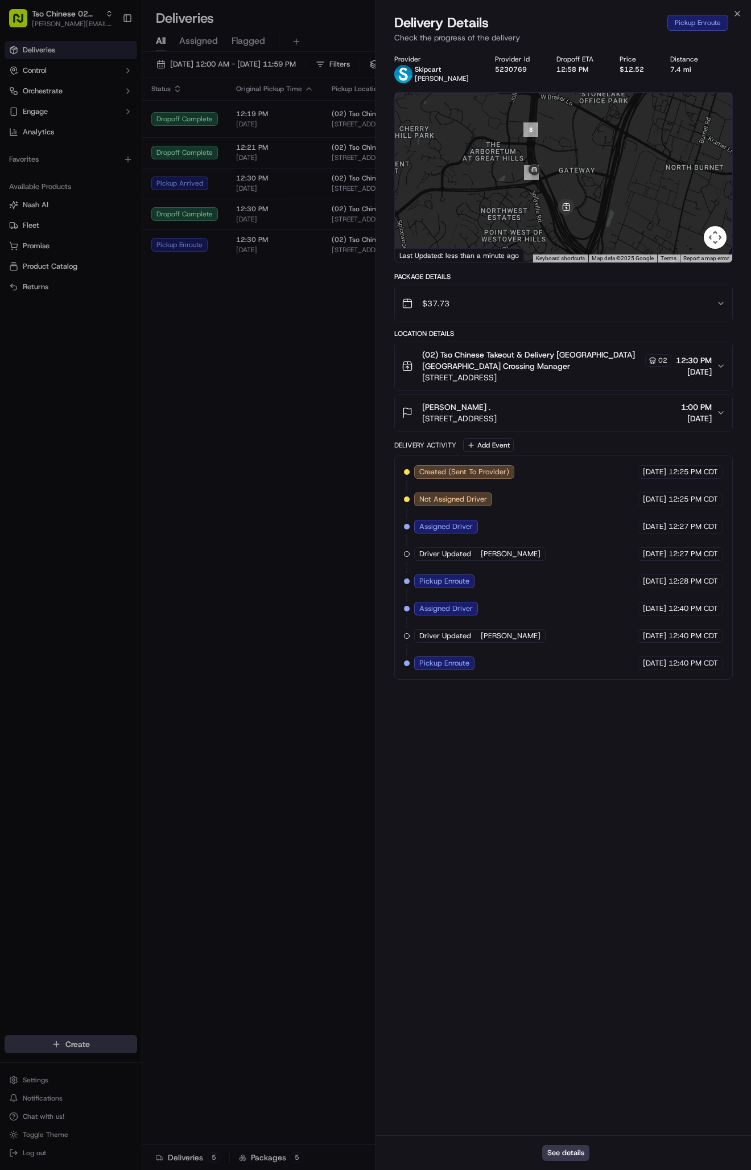
drag, startPoint x: 509, startPoint y: 123, endPoint x: 547, endPoint y: 232, distance: 115.0
click at [547, 234] on div at bounding box center [563, 178] width 337 height 170
click at [740, 13] on icon "button" at bounding box center [737, 13] width 9 height 9
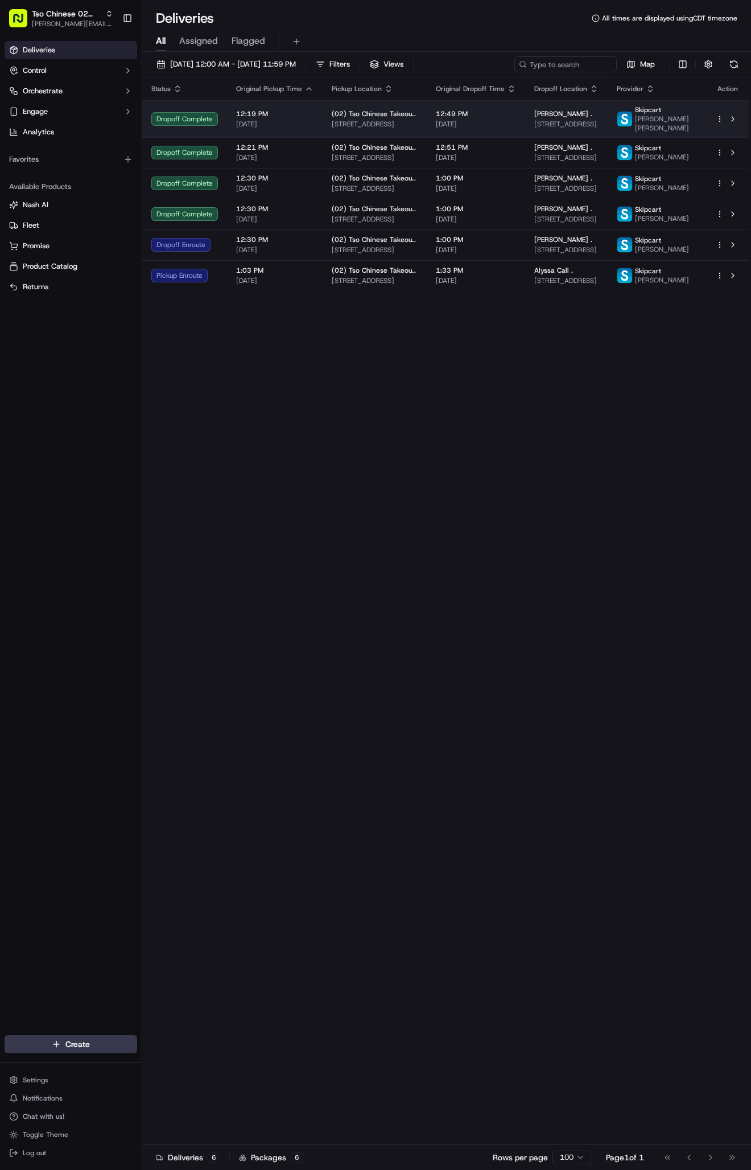
click at [578, 118] on div "Heather Smith . 3007 Longhorn Blvd, Austin, TX 78758, USA" at bounding box center [566, 118] width 64 height 19
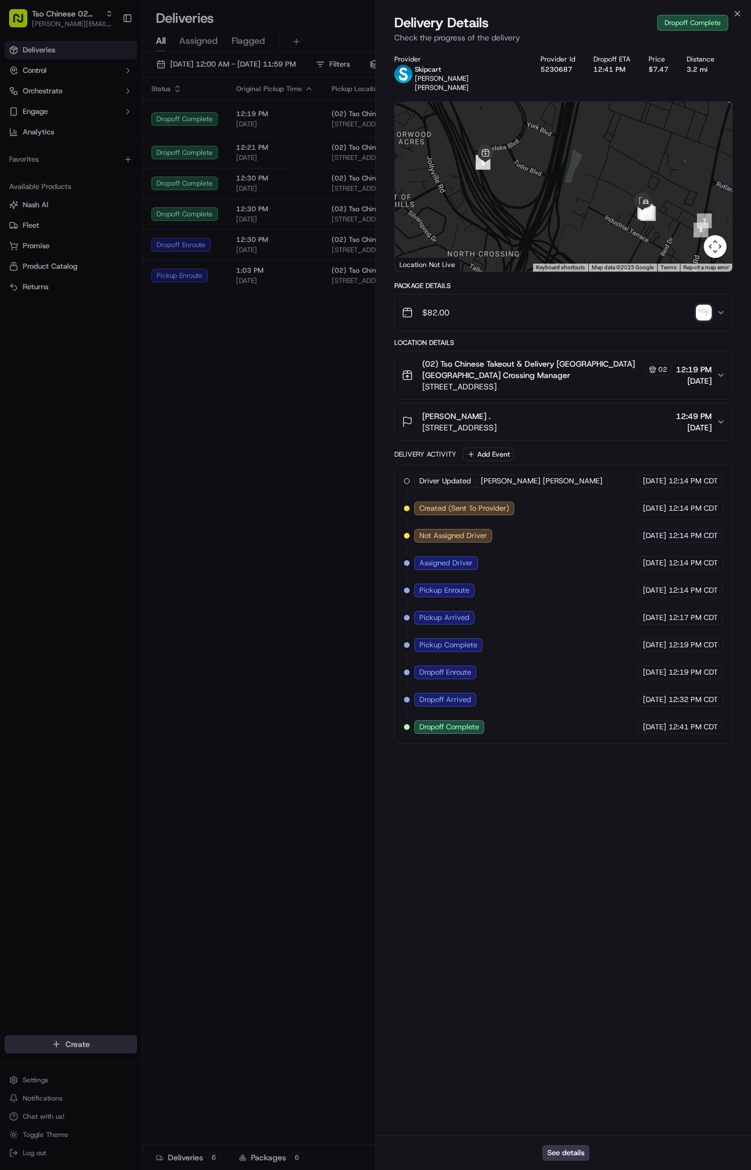
click at [349, 427] on div "Status Original Pickup Time Pickup Location Original Dropoff Time Dropoff Locat…" at bounding box center [445, 610] width 607 height 1067
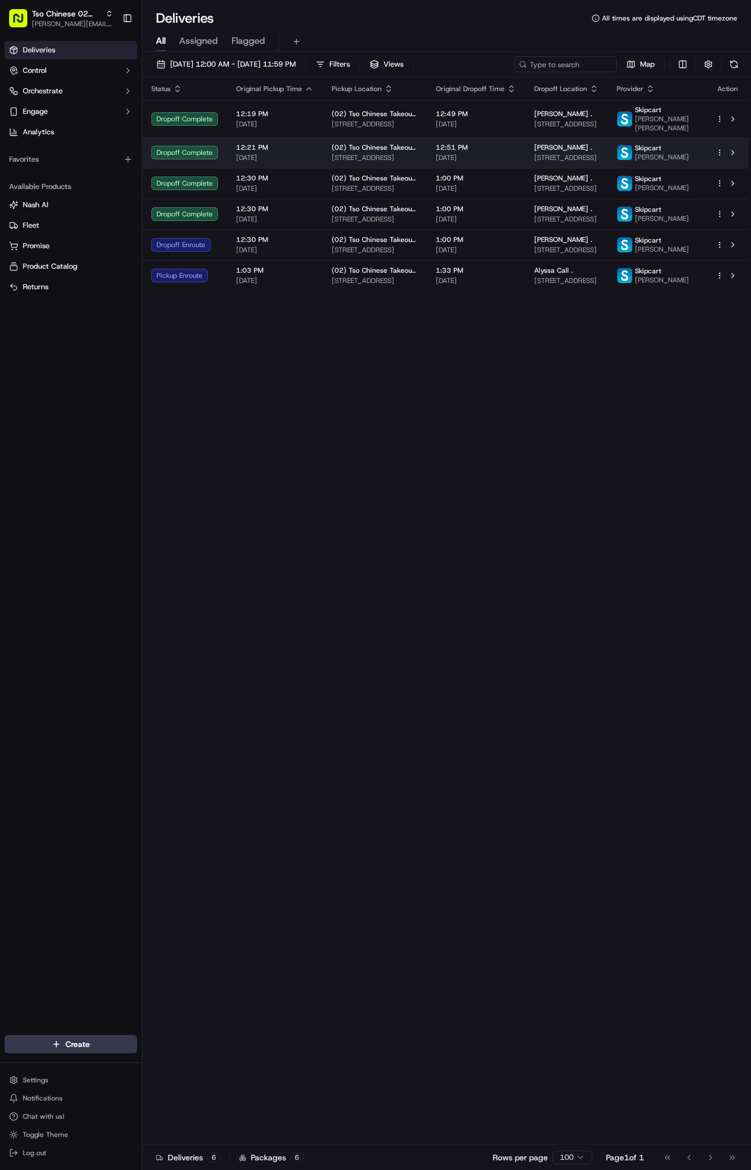
click at [551, 157] on span "12180 N Mopac Expy Suite B, Austin, TX 78758, USA" at bounding box center [566, 157] width 64 height 9
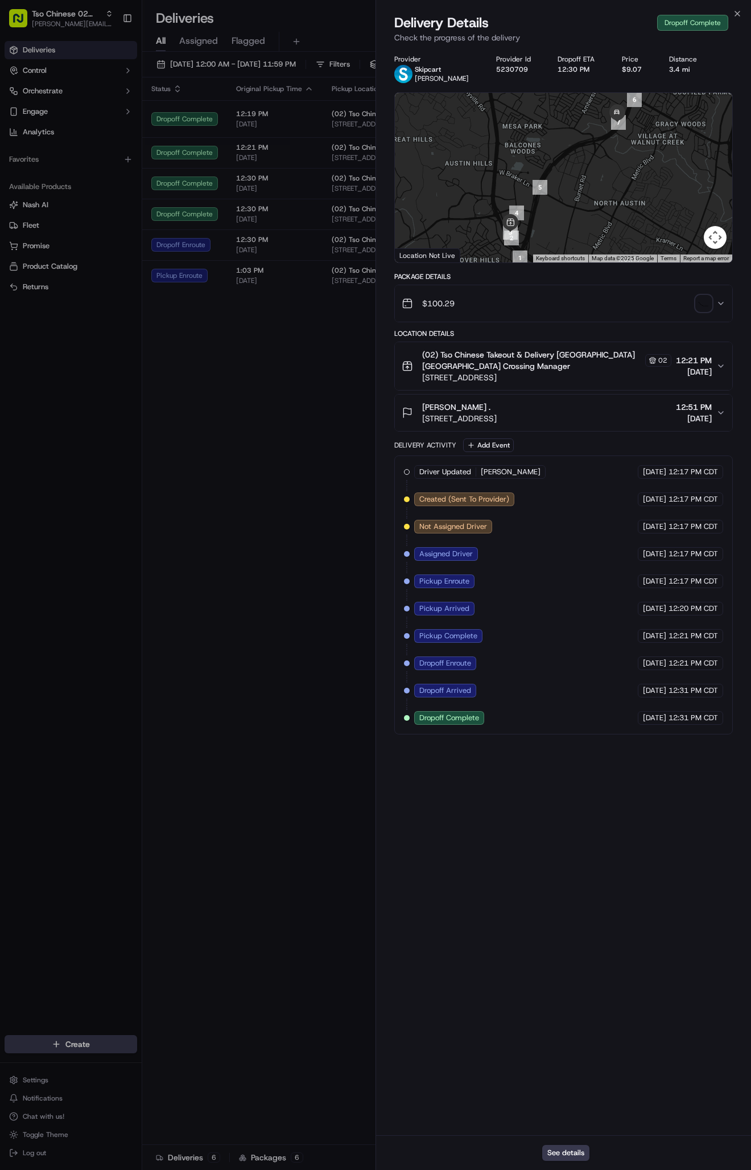
click at [354, 382] on div "Status Original Pickup Time Pickup Location Original Dropoff Time Dropoff Locat…" at bounding box center [445, 610] width 607 height 1067
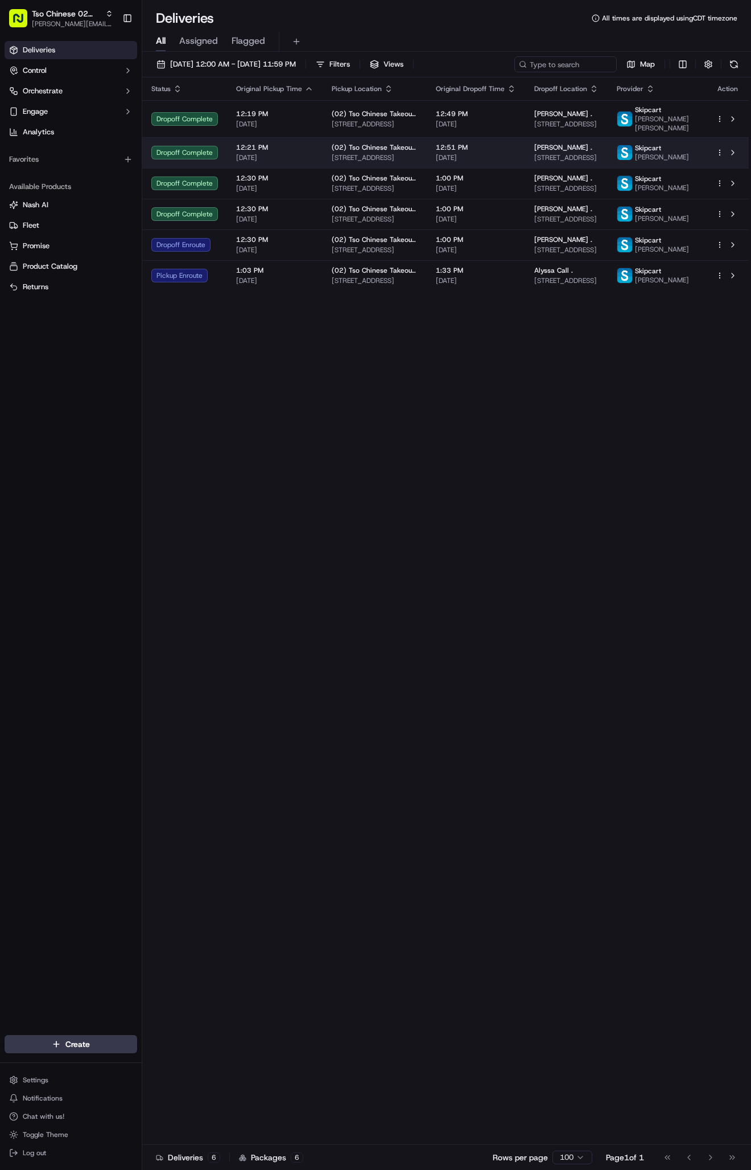
click at [599, 157] on span "12180 N Mopac Expy Suite B, Austin, TX 78758, USA" at bounding box center [566, 157] width 64 height 9
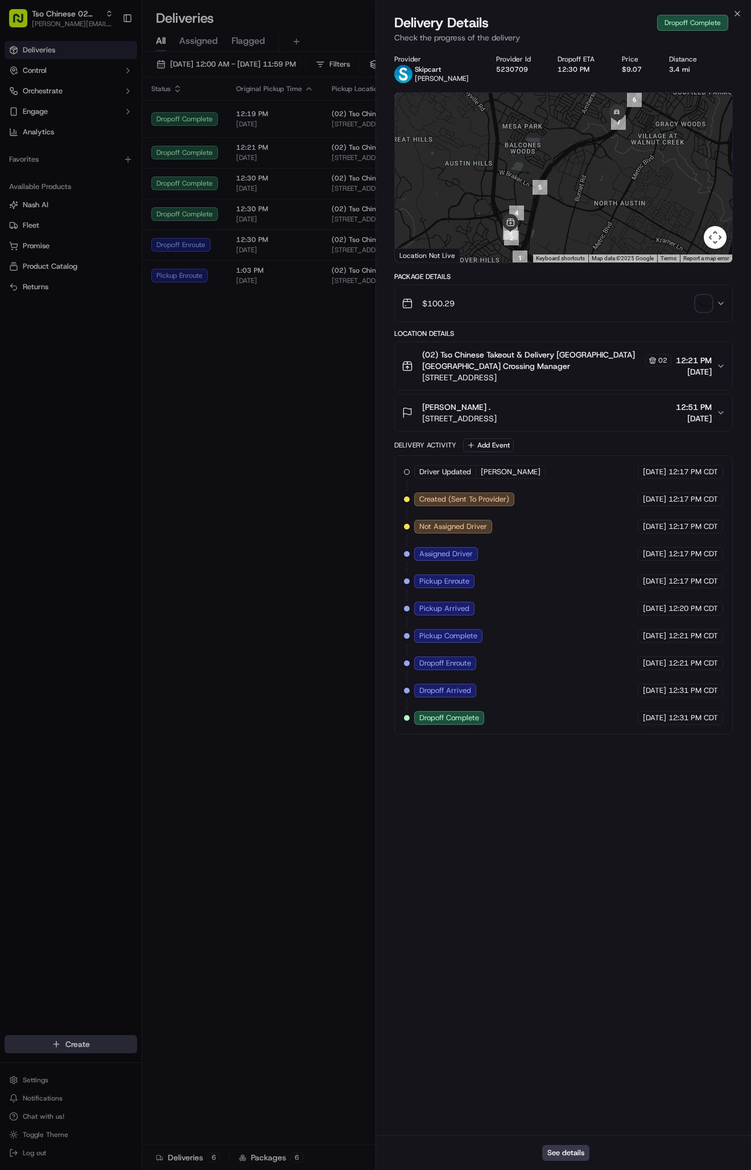
click at [220, 490] on div "Status Original Pickup Time Pickup Location Original Dropoff Time Dropoff Locat…" at bounding box center [445, 610] width 607 height 1067
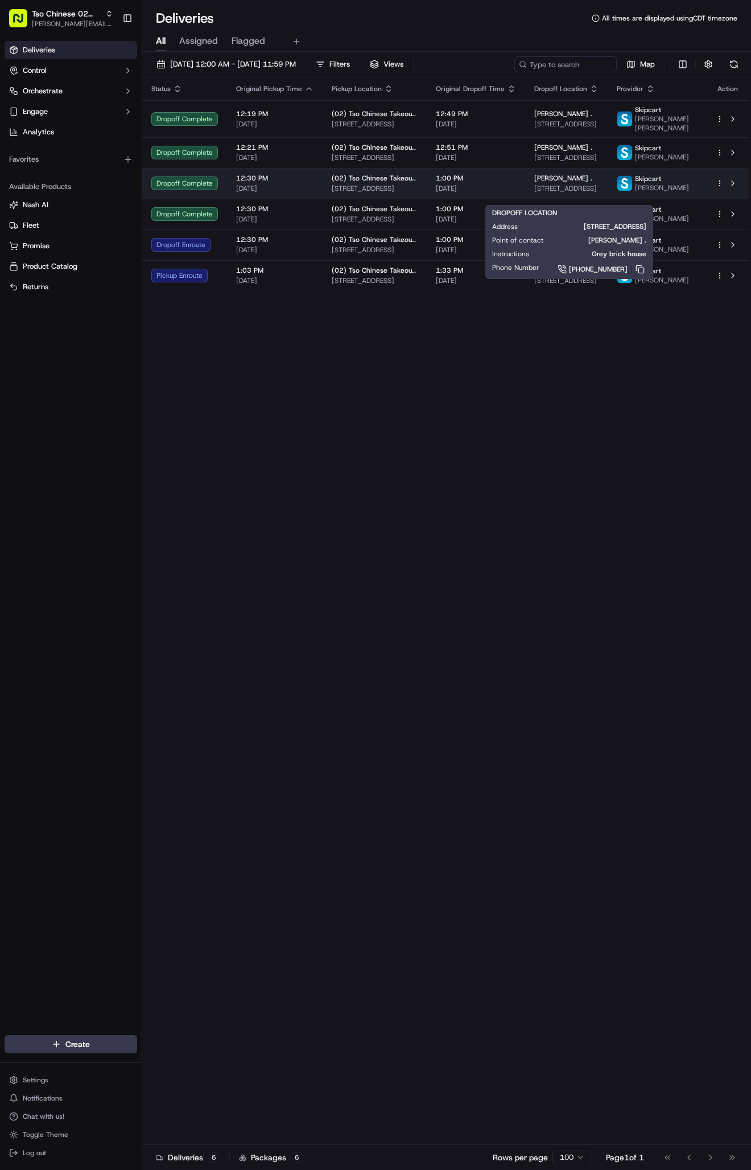
click at [575, 183] on span "[PERSON_NAME] ." at bounding box center [563, 178] width 58 height 9
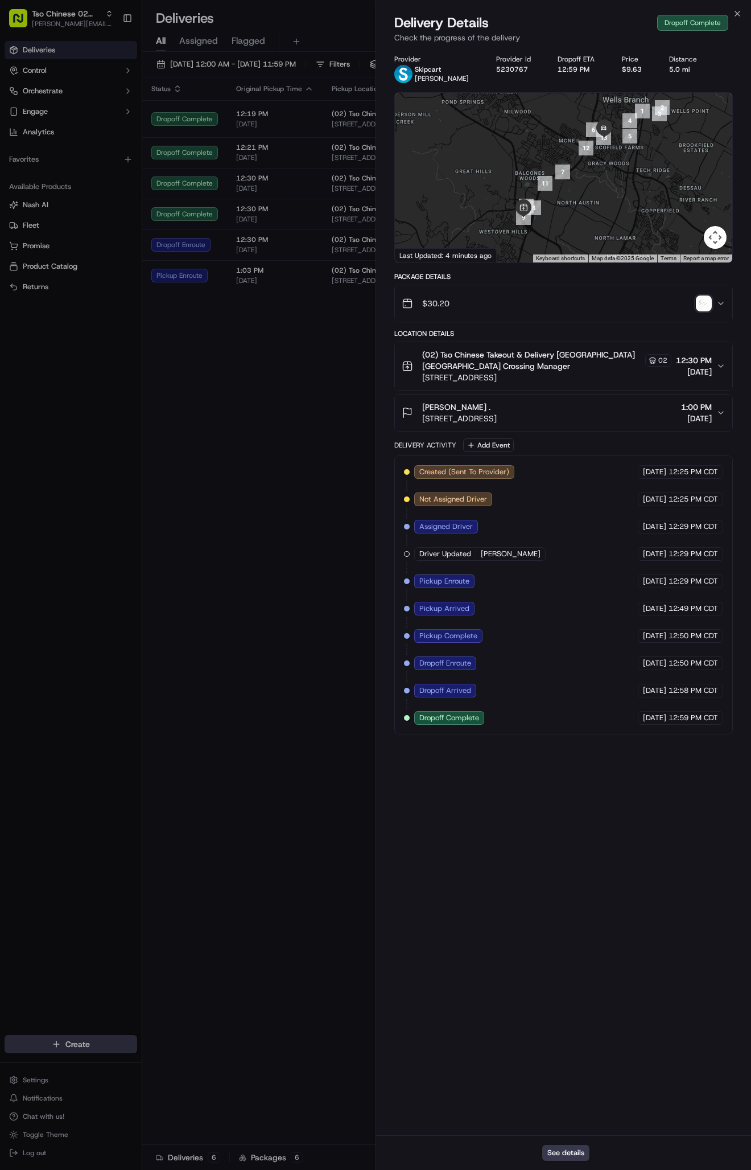
click at [289, 538] on div "Status Original Pickup Time Pickup Location Original Dropoff Time Dropoff Locat…" at bounding box center [445, 610] width 607 height 1067
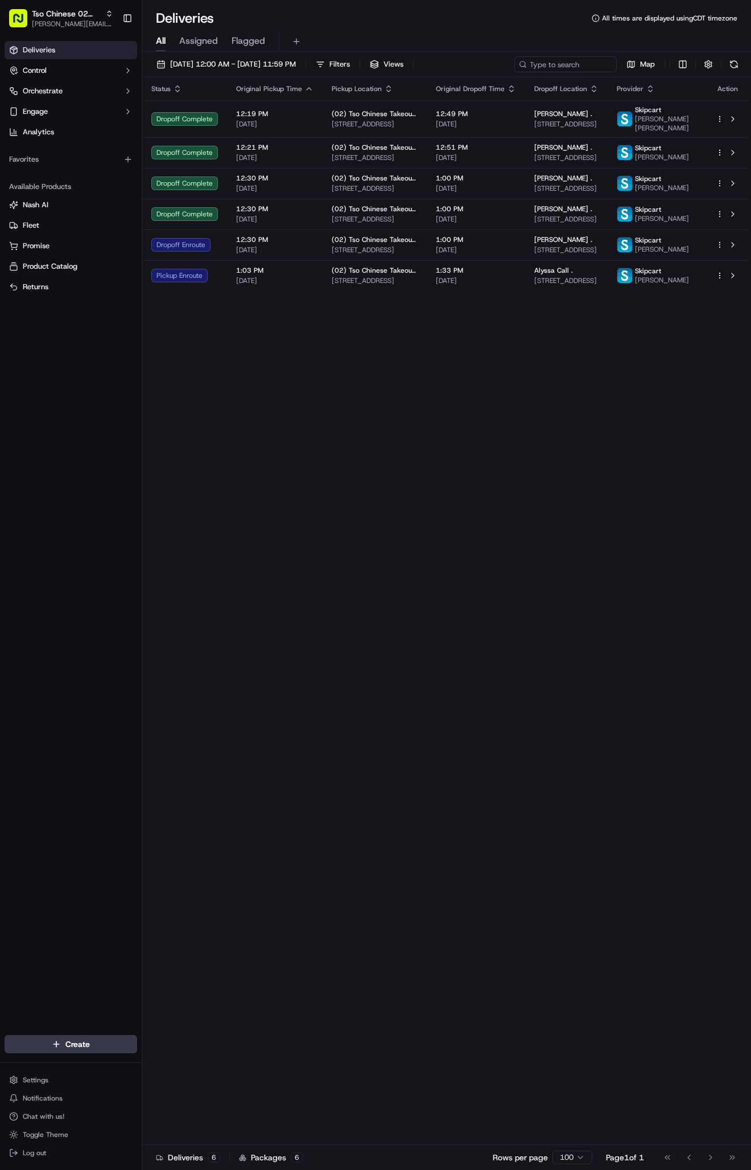
click at [564, 219] on td "Sam Loomis . 3612 Tudor Blvd #614, Austin, TX 78759, USA" at bounding box center [566, 214] width 83 height 31
click at [283, 496] on div "Status Original Pickup Time Pickup Location Original Dropoff Time Dropoff Locat…" at bounding box center [445, 610] width 607 height 1067
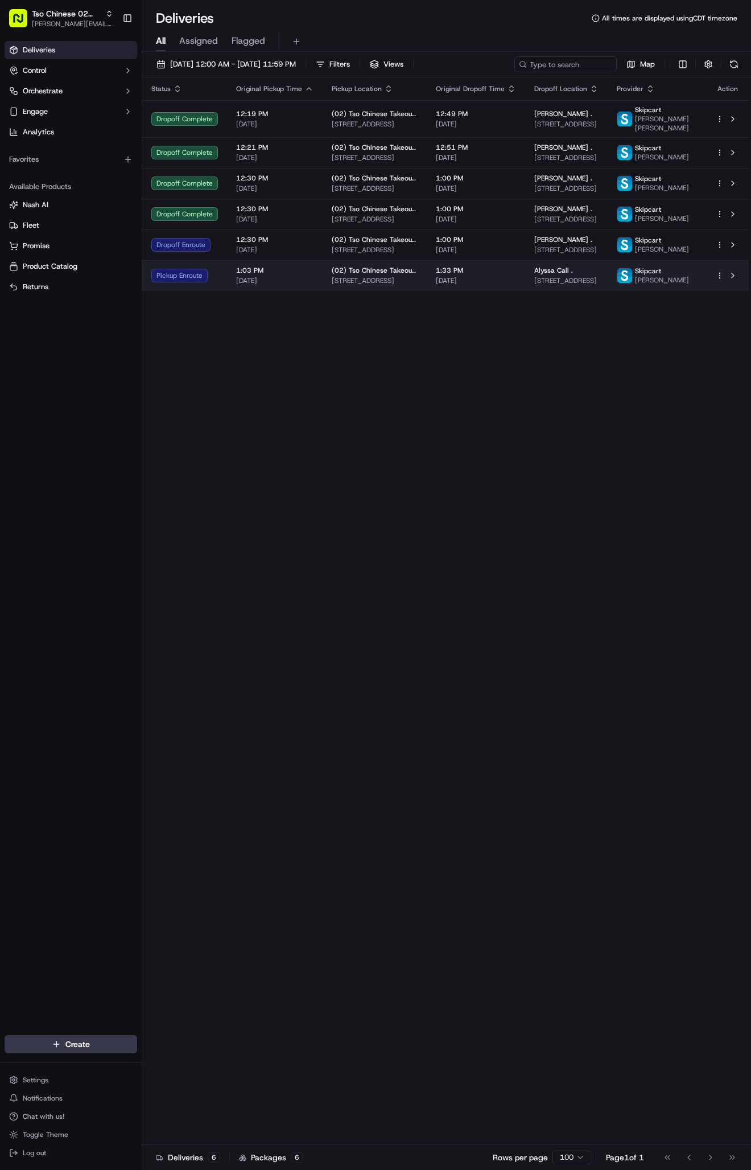
click at [360, 275] on span "(02) Tso Chinese Takeout & Delivery Arboretum Crossing" at bounding box center [375, 270] width 86 height 9
click at [345, 285] on span "[STREET_ADDRESS]" at bounding box center [375, 280] width 86 height 9
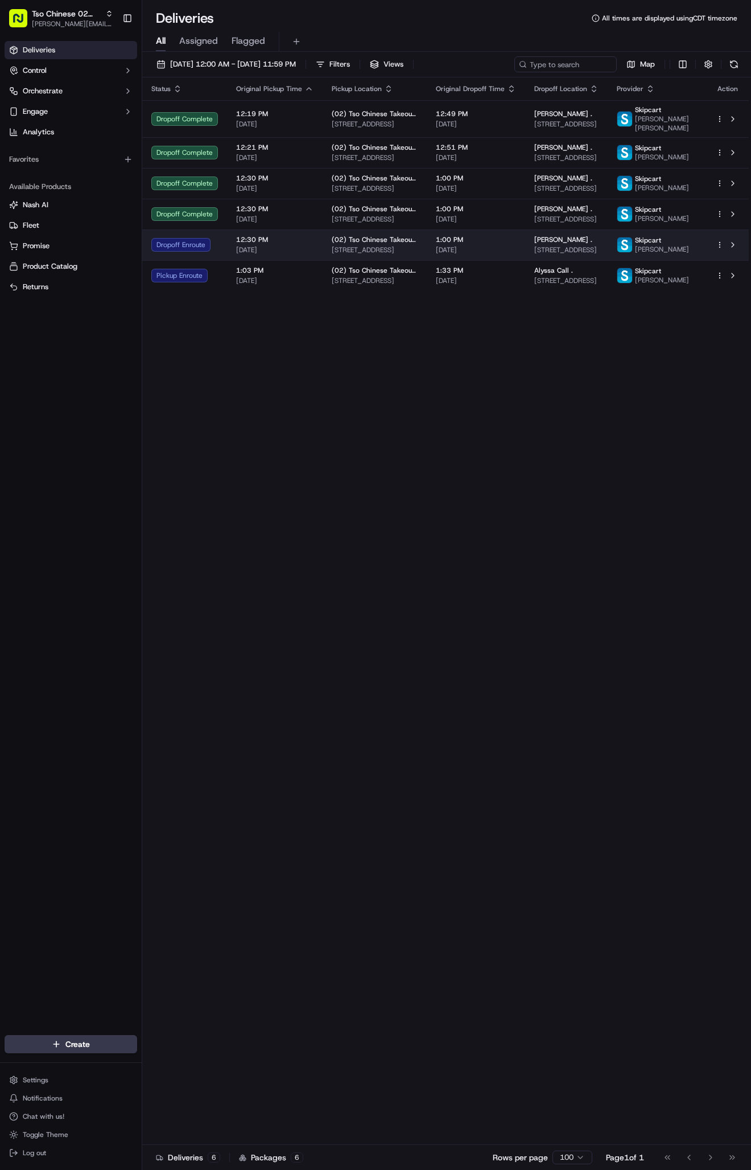
click at [363, 244] on span "(02) Tso Chinese Takeout & Delivery Arboretum Crossing" at bounding box center [375, 239] width 86 height 9
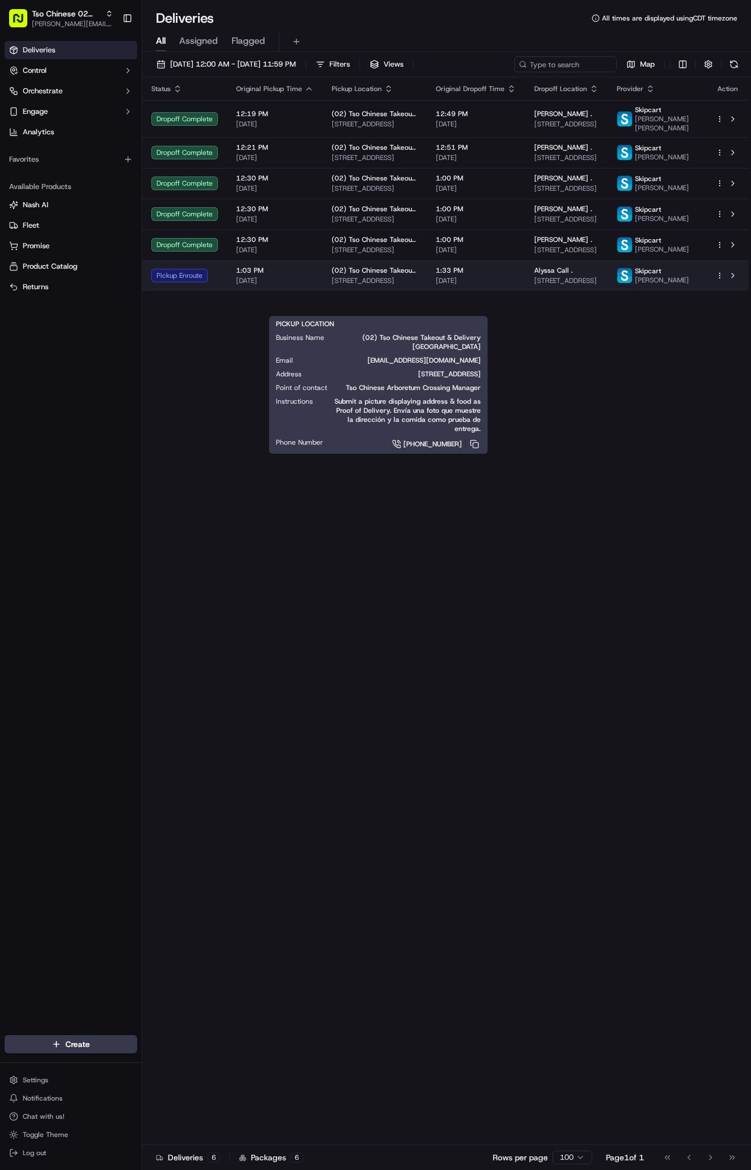
click at [401, 285] on span "[STREET_ADDRESS]" at bounding box center [375, 280] width 86 height 9
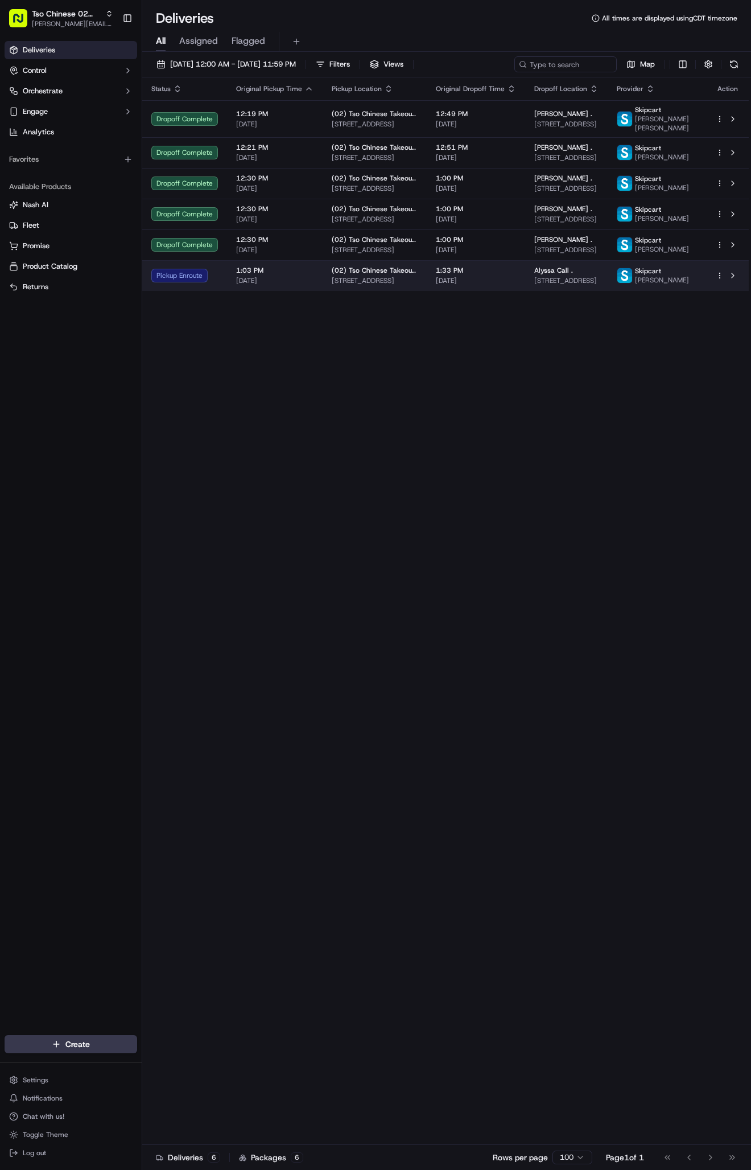
click at [326, 291] on td "(02) Tso Chinese Takeout & Delivery Arboretum Crossing 9333 Research Blvd, Bldg…" at bounding box center [375, 275] width 104 height 31
click at [722, 303] on html "Tso Chinese 02 Arbor antonia@tsochinese.com Toggle Sidebar Deliveries Control O…" at bounding box center [375, 585] width 751 height 1170
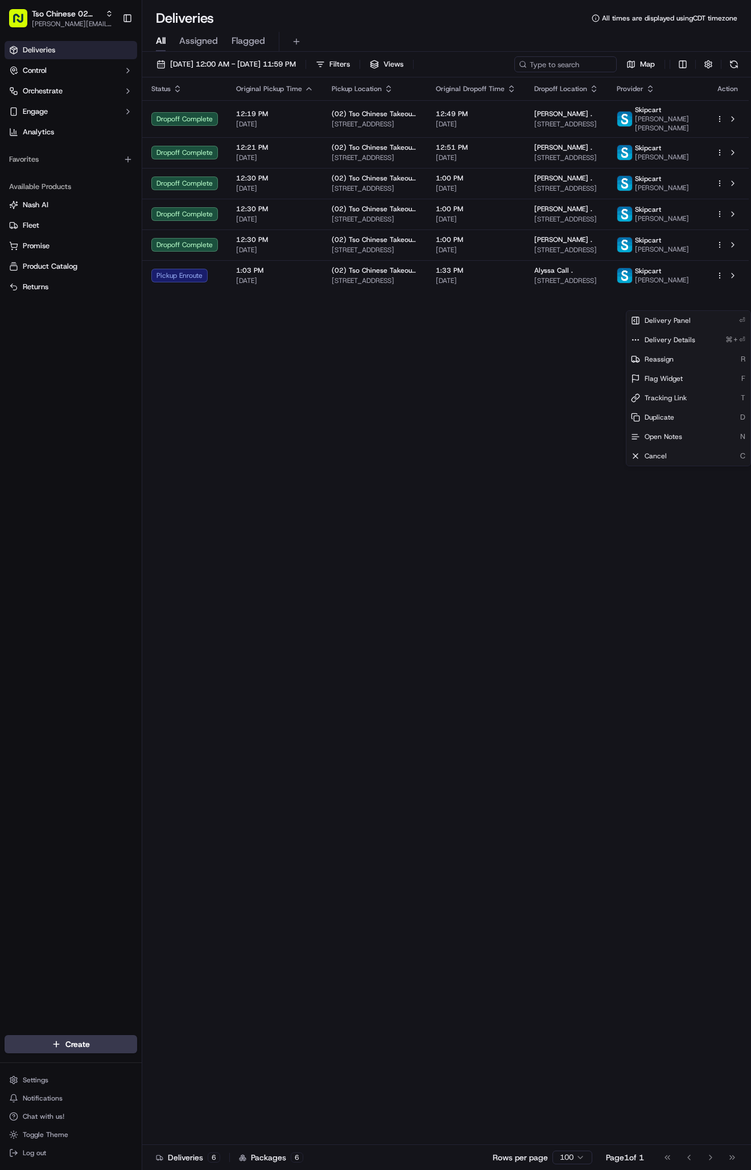
click at [395, 299] on html "Tso Chinese 02 Arbor antonia@tsochinese.com Toggle Sidebar Deliveries Control O…" at bounding box center [375, 585] width 751 height 1170
click at [395, 275] on span "(02) Tso Chinese Takeout & Delivery [GEOGRAPHIC_DATA]" at bounding box center [375, 270] width 86 height 9
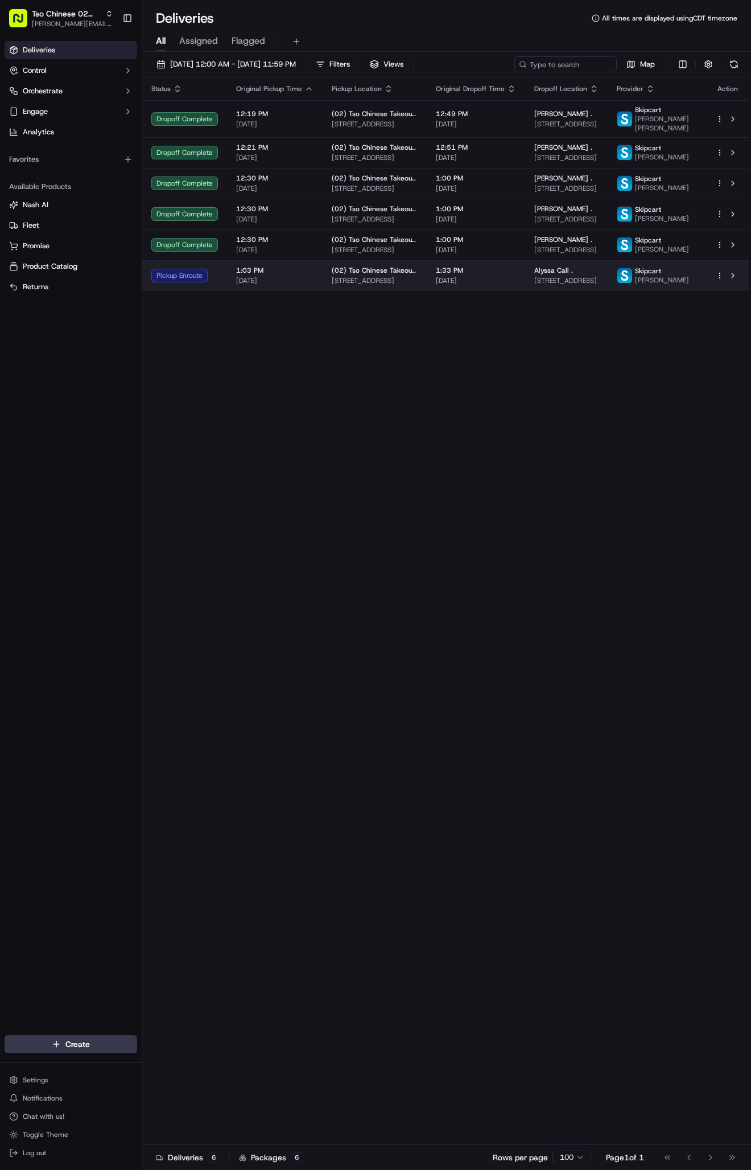
click at [332, 285] on span "[STREET_ADDRESS]" at bounding box center [375, 280] width 86 height 9
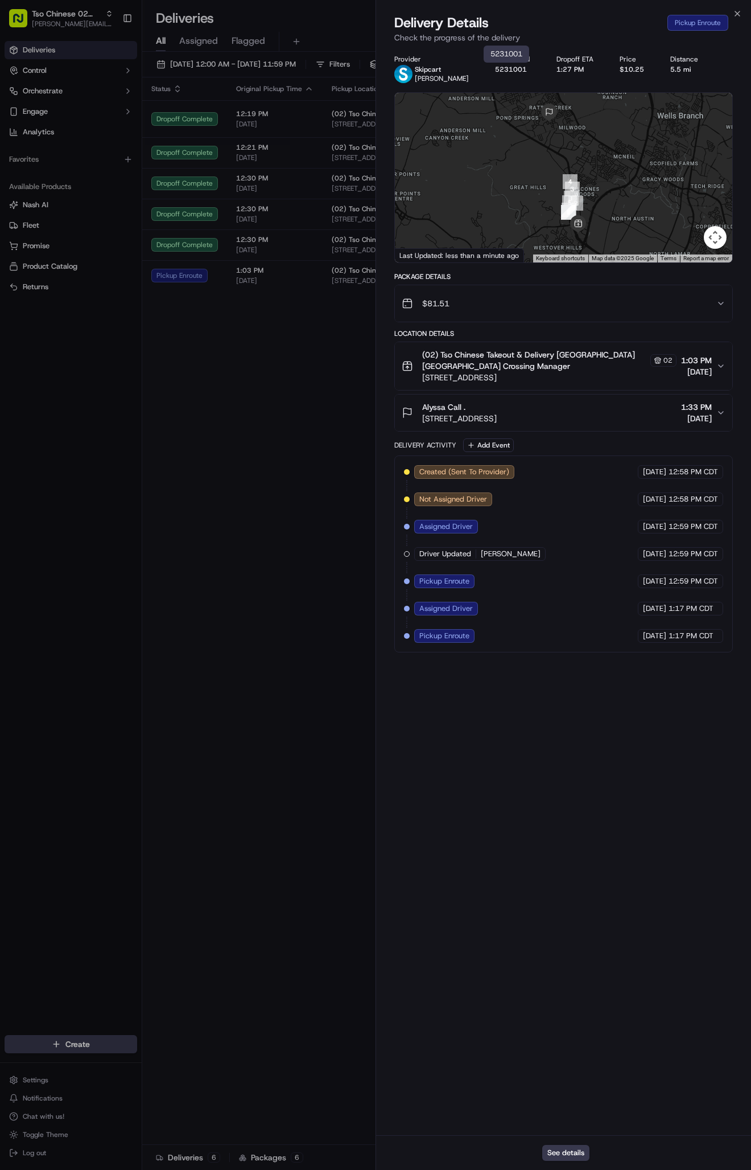
click at [513, 59] on div "5231001 5231001" at bounding box center [507, 54] width 46 height 17
copy div "5231001"
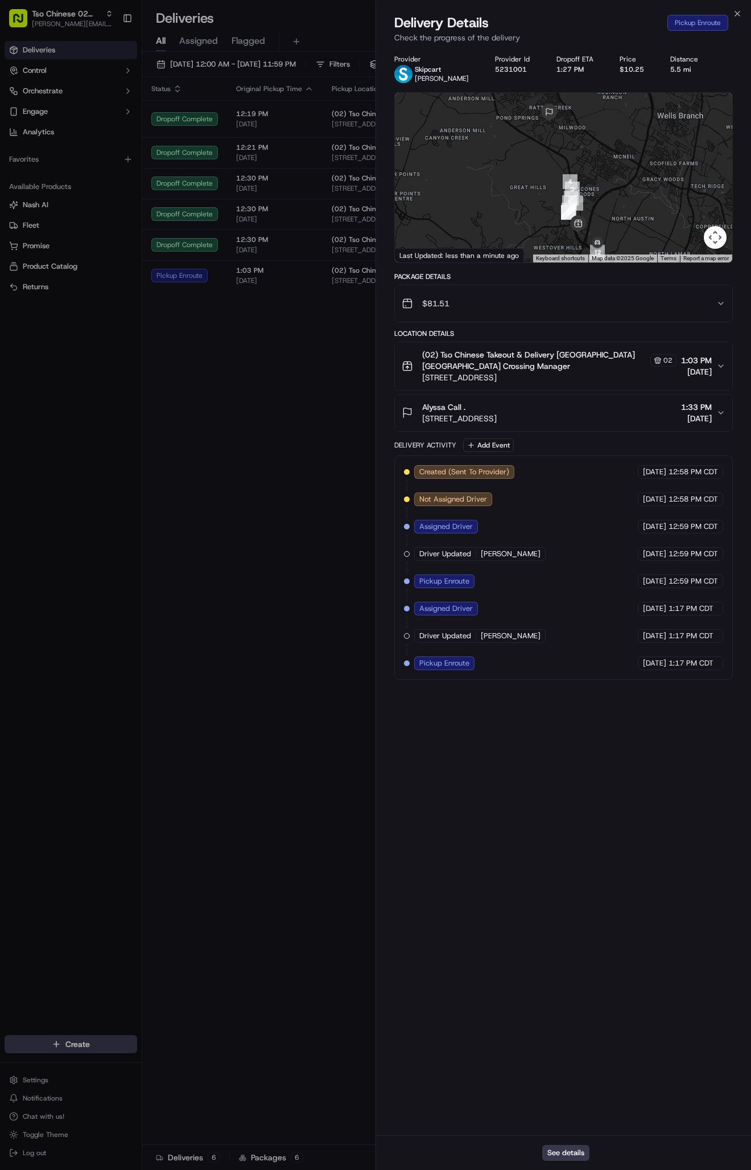
click at [255, 499] on div at bounding box center [375, 585] width 751 height 1170
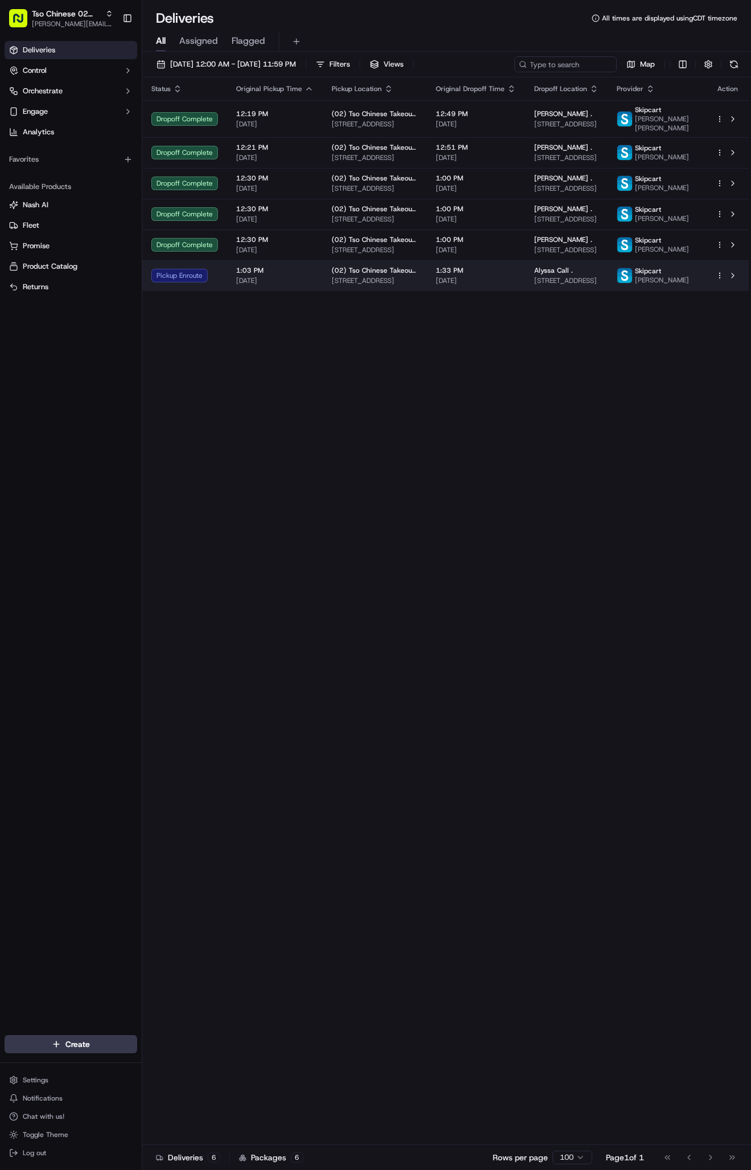
click at [401, 291] on td "(02) Tso Chinese Takeout & Delivery Arboretum Crossing 9333 Research Blvd, Bldg…" at bounding box center [375, 275] width 104 height 31
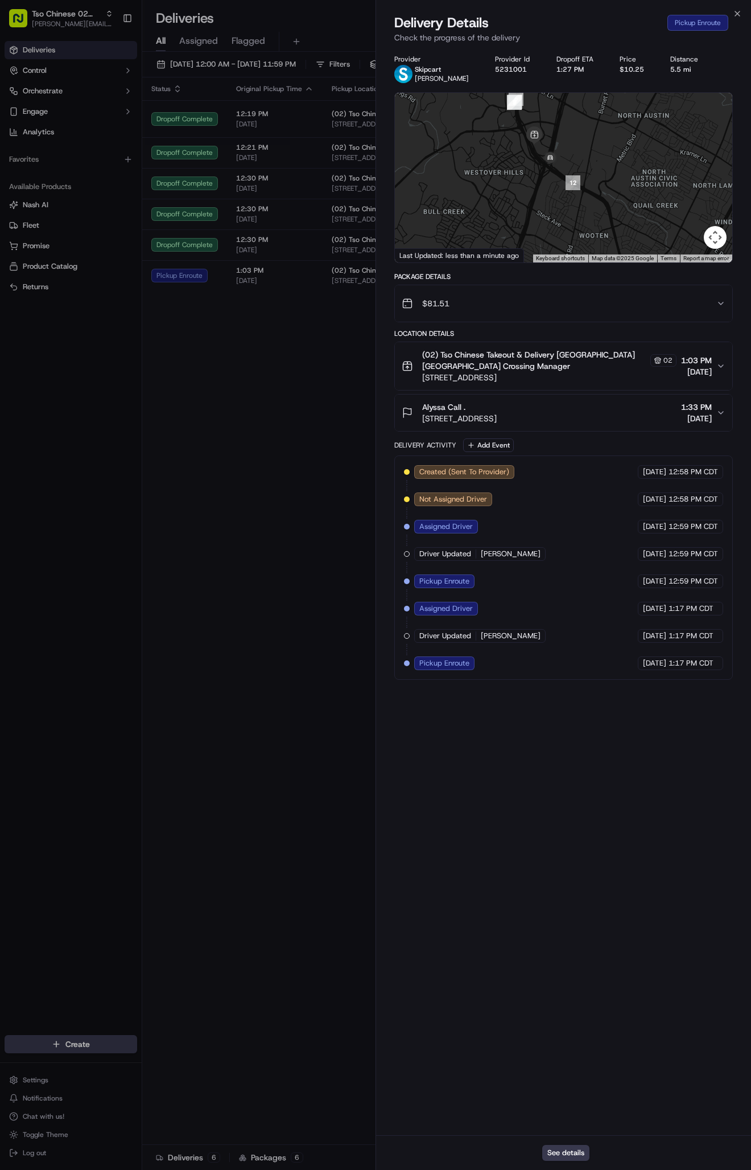
drag, startPoint x: 598, startPoint y: 214, endPoint x: 571, endPoint y: 109, distance: 108.1
click at [571, 109] on div at bounding box center [563, 178] width 337 height 170
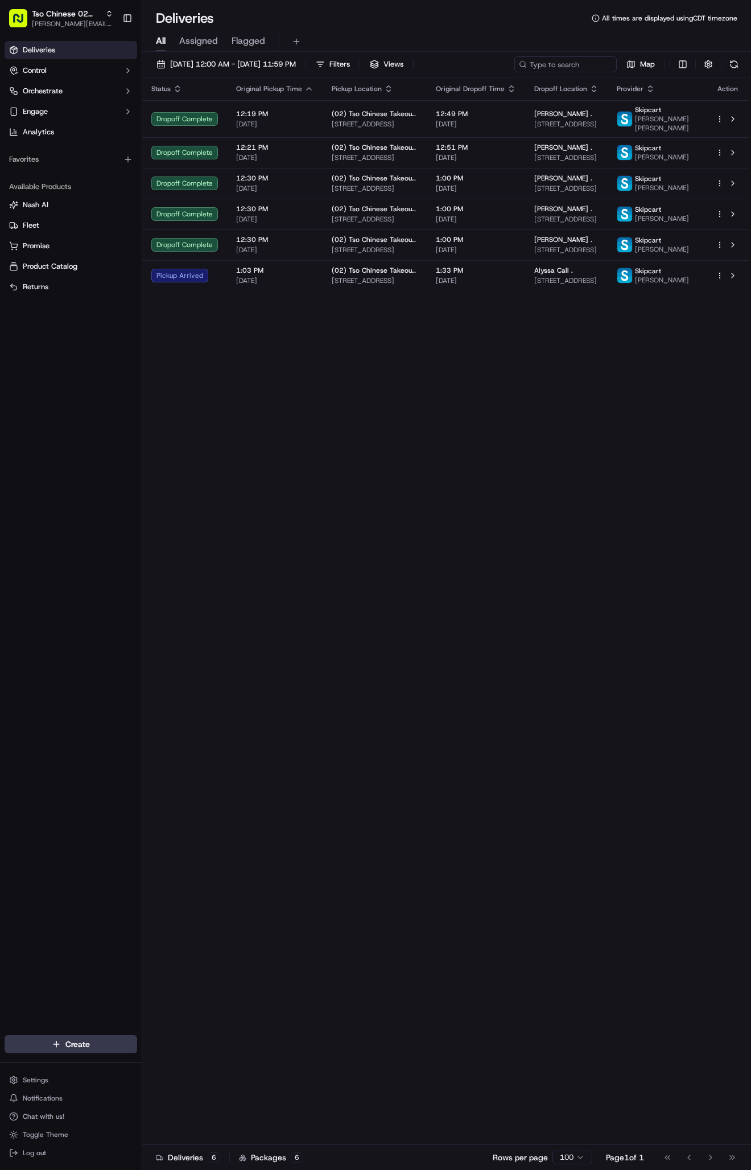
click at [280, 528] on div "Status Original Pickup Time Pickup Location Original Dropoff Time Dropoff Locat…" at bounding box center [445, 610] width 607 height 1067
click at [678, 364] on div "Status Original Pickup Time Pickup Location Original Dropoff Time Dropoff Locat…" at bounding box center [445, 610] width 607 height 1067
click at [512, 254] on span "[DATE]" at bounding box center [476, 249] width 80 height 9
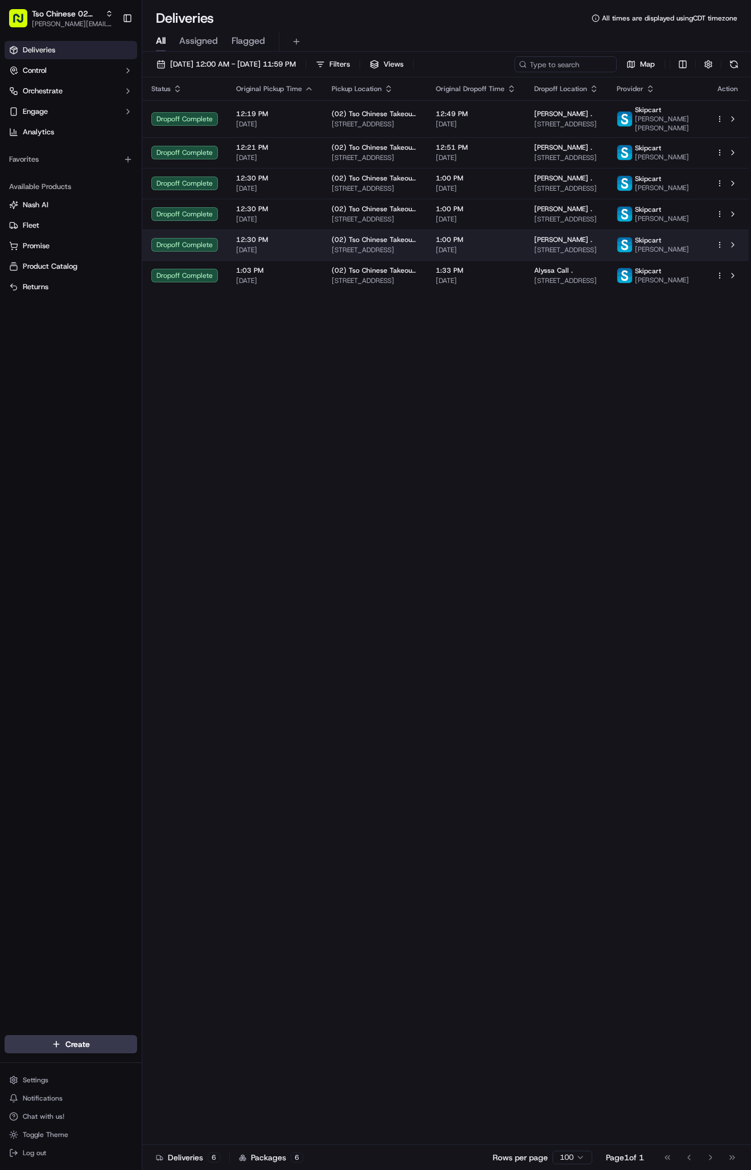
click at [541, 260] on td "ashley marshall . 7605 Brookhollow Cove, Austin, TX 78752, USA" at bounding box center [566, 244] width 83 height 31
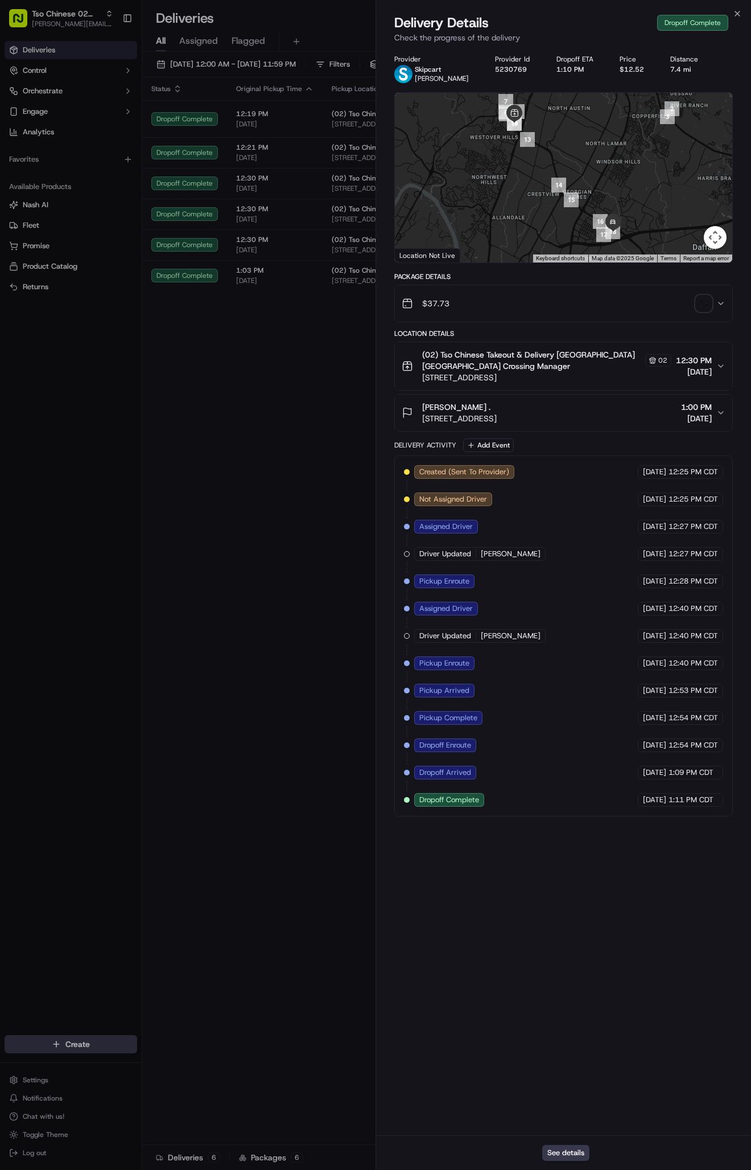
click at [707, 298] on img "button" at bounding box center [704, 303] width 16 height 16
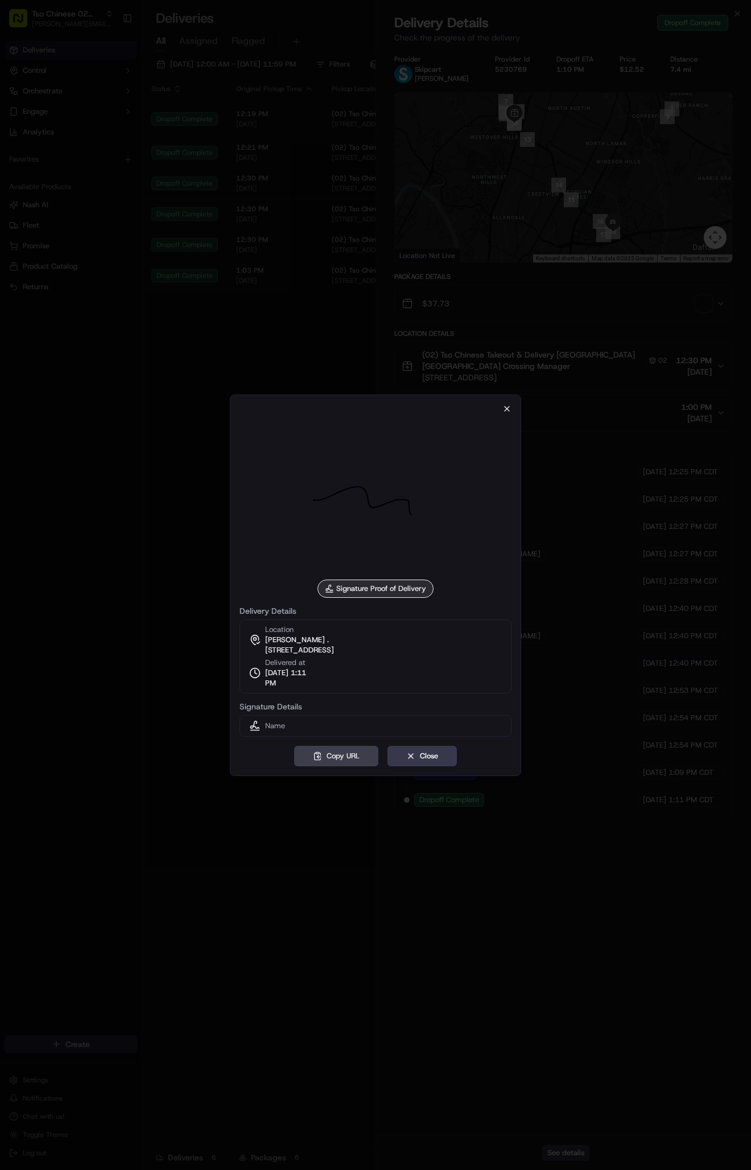
click at [505, 404] on icon "button" at bounding box center [507, 408] width 9 height 9
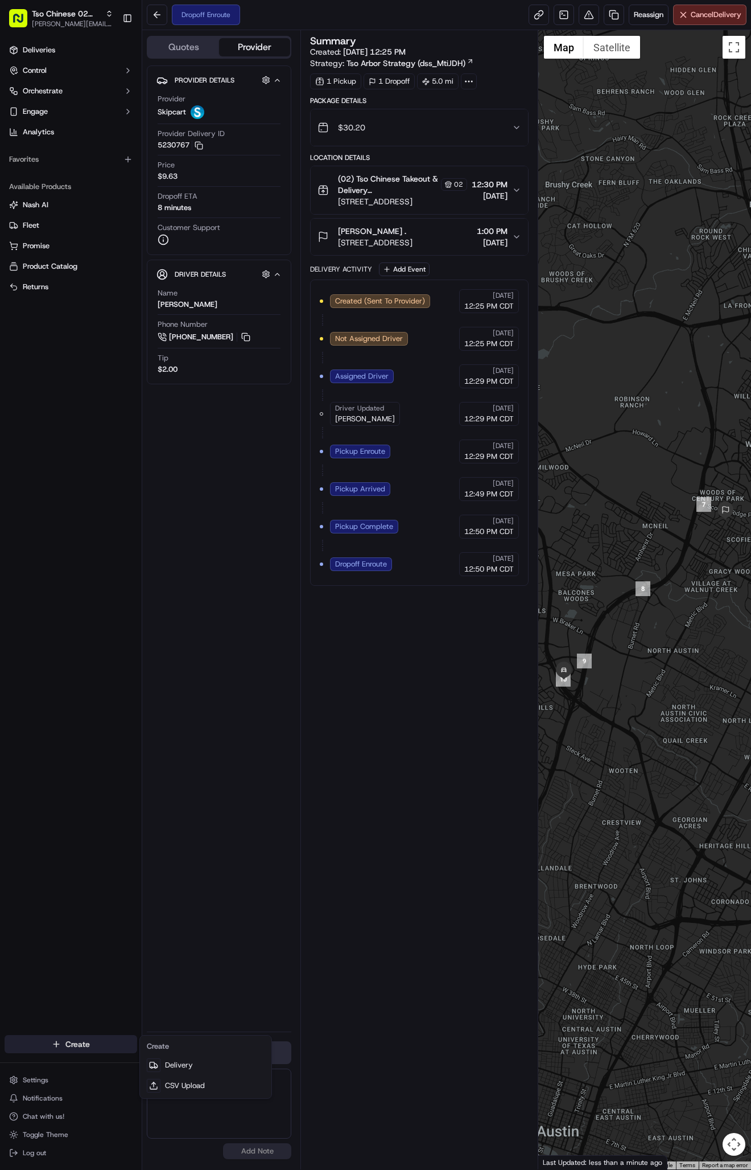
click at [84, 1041] on html "Tso Chinese 02 Arbor [PERSON_NAME][EMAIL_ADDRESS][DOMAIN_NAME] Toggle Sidebar D…" at bounding box center [375, 585] width 751 height 1170
click at [181, 1061] on link "Delivery" at bounding box center [205, 1065] width 127 height 20
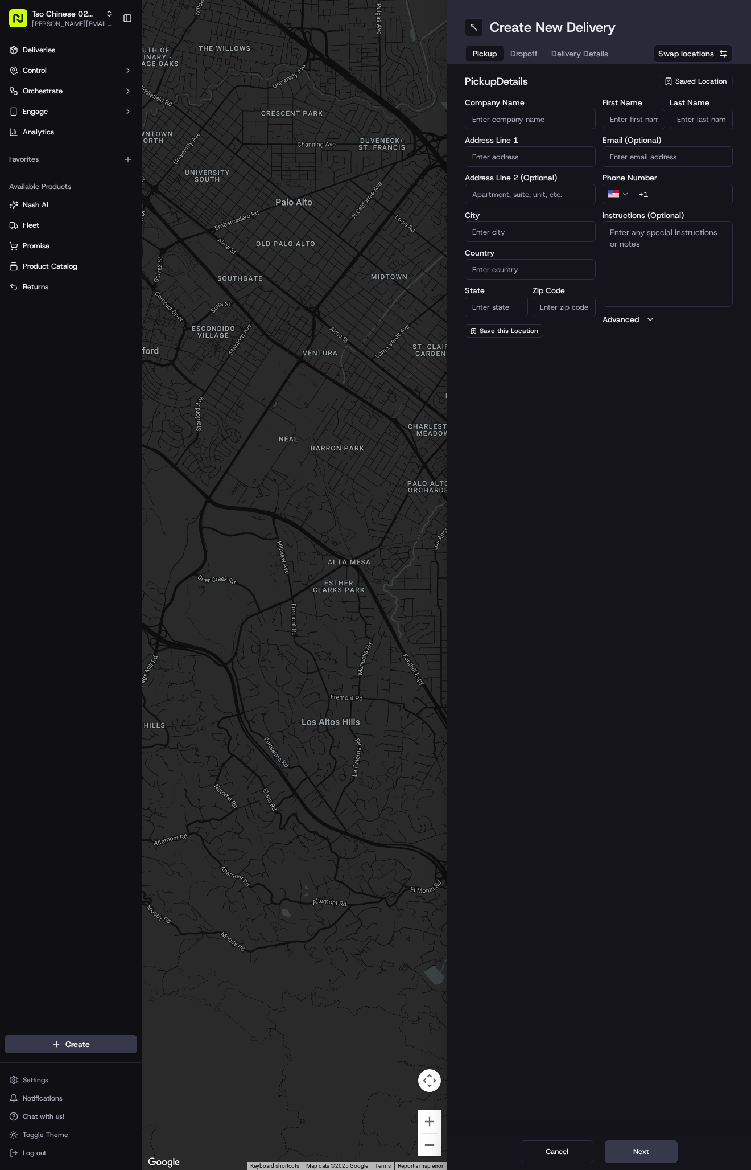
click at [693, 77] on span "Saved Location" at bounding box center [701, 81] width 51 height 10
click at [695, 127] on span "(02) Tso Chinese Takeout & Delivery [GEOGRAPHIC_DATA] (02)" at bounding box center [676, 129] width 140 height 20
type input "(02) Tso Chinese Takeout & Delivery [GEOGRAPHIC_DATA]"
type input "Bldg E Ste 402"
type input "Austin"
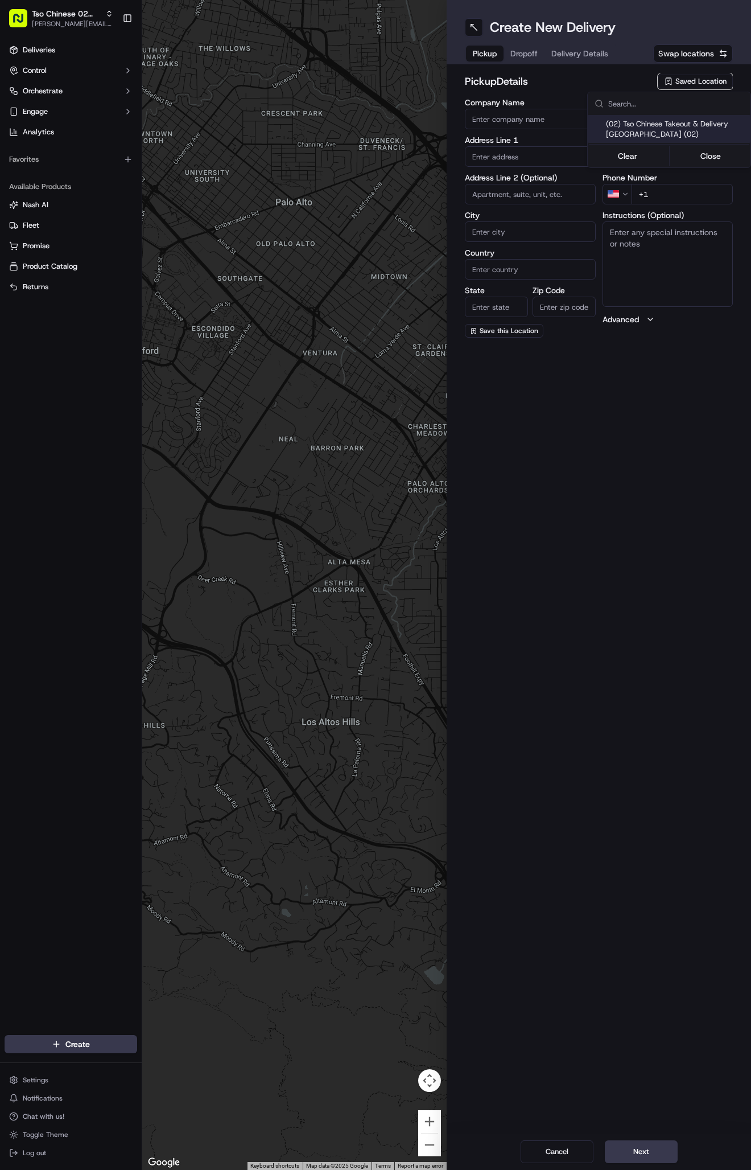
type input "US"
type input "[GEOGRAPHIC_DATA]"
type input "78759"
type input "Tso Chinese"
type input "Arboretum Crossing Manager"
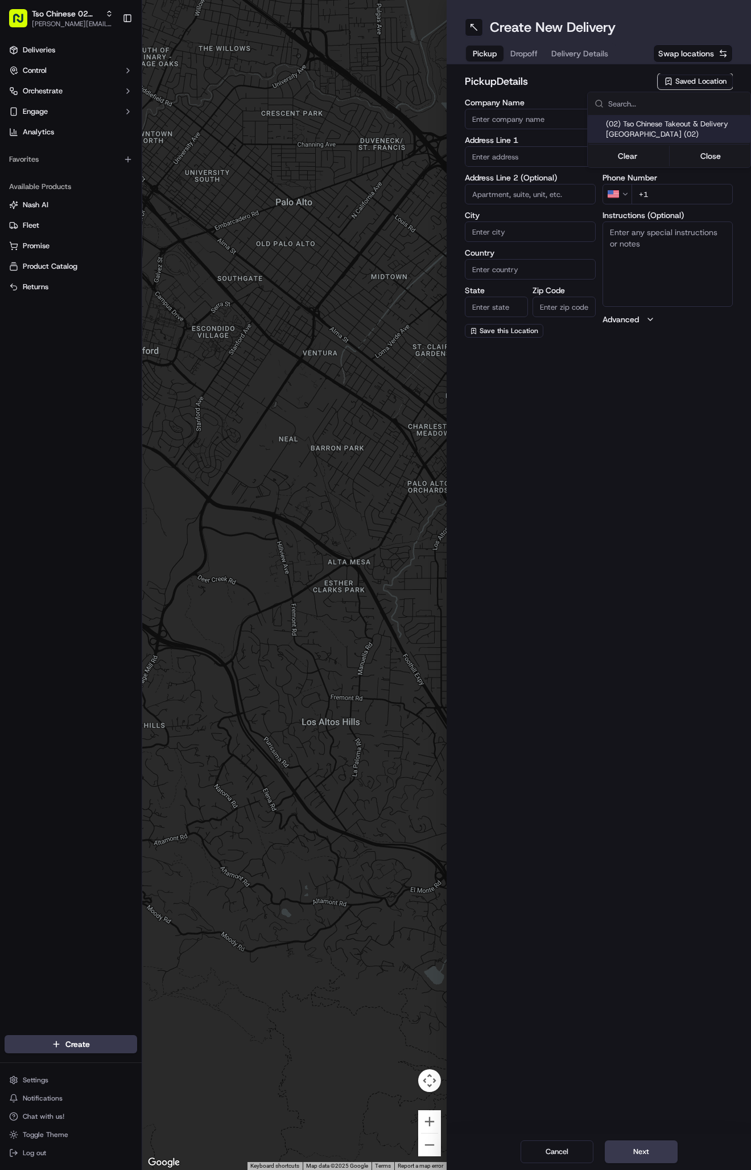
type input "[EMAIL_ADDRESS][DOMAIN_NAME]"
type input "[PHONE_NUMBER]"
type textarea "Submit a picture displaying address & food as Proof of Delivery. Envía una foto…"
type input "[STREET_ADDRESS]"
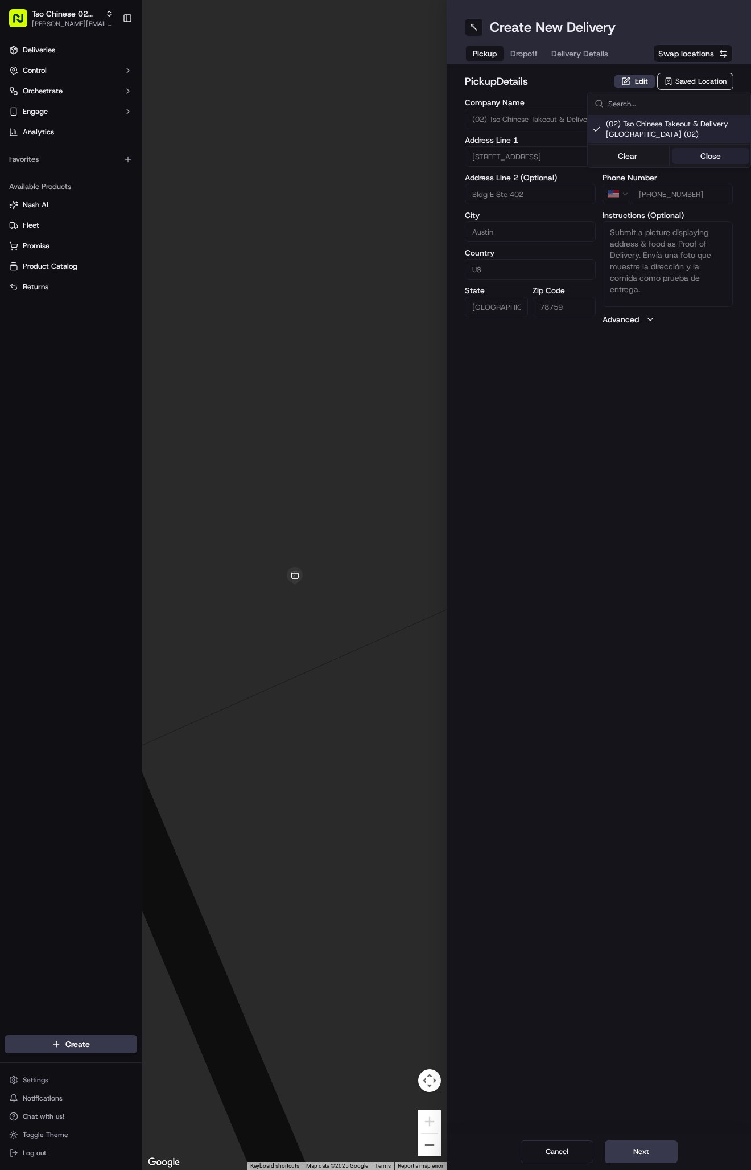
click at [704, 154] on button "Close" at bounding box center [711, 156] width 78 height 16
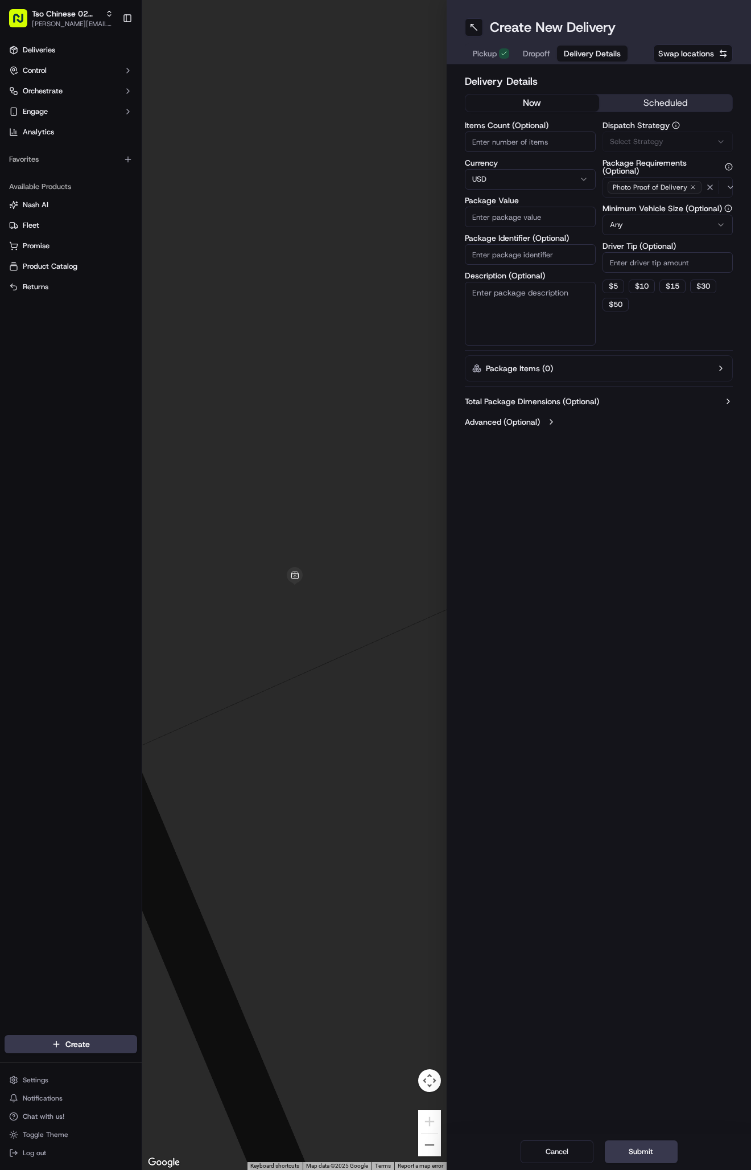
click at [584, 55] on span "Delivery Details" at bounding box center [592, 53] width 57 height 11
click at [632, 139] on span "Via Automation" at bounding box center [636, 142] width 52 height 10
click at [657, 207] on span "Tso Arbor Strategy" at bounding box center [676, 204] width 140 height 10
click at [696, 249] on button "Close" at bounding box center [711, 242] width 78 height 16
click at [669, 258] on input "Driver Tip (Optional)" at bounding box center [668, 262] width 131 height 20
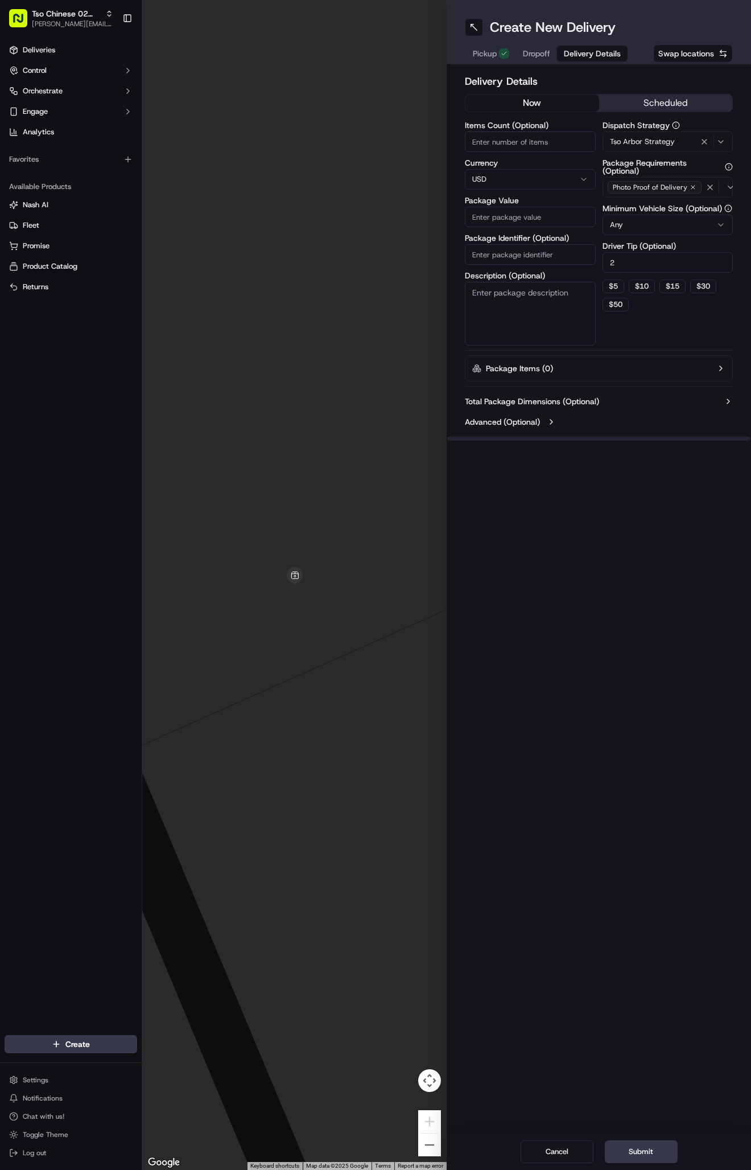
type input "2"
click at [581, 255] on input "Package Identifier (Optional)" at bounding box center [530, 254] width 131 height 20
click at [570, 245] on input "Package Identifier (Optional)" at bounding box center [530, 254] width 131 height 20
paste input "#DGOAOPG"
type input "#DGOAOPG"
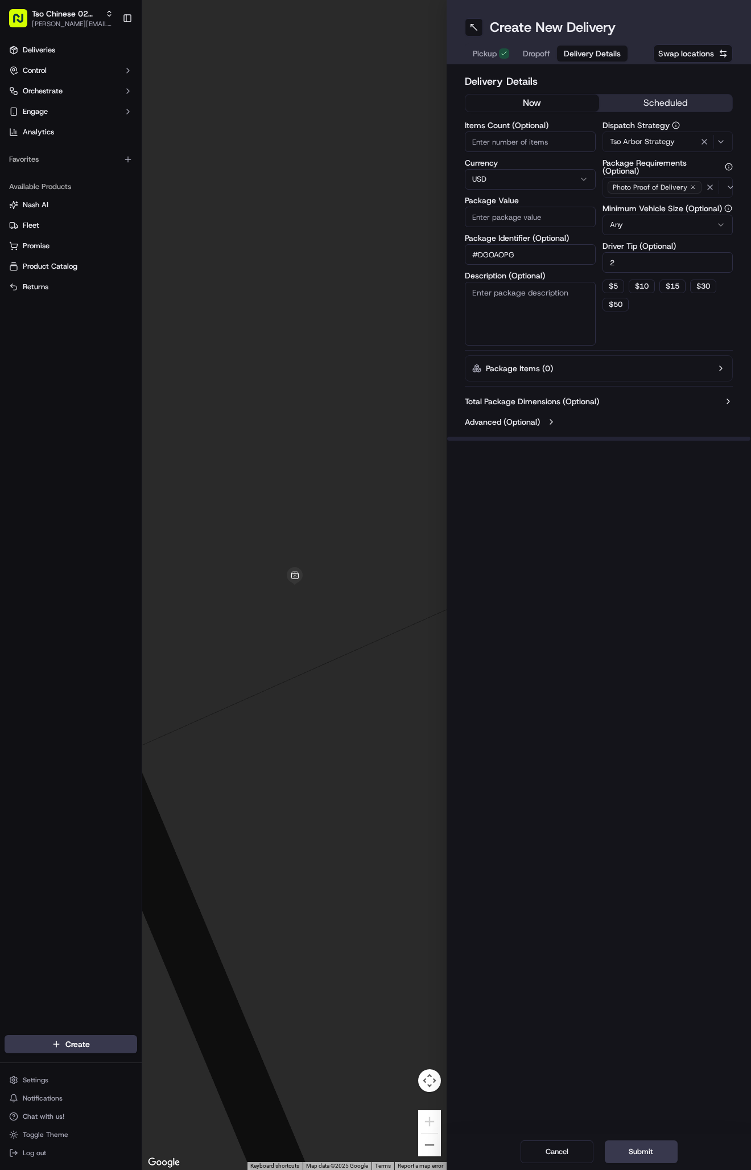
click at [553, 217] on input "Package Value" at bounding box center [530, 217] width 131 height 20
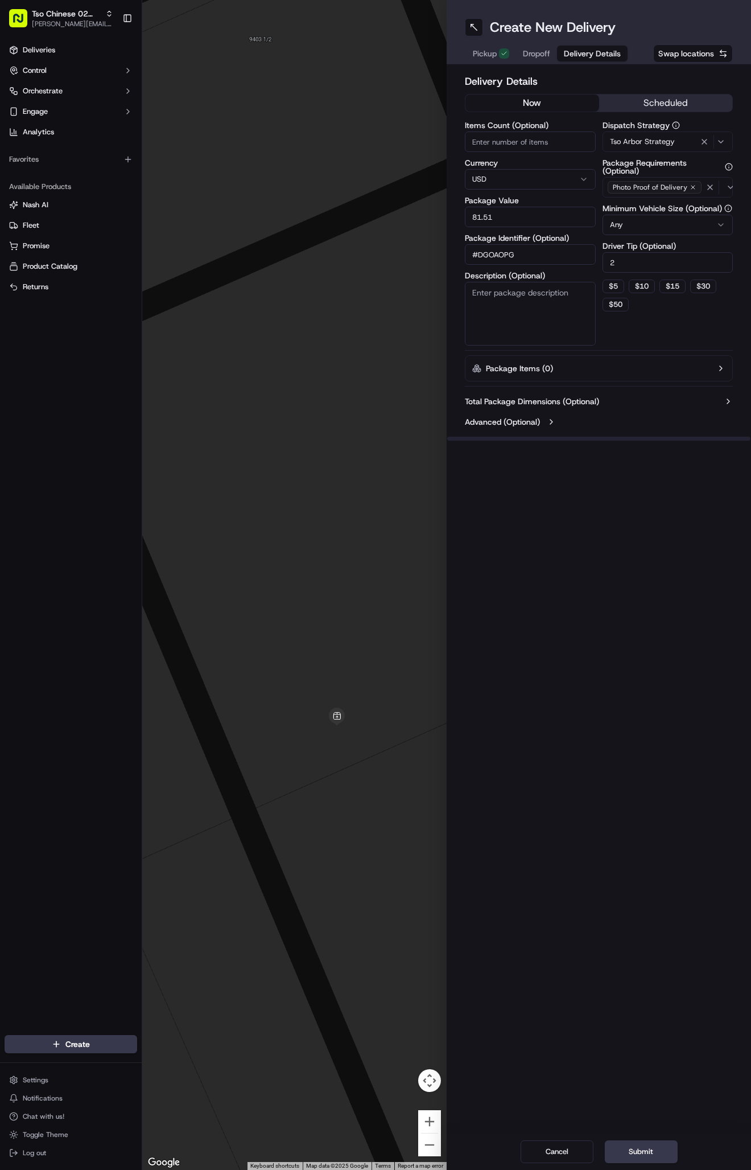
type input "81.51"
click at [538, 50] on span "Dropoff" at bounding box center [536, 53] width 27 height 11
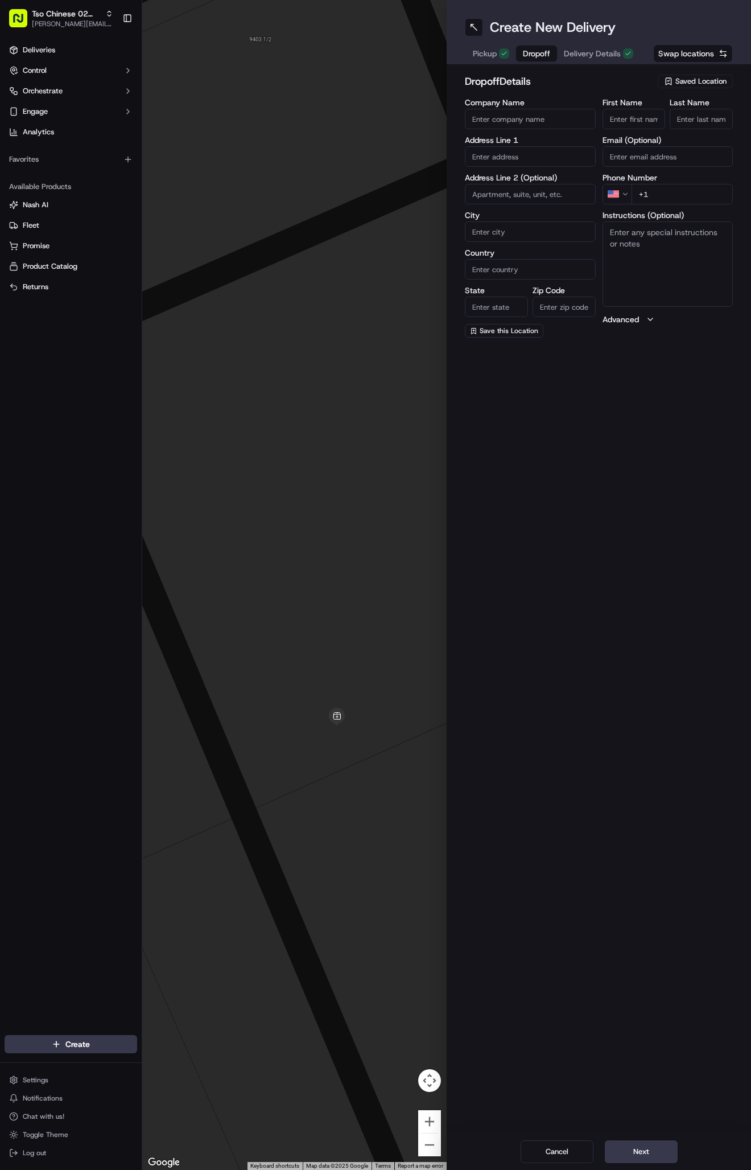
paste input "Alyssa Call"
type input "Alyssa Call"
type input "."
click at [687, 187] on input "+1" at bounding box center [683, 194] width 102 height 20
click at [676, 190] on input "+1" at bounding box center [683, 194] width 102 height 20
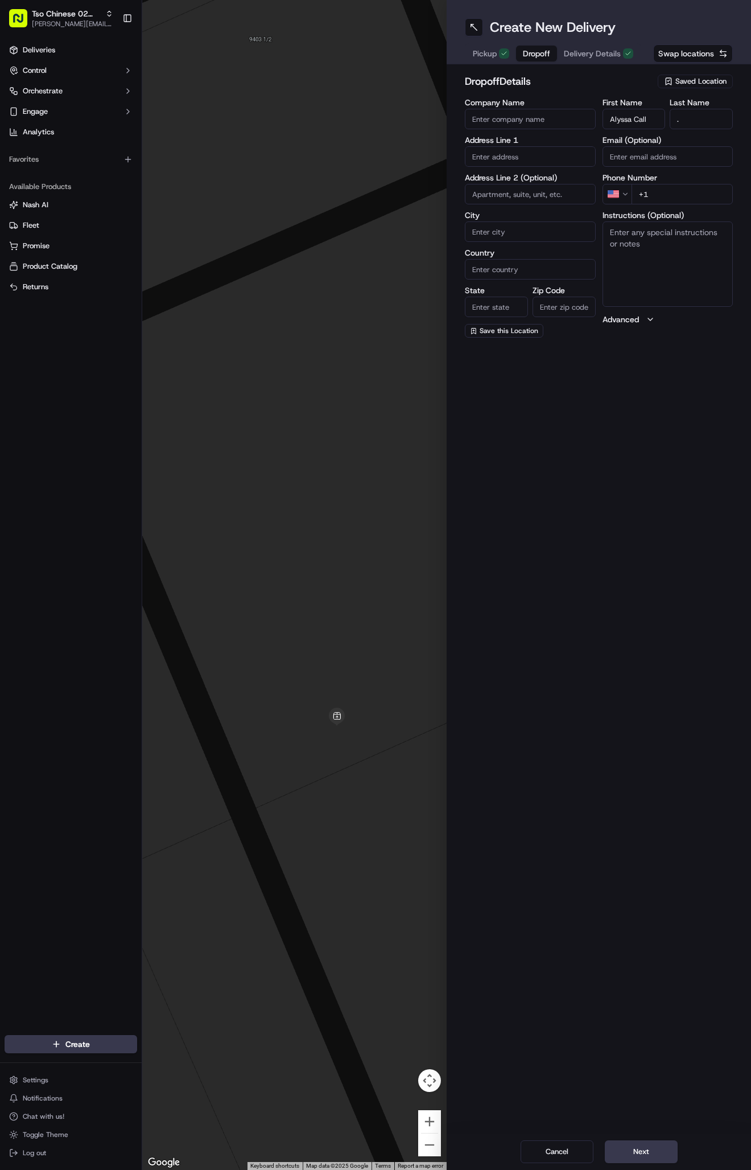
paste input "512 938 9633"
type input "+1 512 938 9633"
paste input "7409 Potters Trl"
click at [551, 182] on div "7409 Potters Trail, Austin, TX" at bounding box center [530, 180] width 125 height 17
type input "7409 Potters Trail, Austin, TX 78729, USA"
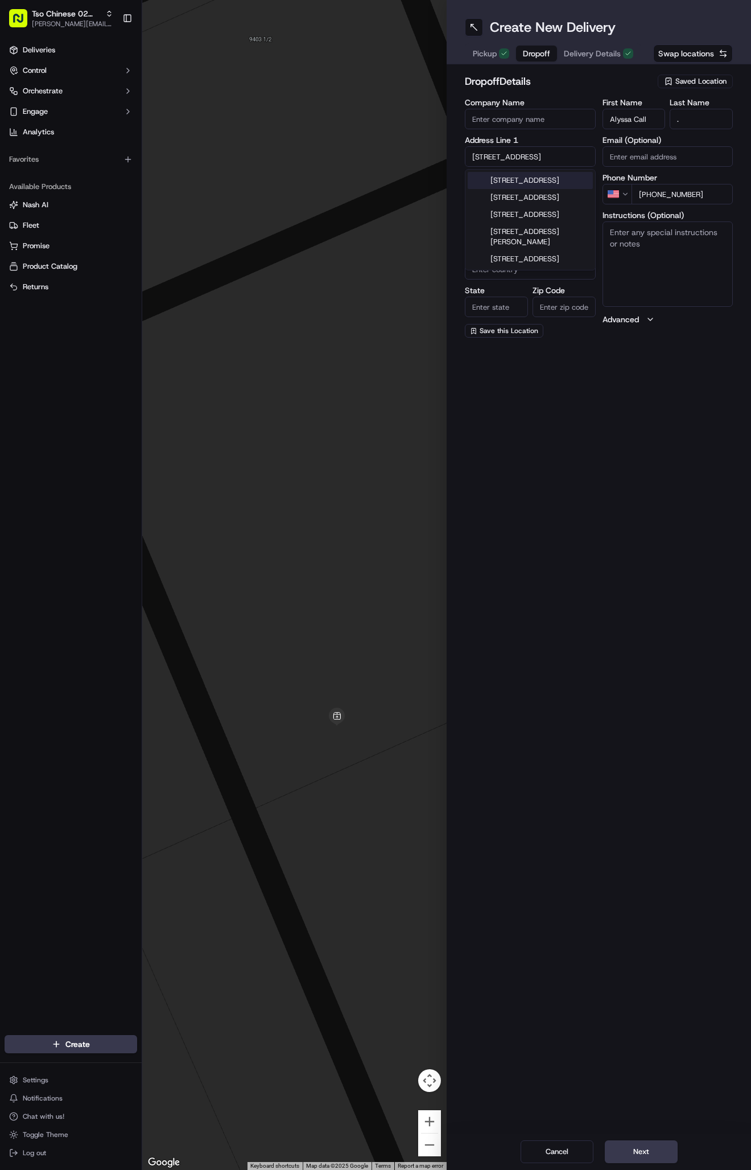
type input "Austin"
type input "United States"
type input "TX"
type input "78729"
type input "7409 Potters Trail"
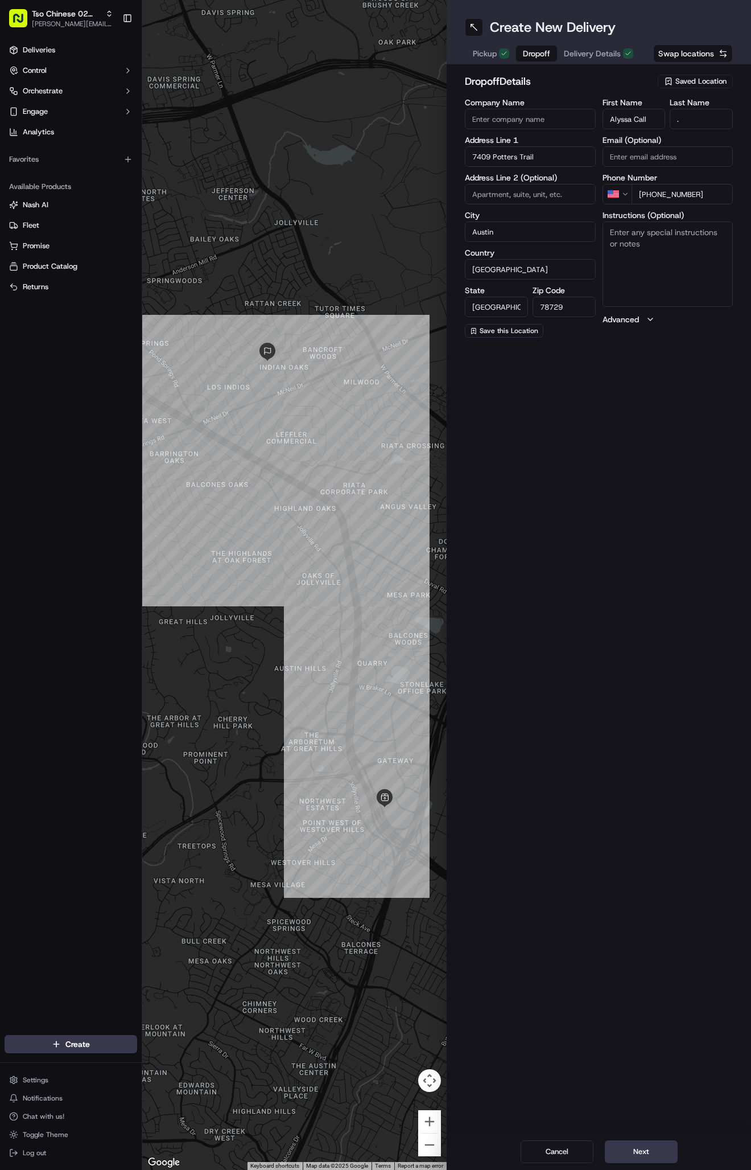
click at [649, 1143] on button "Next" at bounding box center [641, 1151] width 73 height 23
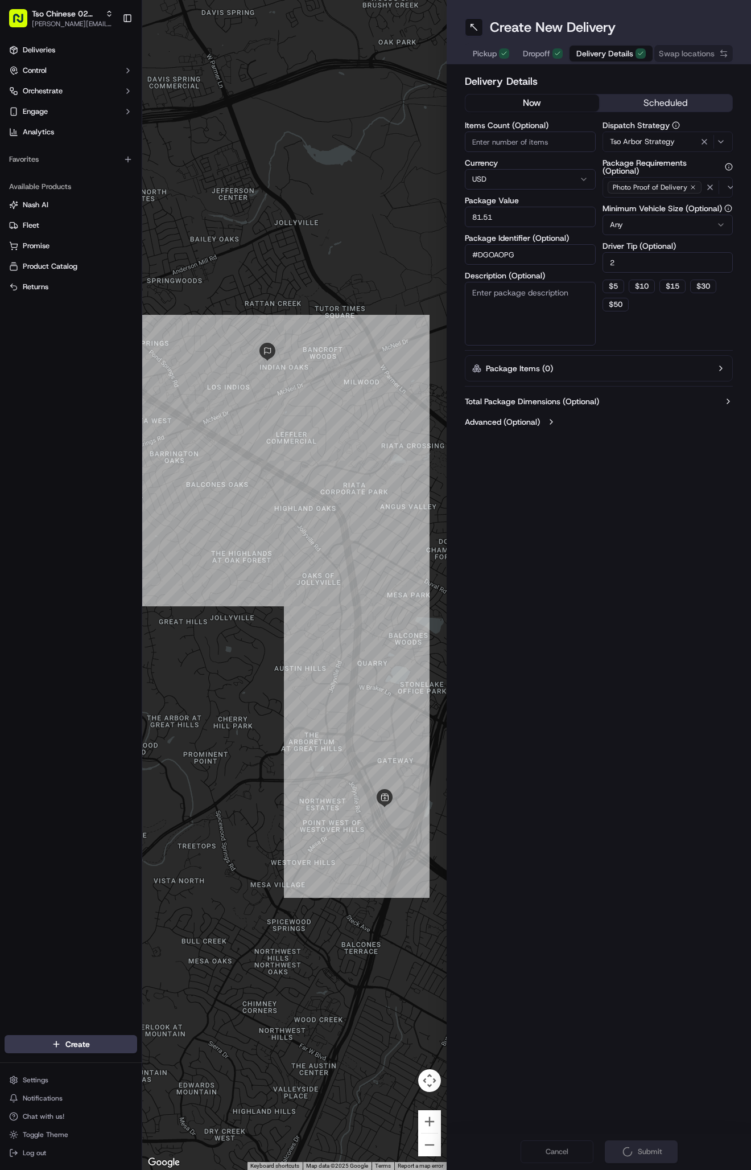
click at [649, 1143] on div "Cancel Submit" at bounding box center [599, 1151] width 304 height 36
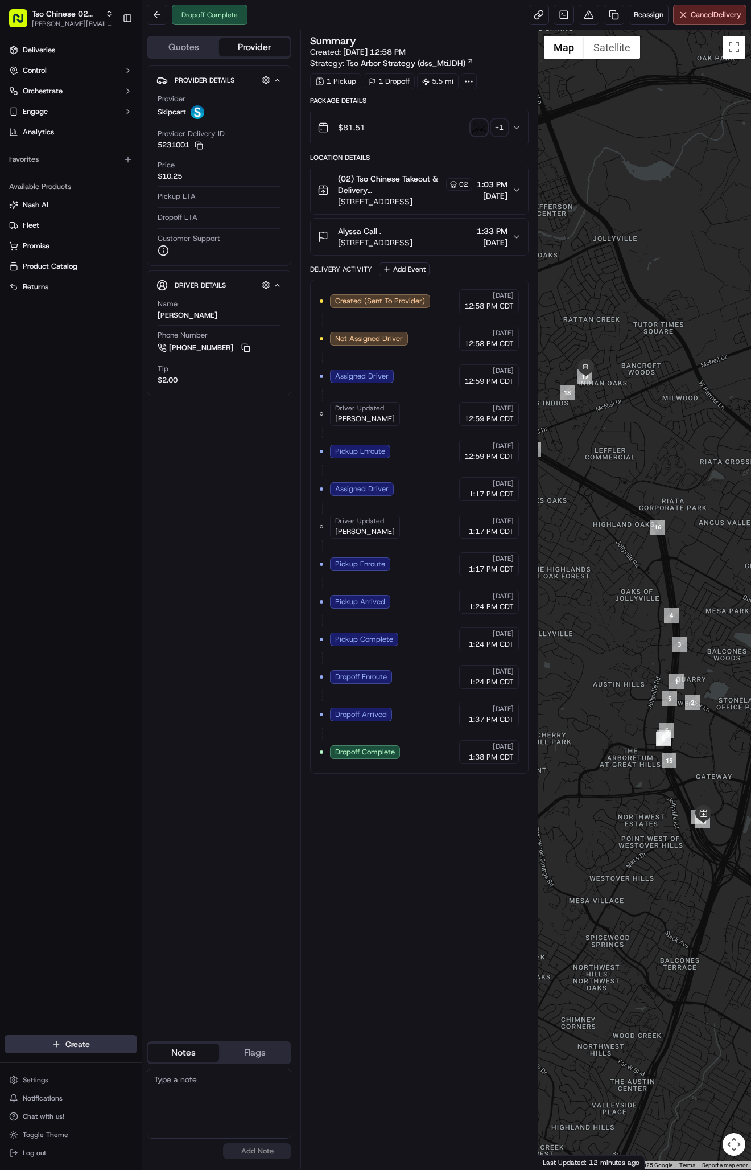
click at [90, 1048] on html "Tso Chinese 02 Arbor antonia@tsochinese.com Toggle Sidebar Deliveries Control O…" at bounding box center [375, 585] width 751 height 1170
click at [191, 1073] on link "Delivery" at bounding box center [205, 1065] width 127 height 20
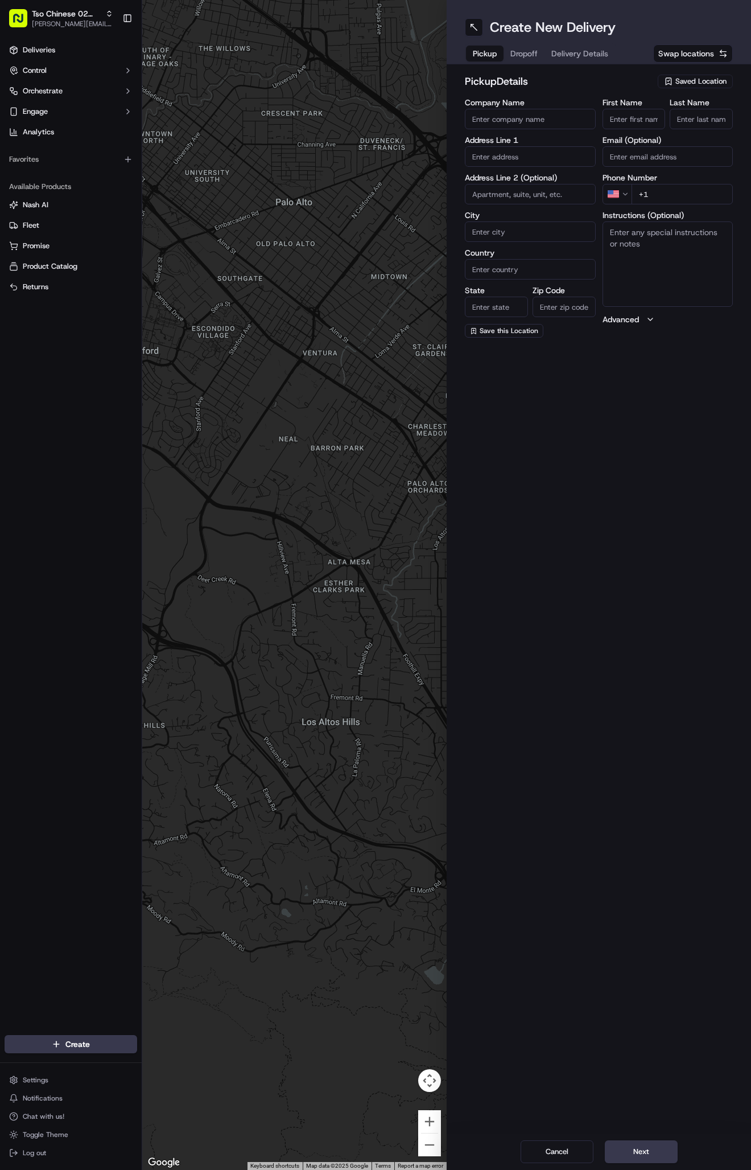
click at [700, 79] on span "Saved Location" at bounding box center [701, 81] width 51 height 10
click at [708, 127] on span "(02) Tso Chinese Takeout & Delivery Arboretum Crossing (02)" at bounding box center [676, 129] width 140 height 20
type input "(02) Tso Chinese Takeout & Delivery [GEOGRAPHIC_DATA]"
type input "Bldg E Ste 402"
type input "Austin"
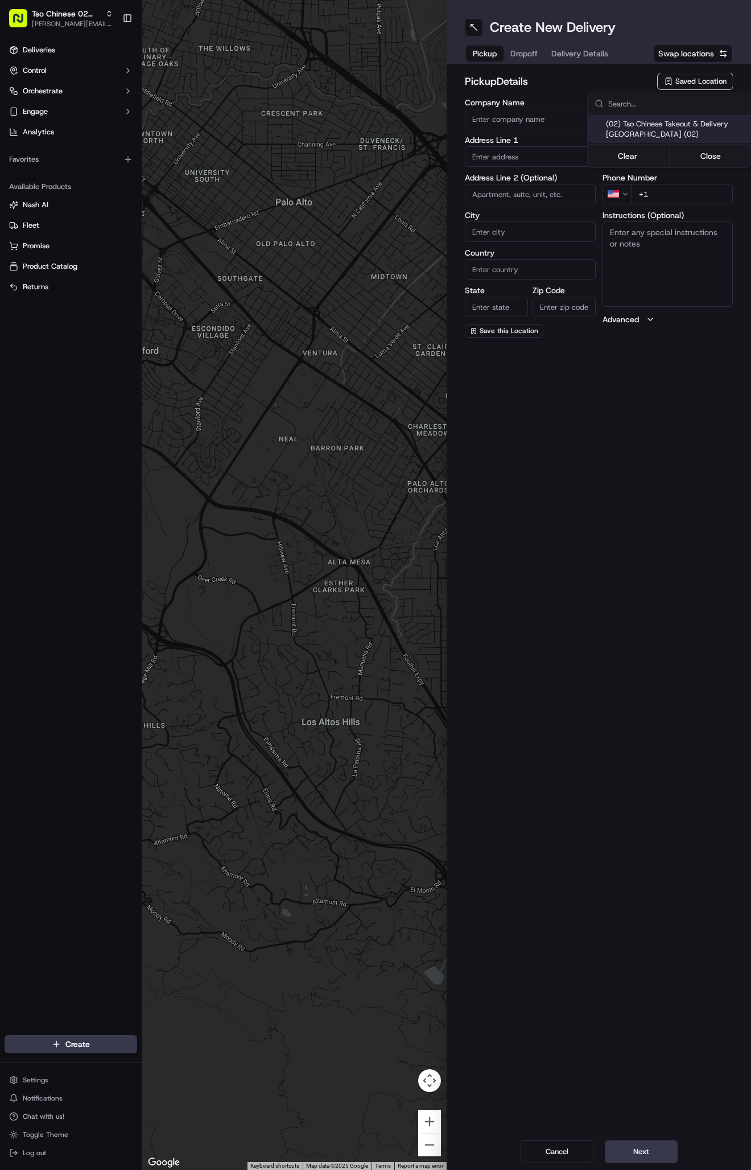
type input "US"
type input "TX"
type input "78759"
type input "Tso Chinese"
type input "Arboretum Crossing Manager"
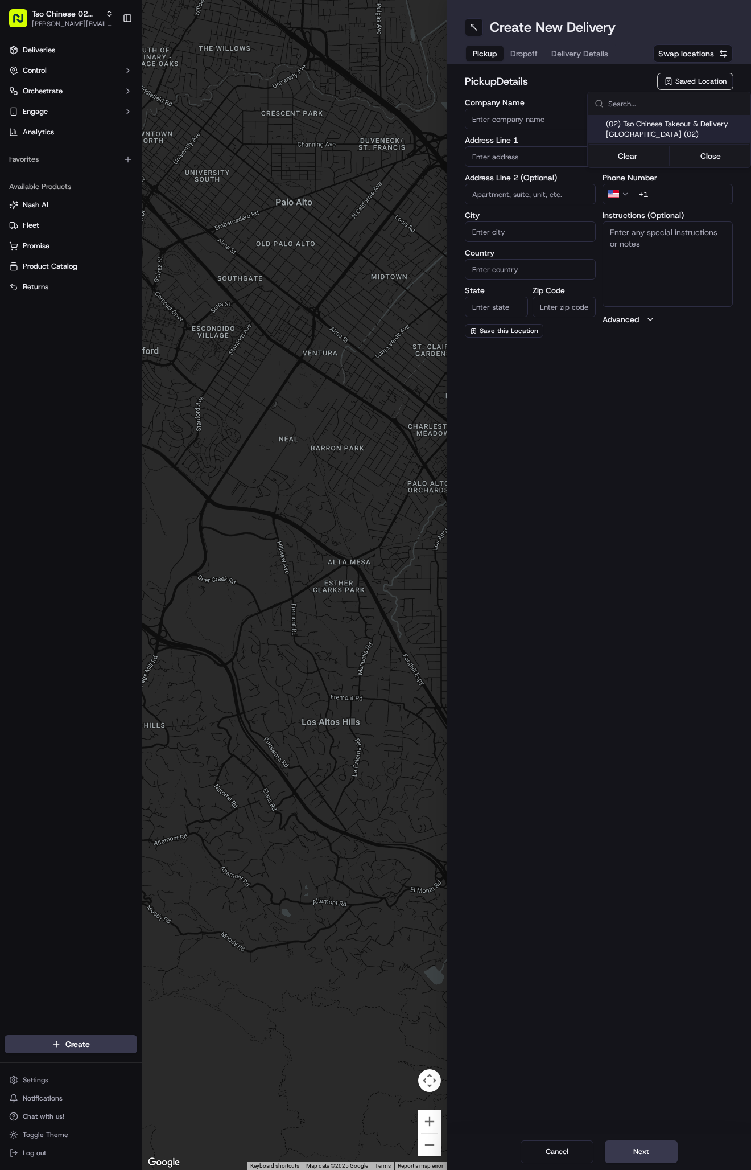
type input "arborstore@tsochinese.com"
type input "+1 512 344 9434"
type textarea "Submit a picture displaying address & food as Proof of Delivery. Envía una foto…"
type input "9333 Research Blvd"
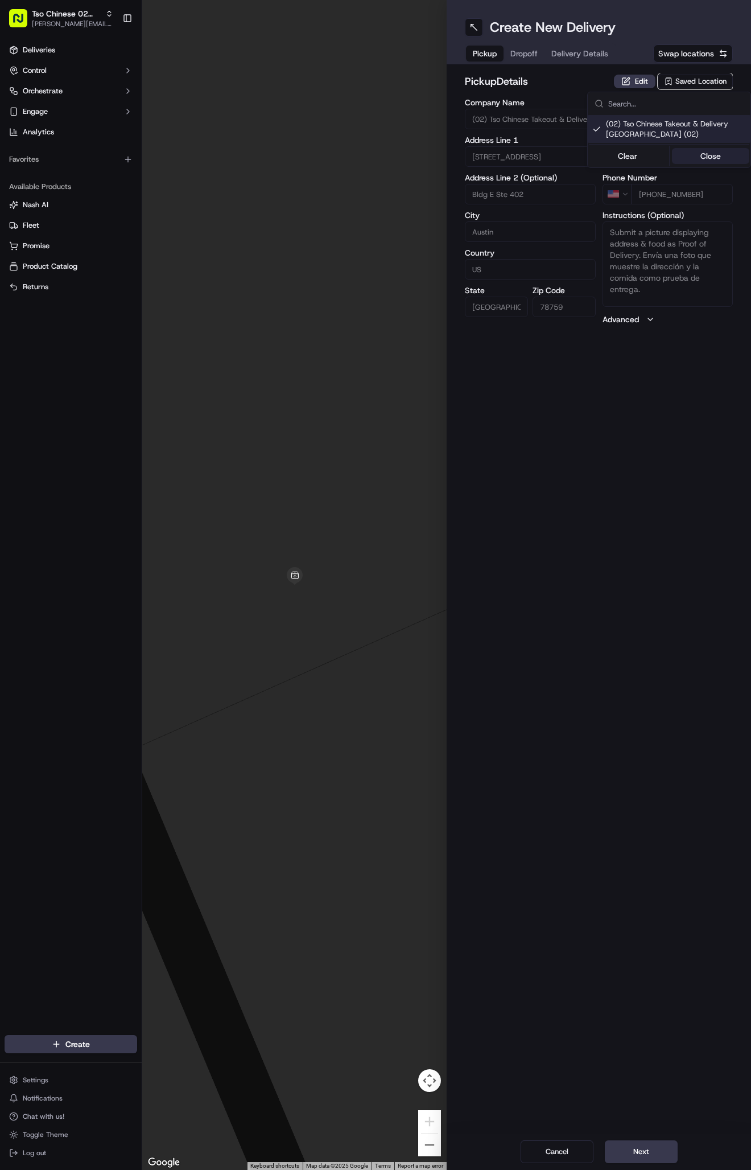
click at [710, 150] on button "Close" at bounding box center [711, 156] width 78 height 16
click at [597, 52] on span "Delivery Details" at bounding box center [579, 53] width 57 height 11
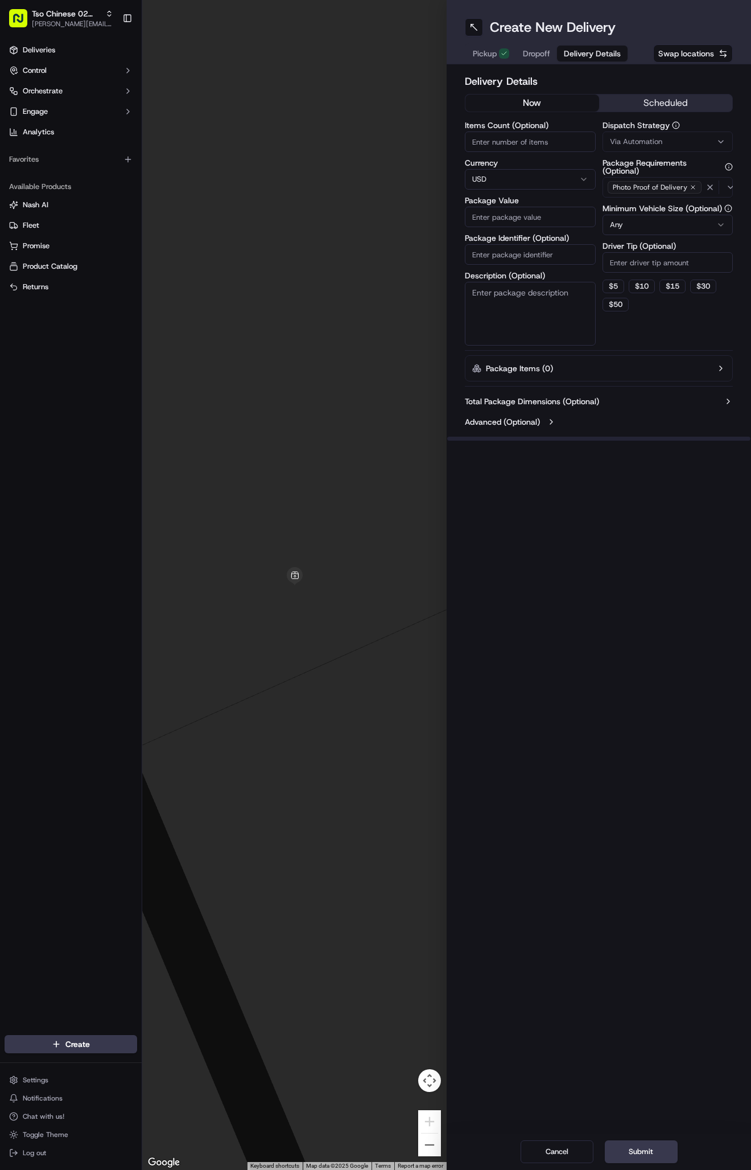
click at [622, 134] on button "Via Automation" at bounding box center [668, 141] width 131 height 20
click at [640, 204] on span "Tso Arbor Strategy" at bounding box center [676, 204] width 140 height 10
click at [690, 238] on button "Close" at bounding box center [711, 242] width 78 height 16
click at [646, 261] on input "Driver Tip (Optional)" at bounding box center [668, 262] width 131 height 20
type input "2"
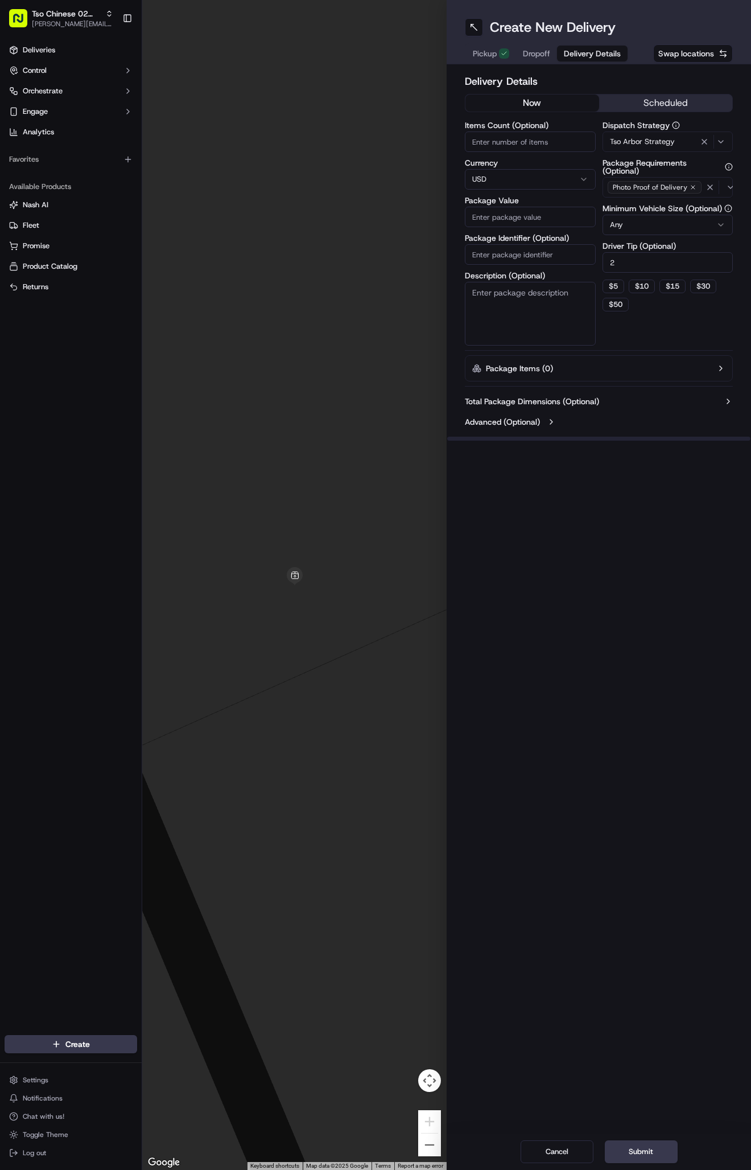
click at [553, 249] on input "Package Identifier (Optional)" at bounding box center [530, 254] width 131 height 20
click at [528, 262] on input "Package Identifier (Optional)" at bounding box center [530, 254] width 131 height 20
paste input "#JFEEOAX"
type input "#JFEEOAX"
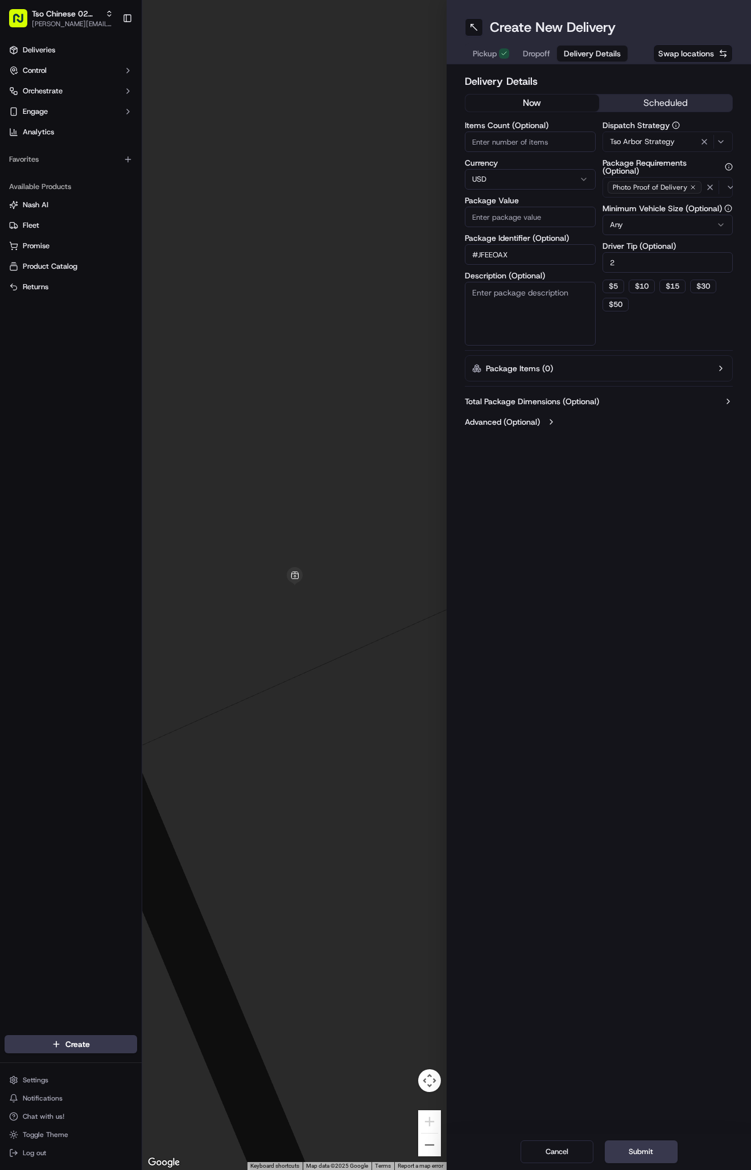
click at [562, 209] on input "Package Value" at bounding box center [530, 217] width 131 height 20
type input "33.45"
click at [532, 53] on span "Dropoff" at bounding box center [536, 53] width 27 height 11
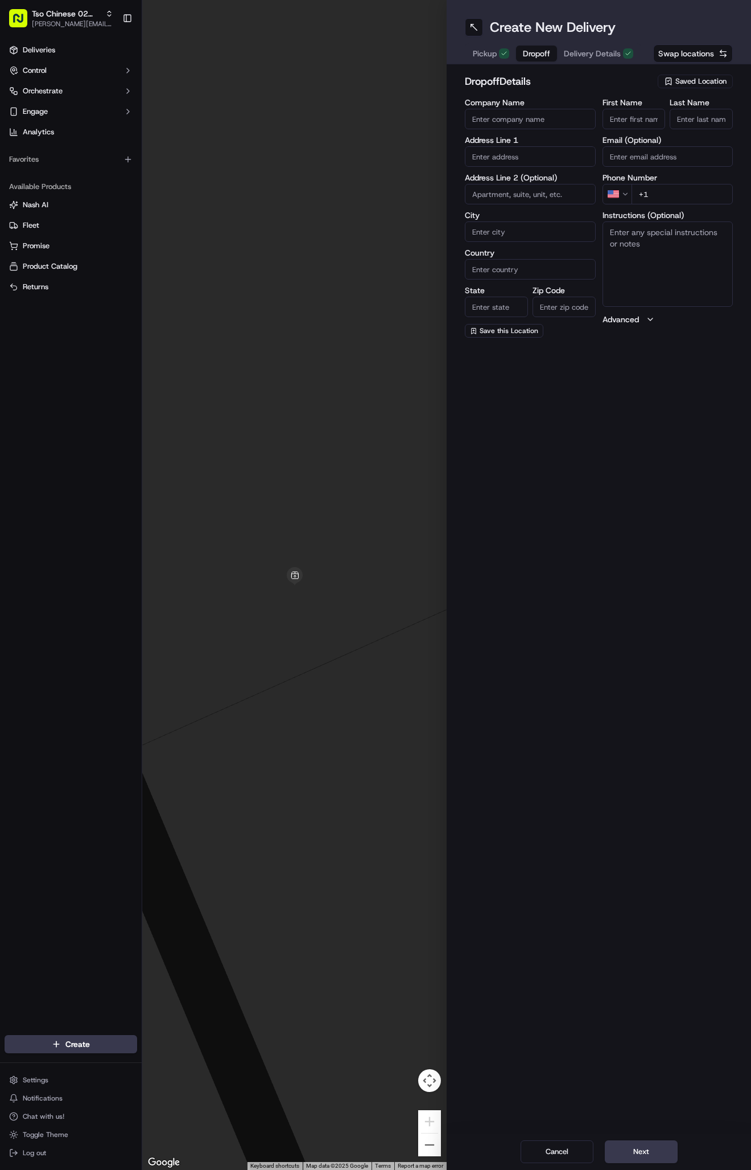
paste input "Valerie Evivie"
type input "Valerie Evivie"
type input "."
click at [702, 193] on input "+1" at bounding box center [683, 194] width 102 height 20
click at [689, 192] on input "+1" at bounding box center [683, 194] width 102 height 20
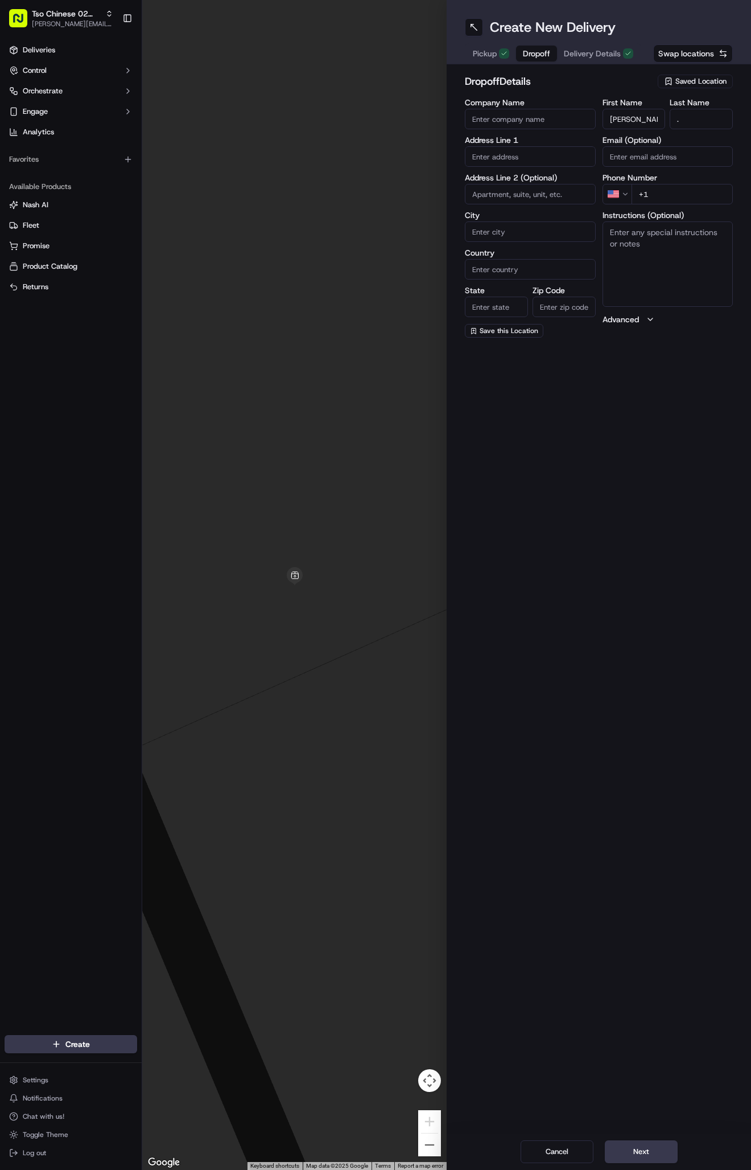
paste input "980 613 0759"
type input "+1 980 613 0759"
click at [511, 154] on input "text" at bounding box center [530, 156] width 131 height 20
paste input "2511 W Braker Ln"
click at [545, 188] on div "2511 W Braker Ln, Austin, TX" at bounding box center [530, 185] width 125 height 27
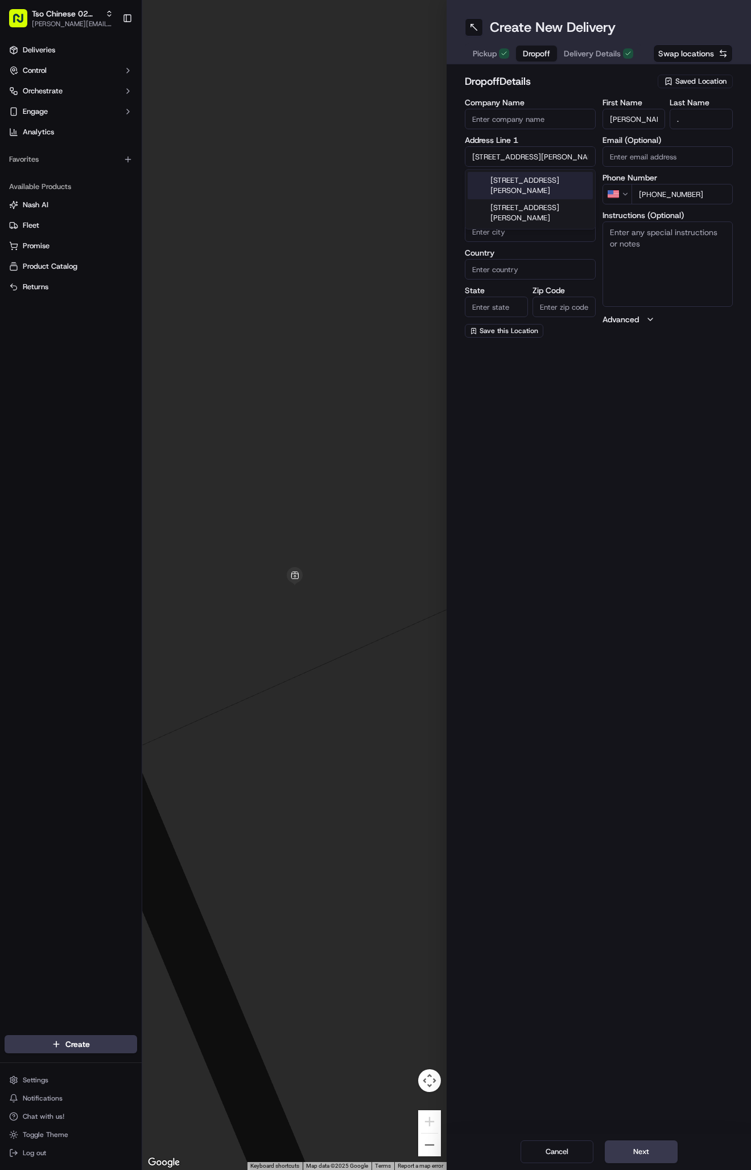
type input "2511 W Braker Ln, Austin, TX 78758, USA"
type input "Austin"
type input "United States"
type input "TX"
type input "78758"
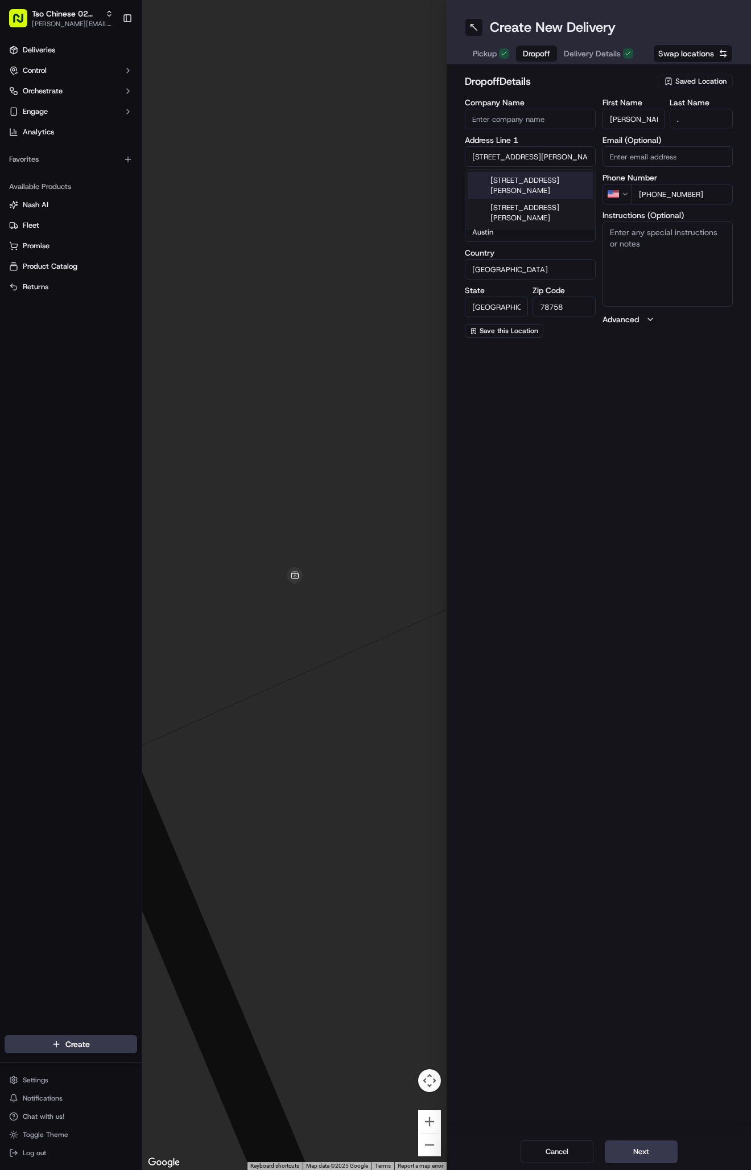
type input "2511 West Braker Lane"
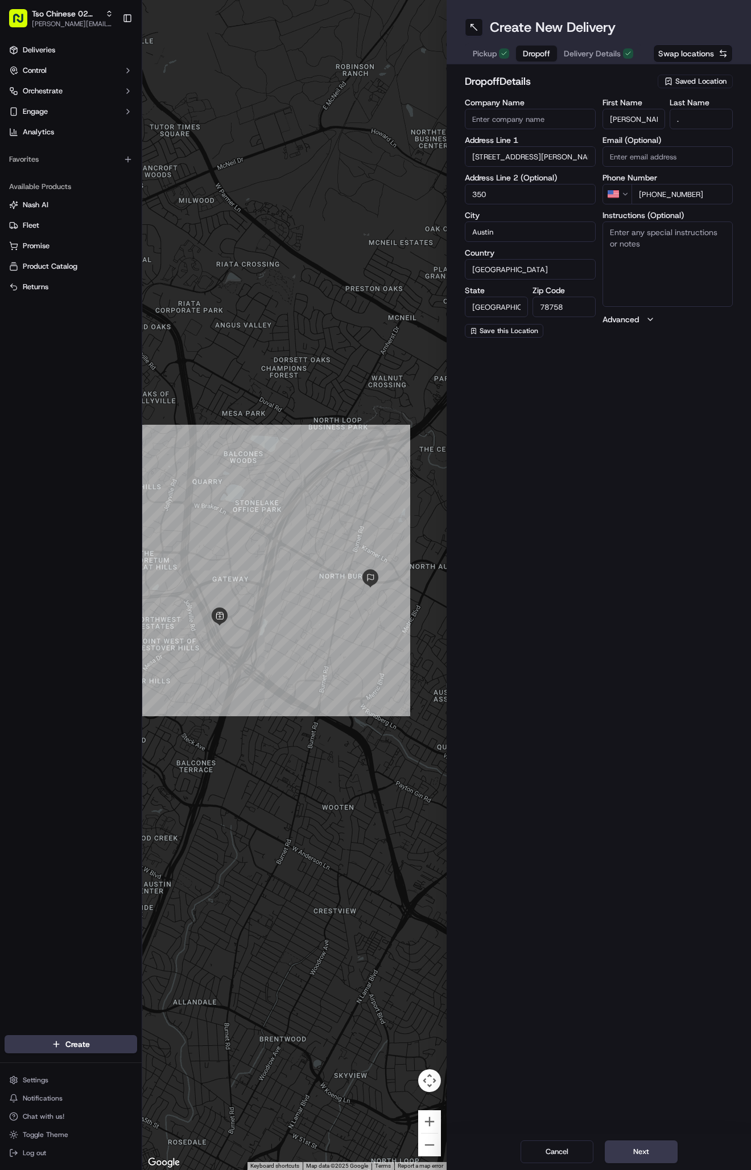
type input "350"
click at [661, 255] on textarea "Instructions (Optional)" at bounding box center [668, 263] width 131 height 85
paste textarea "Company: Copeland"
type textarea "Company: Copeland"
click at [637, 1150] on button "Next" at bounding box center [641, 1151] width 73 height 23
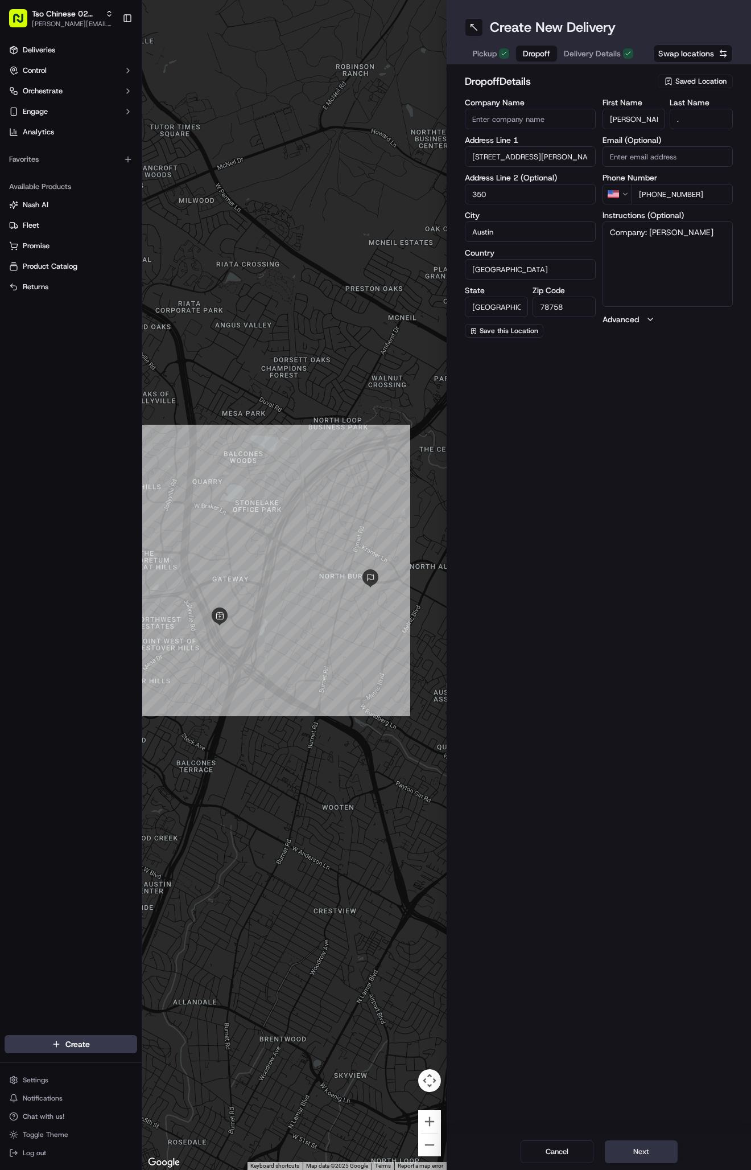
click at [637, 1150] on button "Next" at bounding box center [641, 1151] width 73 height 23
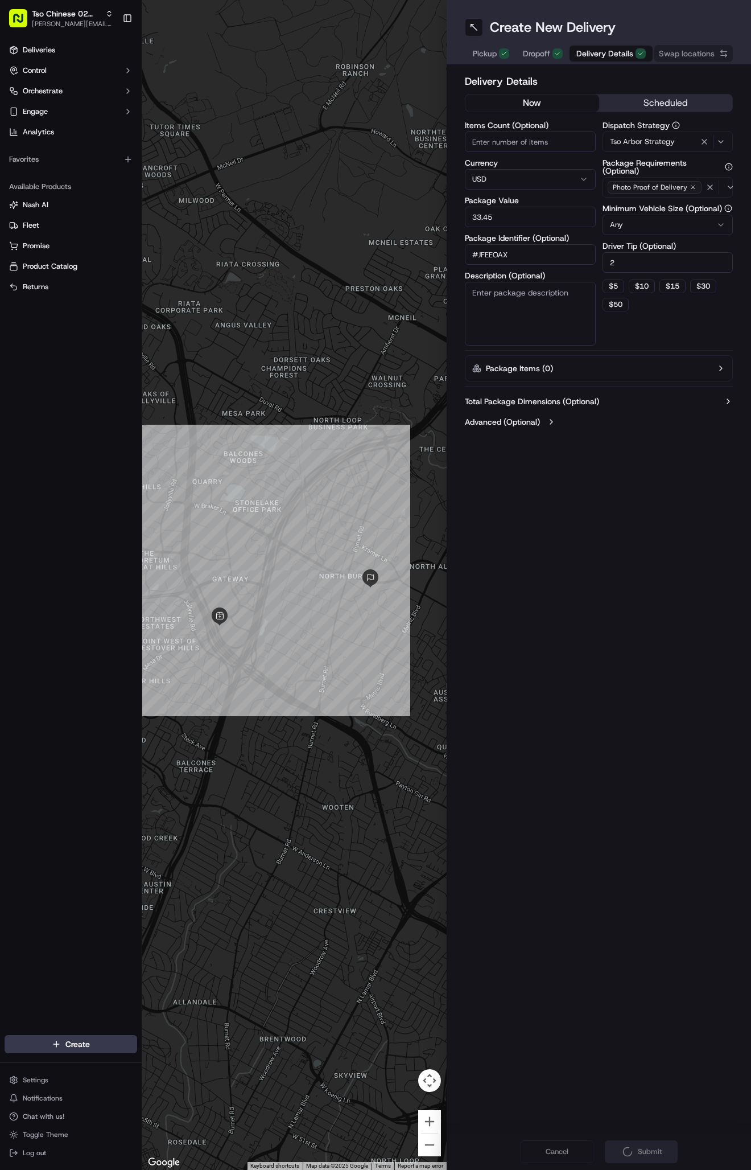
click at [637, 1150] on div "Cancel Submit" at bounding box center [599, 1151] width 304 height 36
